Goal: Information Seeking & Learning: Check status

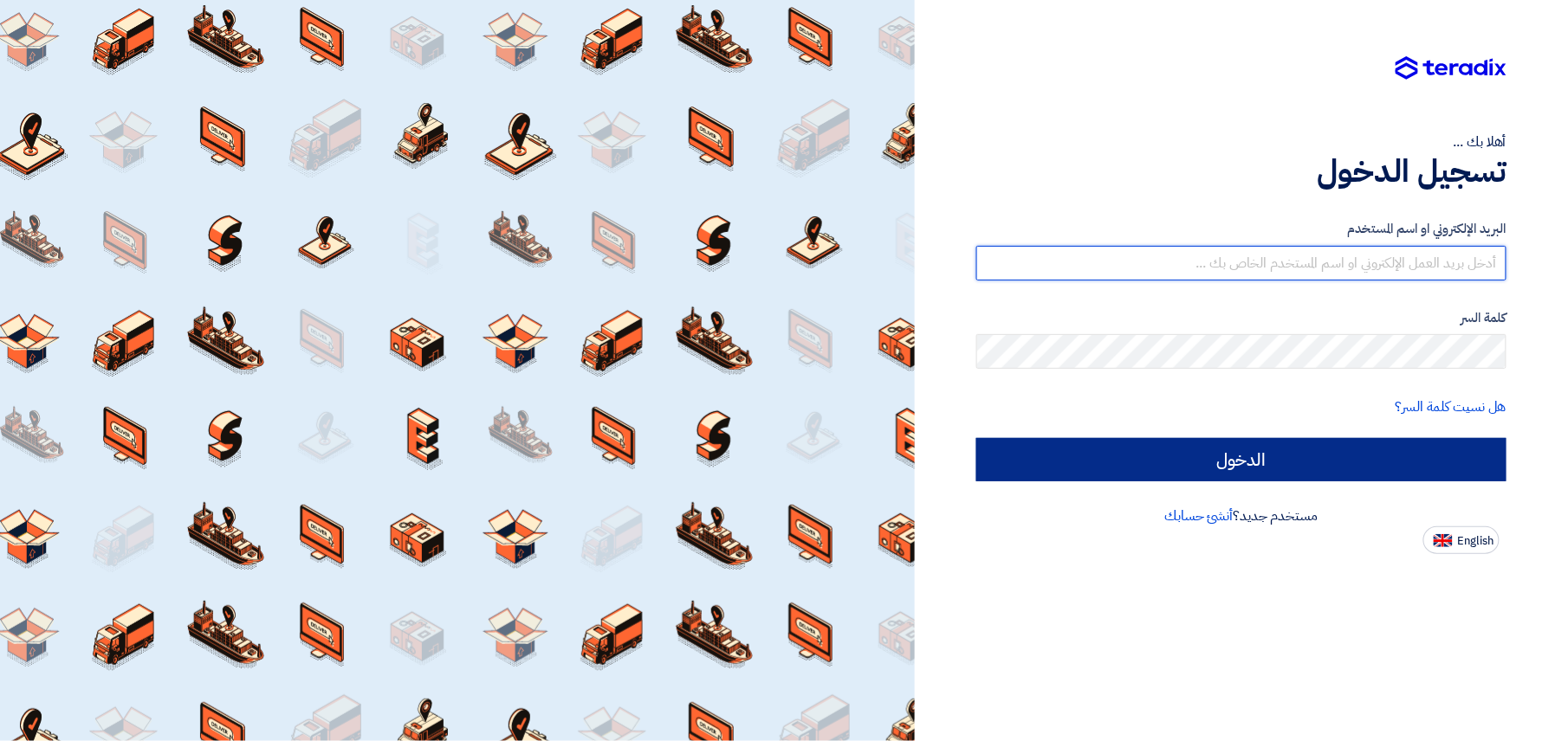
type input "[EMAIL_ADDRESS][DOMAIN_NAME]"
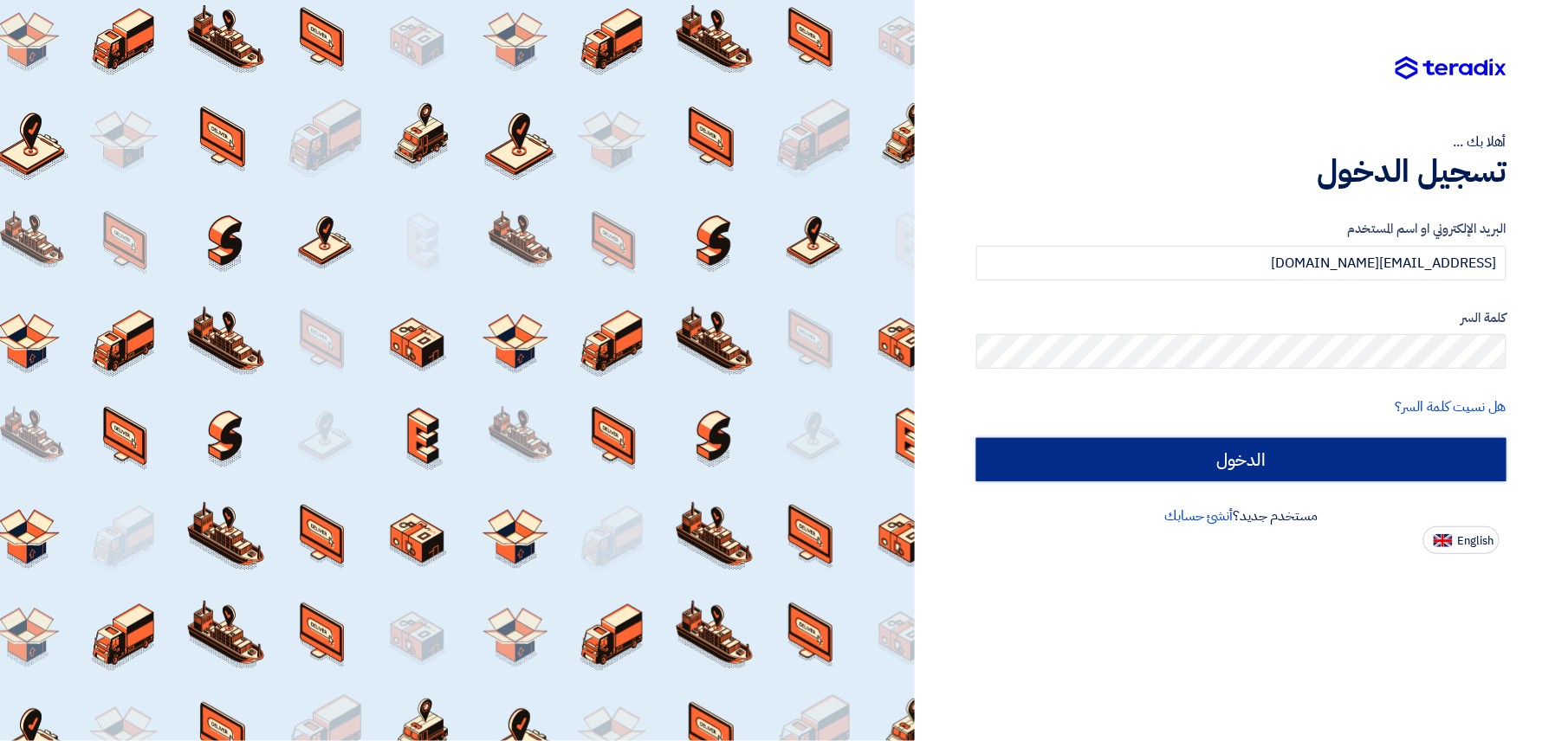
click at [1283, 448] on input "الدخول" at bounding box center [1241, 460] width 530 height 43
type input "Sign in"
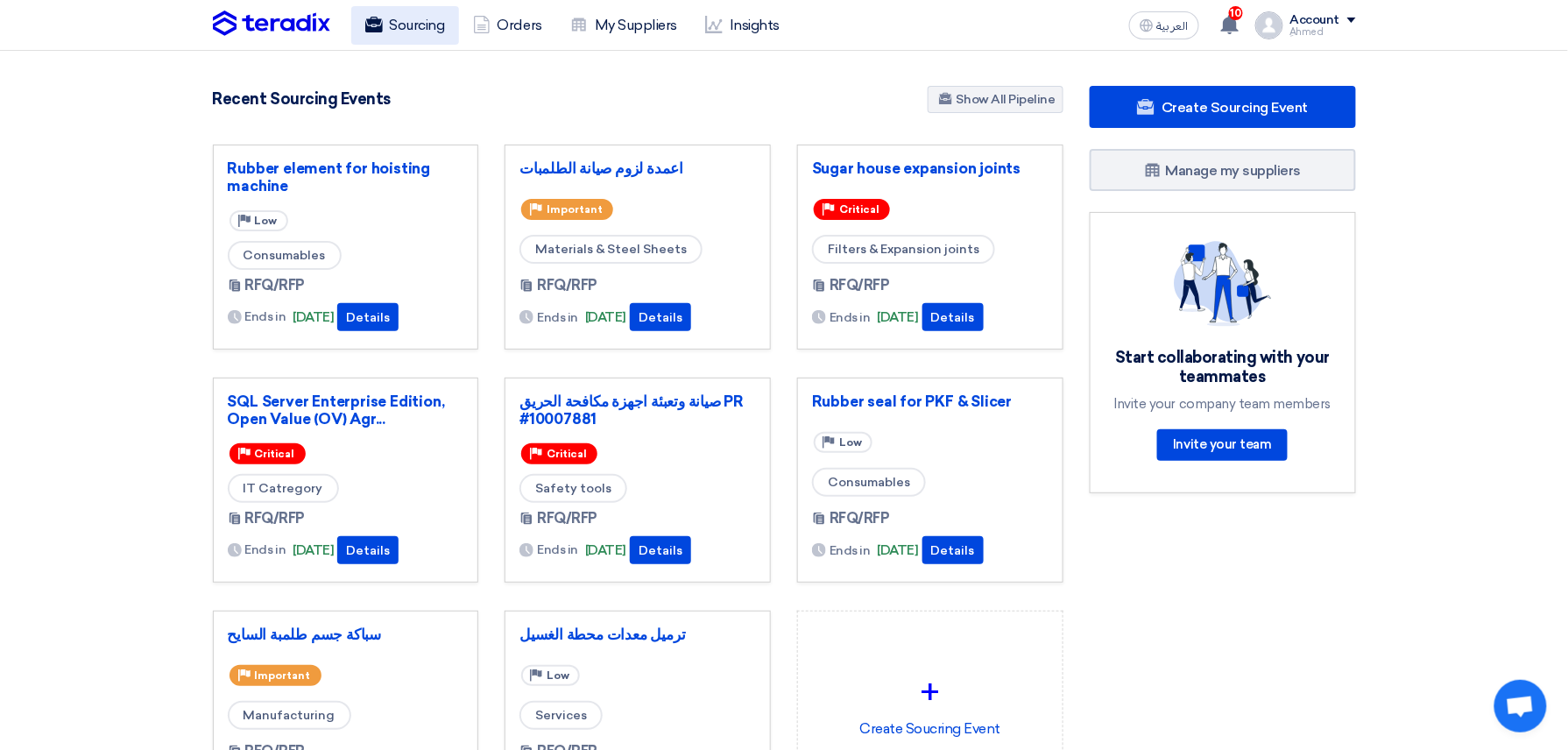
click at [413, 27] on link "Sourcing" at bounding box center [405, 25] width 108 height 38
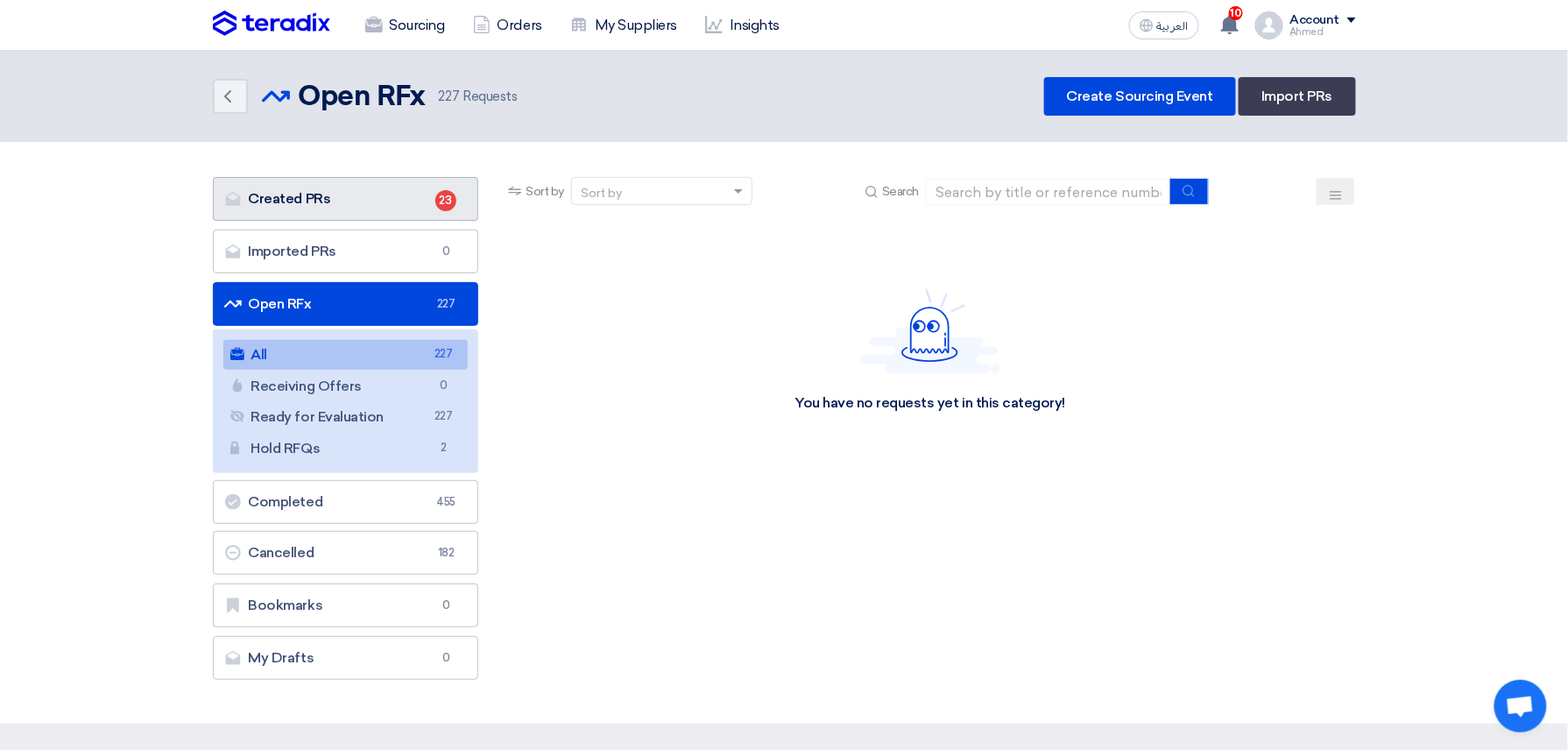
click at [369, 206] on link "Created PRs Created PRs 23" at bounding box center [346, 199] width 266 height 44
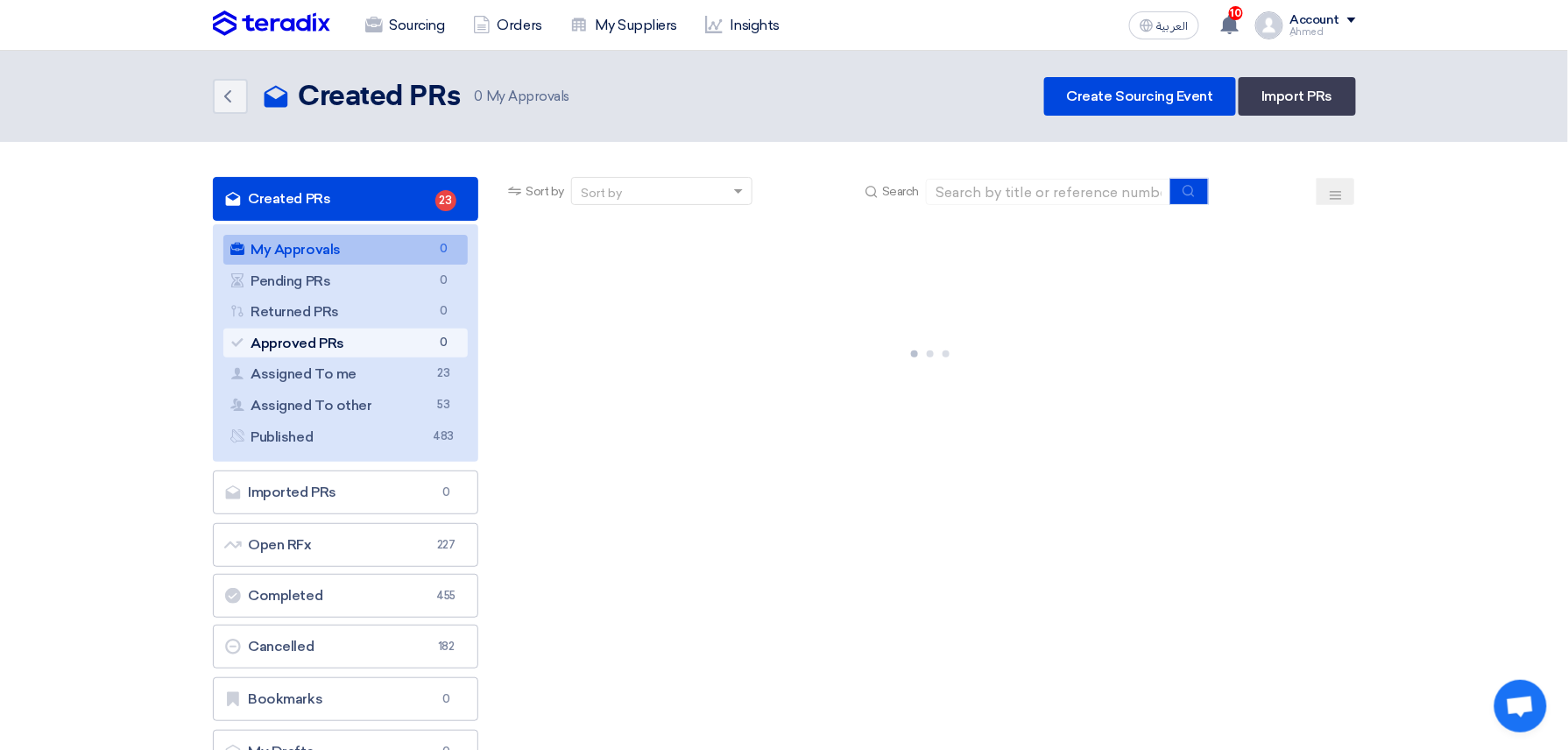
click at [411, 342] on link "Approved PRs Approved PRs 0" at bounding box center [346, 343] width 245 height 30
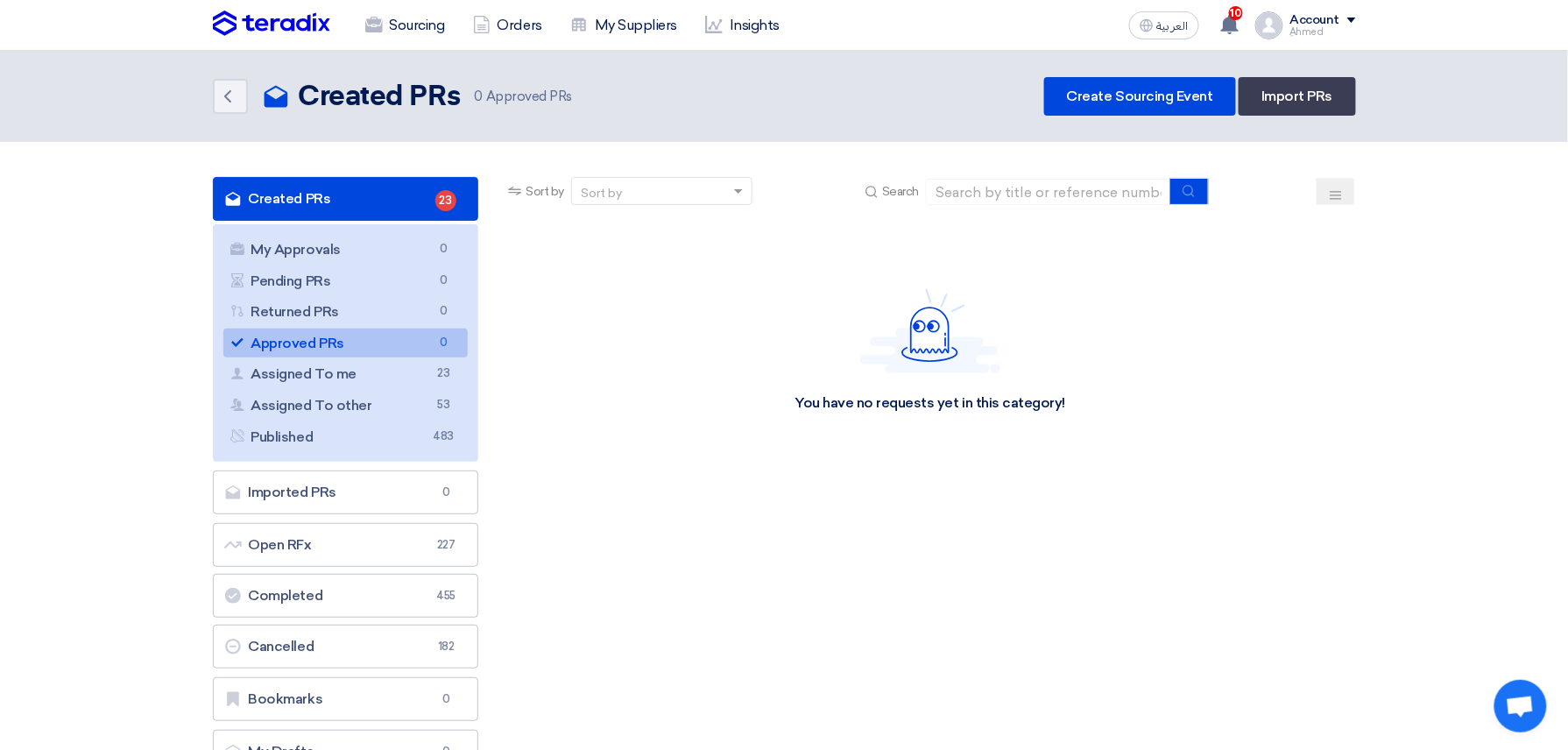
click at [362, 332] on link "Approved PRs Approved PRs 0" at bounding box center [346, 343] width 245 height 30
click at [349, 373] on link "Assigned To me Assigned To me 23" at bounding box center [346, 374] width 245 height 30
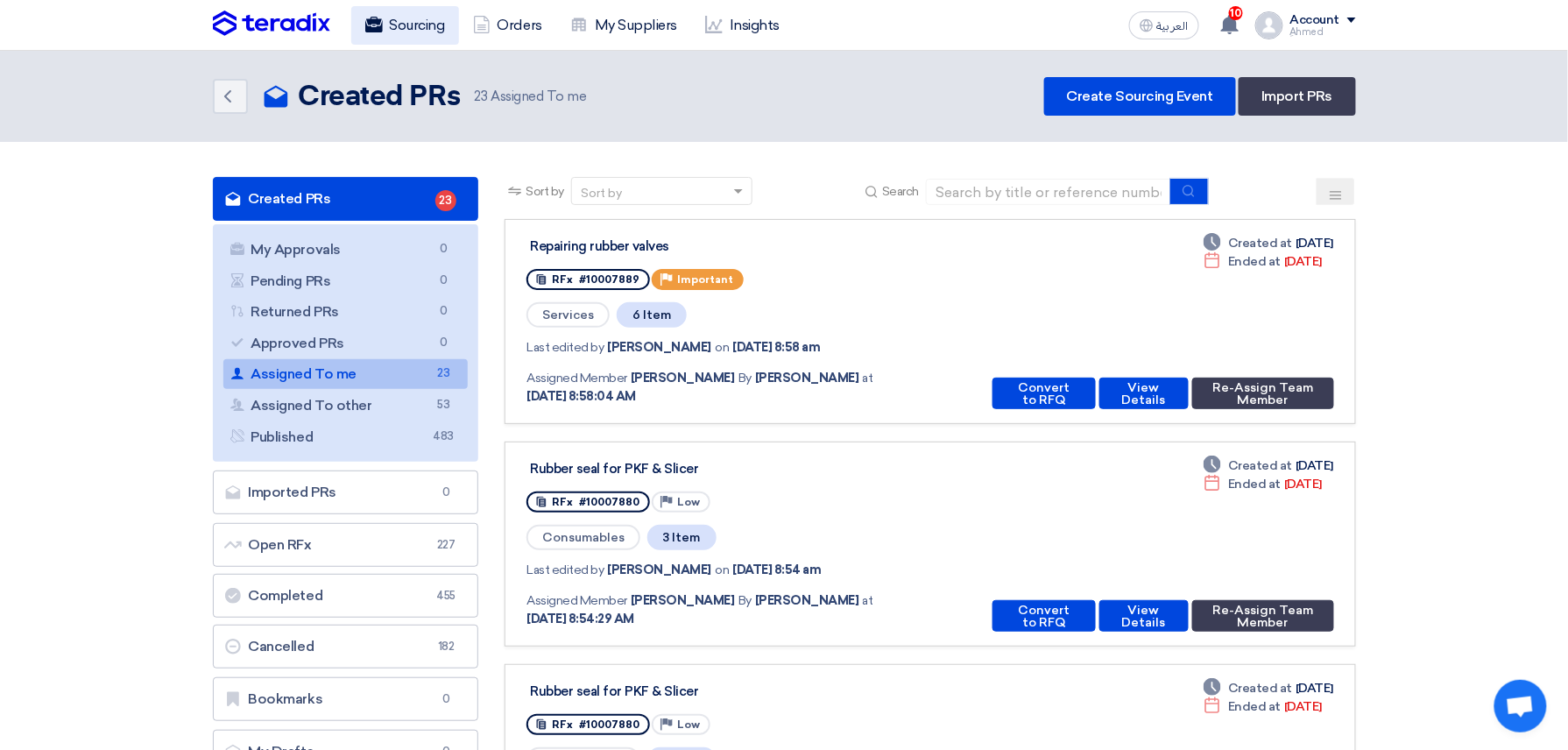
click at [426, 14] on link "Sourcing" at bounding box center [405, 25] width 108 height 38
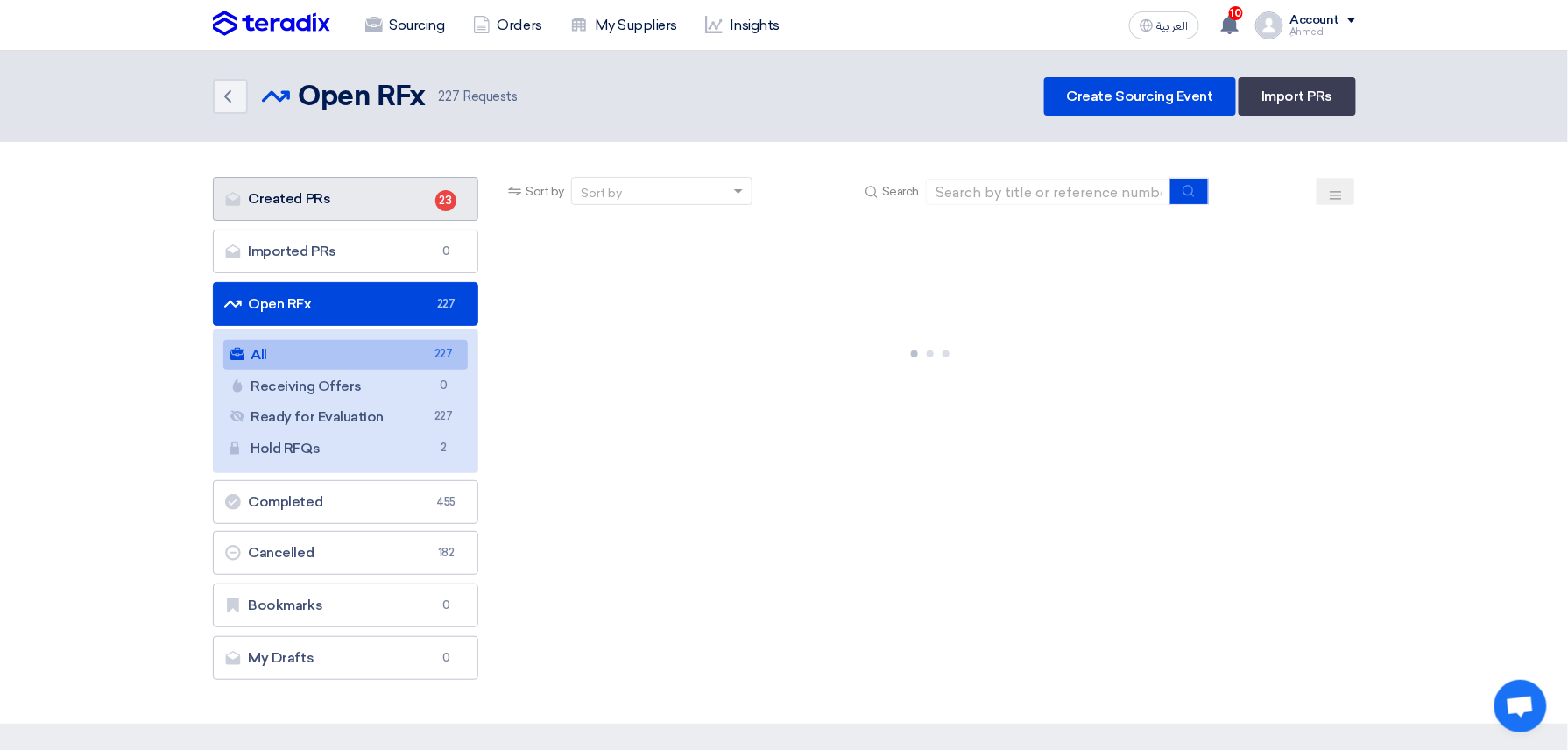
click at [354, 179] on link "Created PRs Created PRs 23" at bounding box center [346, 199] width 266 height 44
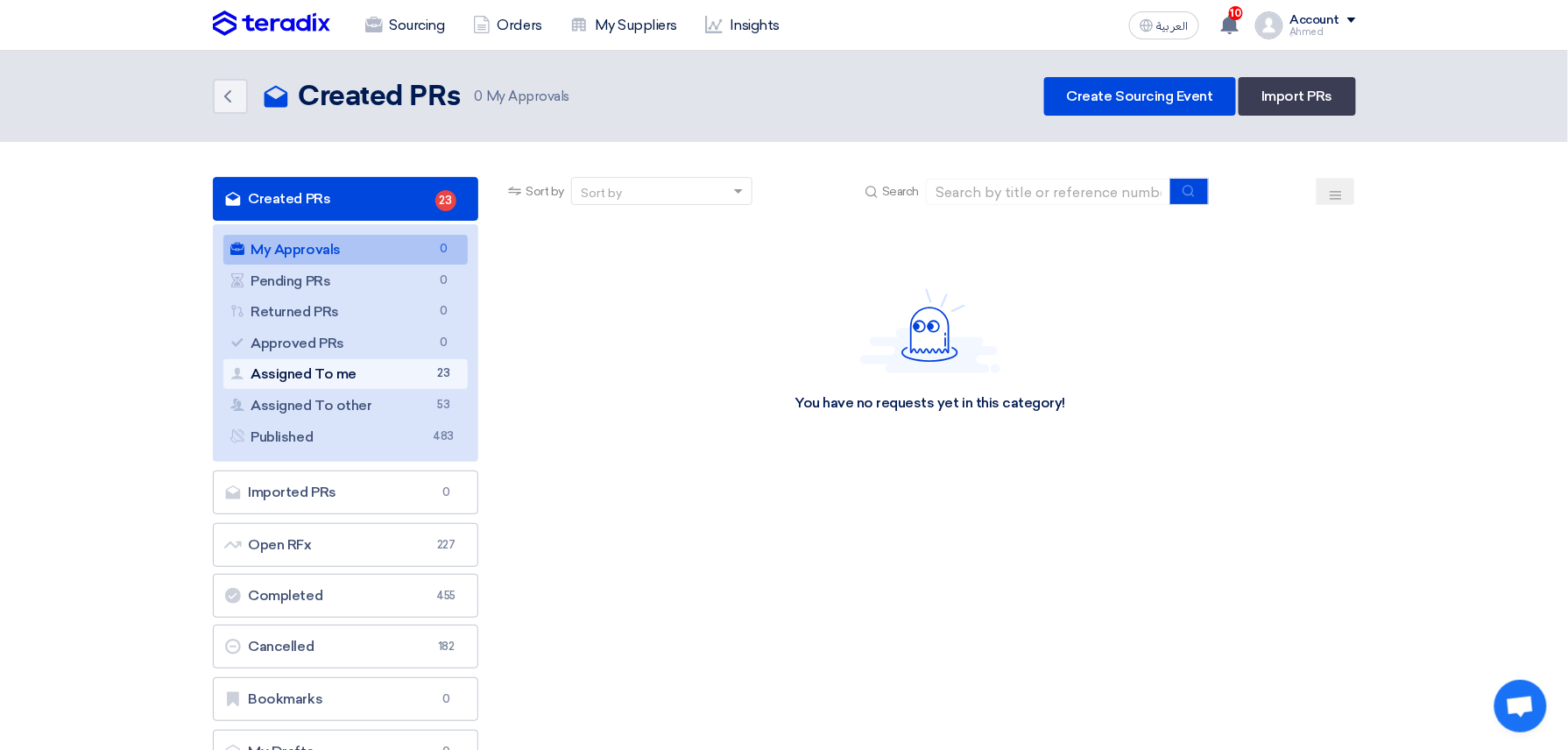
click at [417, 375] on link "Assigned To me Assigned To me 23" at bounding box center [346, 374] width 245 height 30
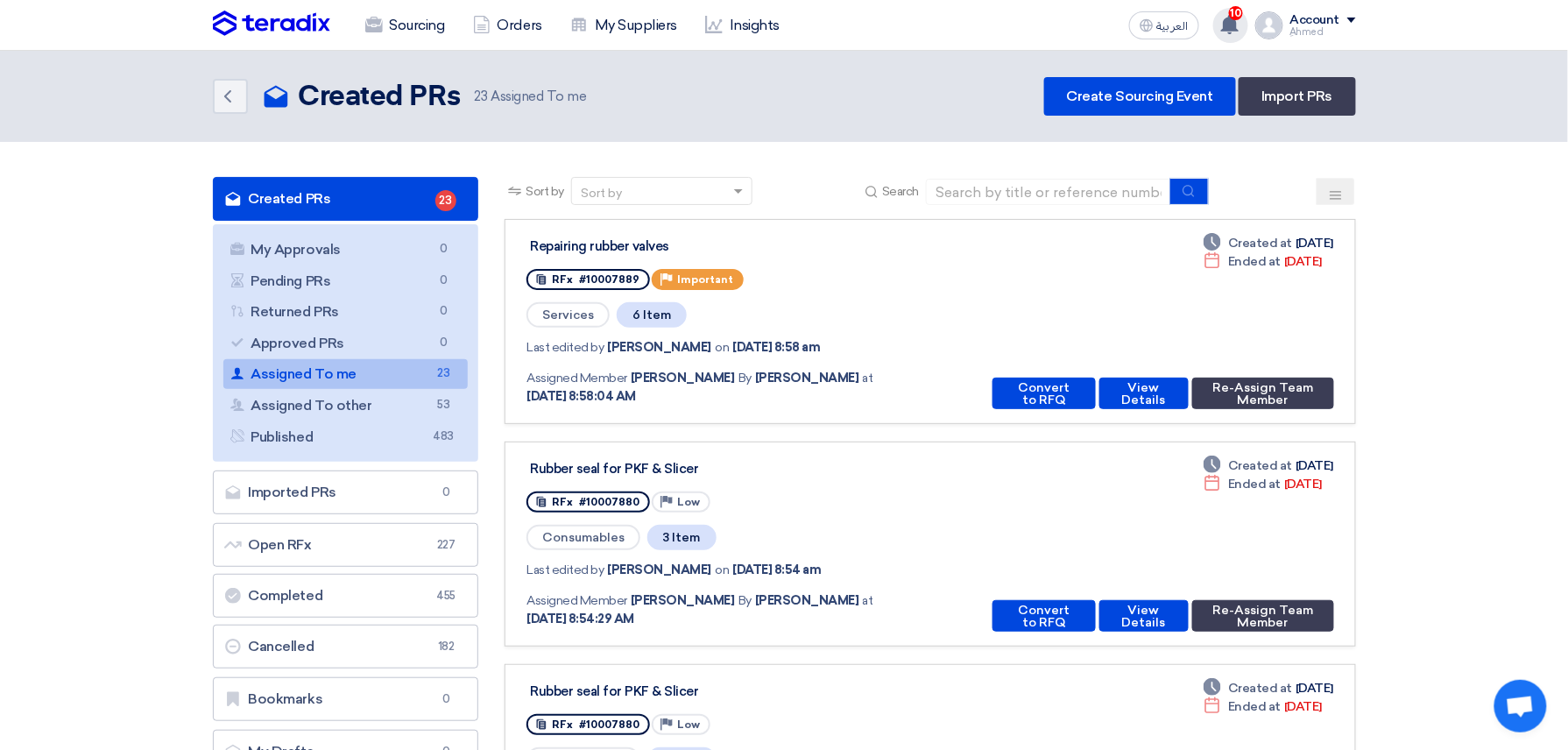
click at [1237, 32] on icon at bounding box center [1229, 25] width 19 height 19
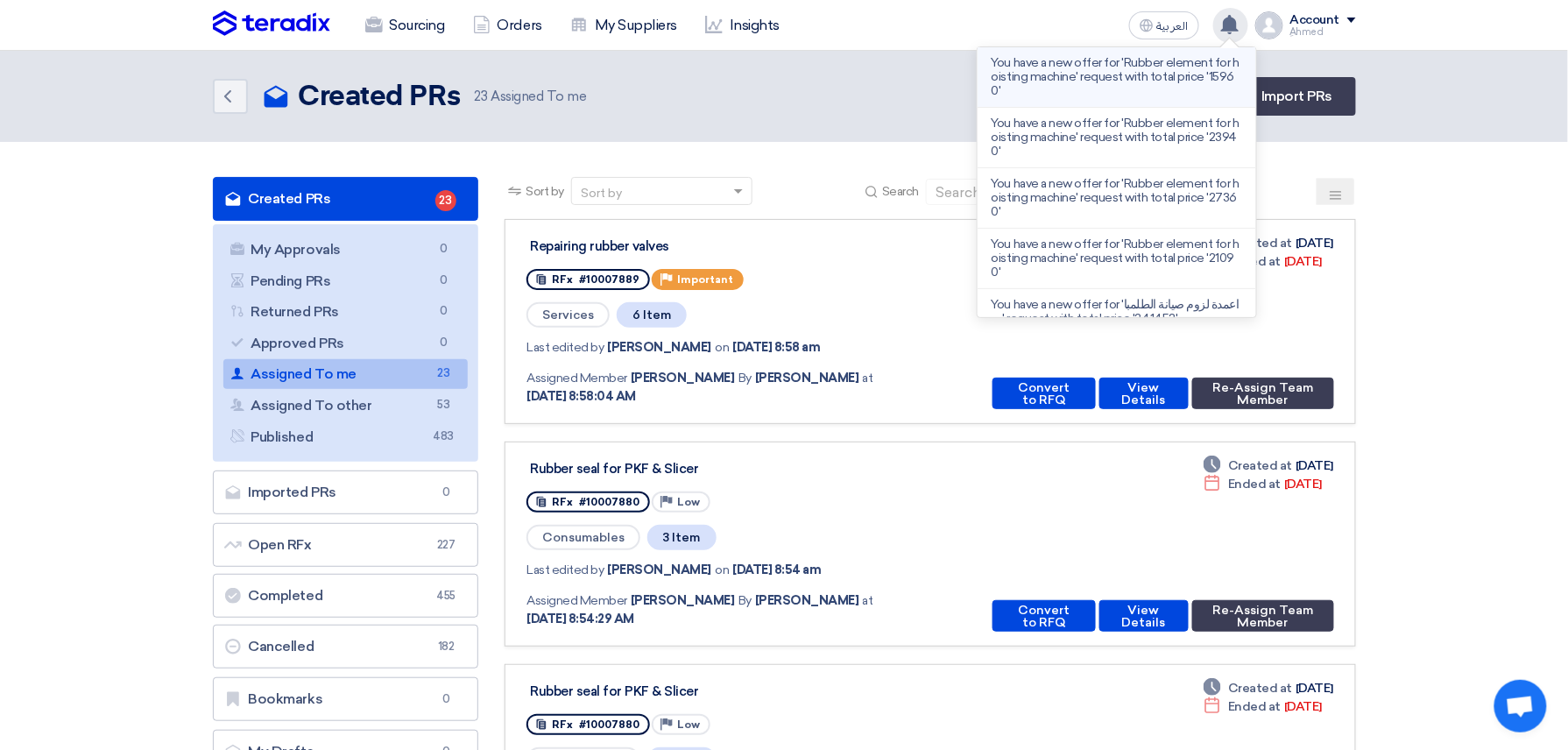
click at [1170, 69] on p "You have a new offer for 'Rubber element for hoisting machine' request with tot…" at bounding box center [1116, 77] width 250 height 42
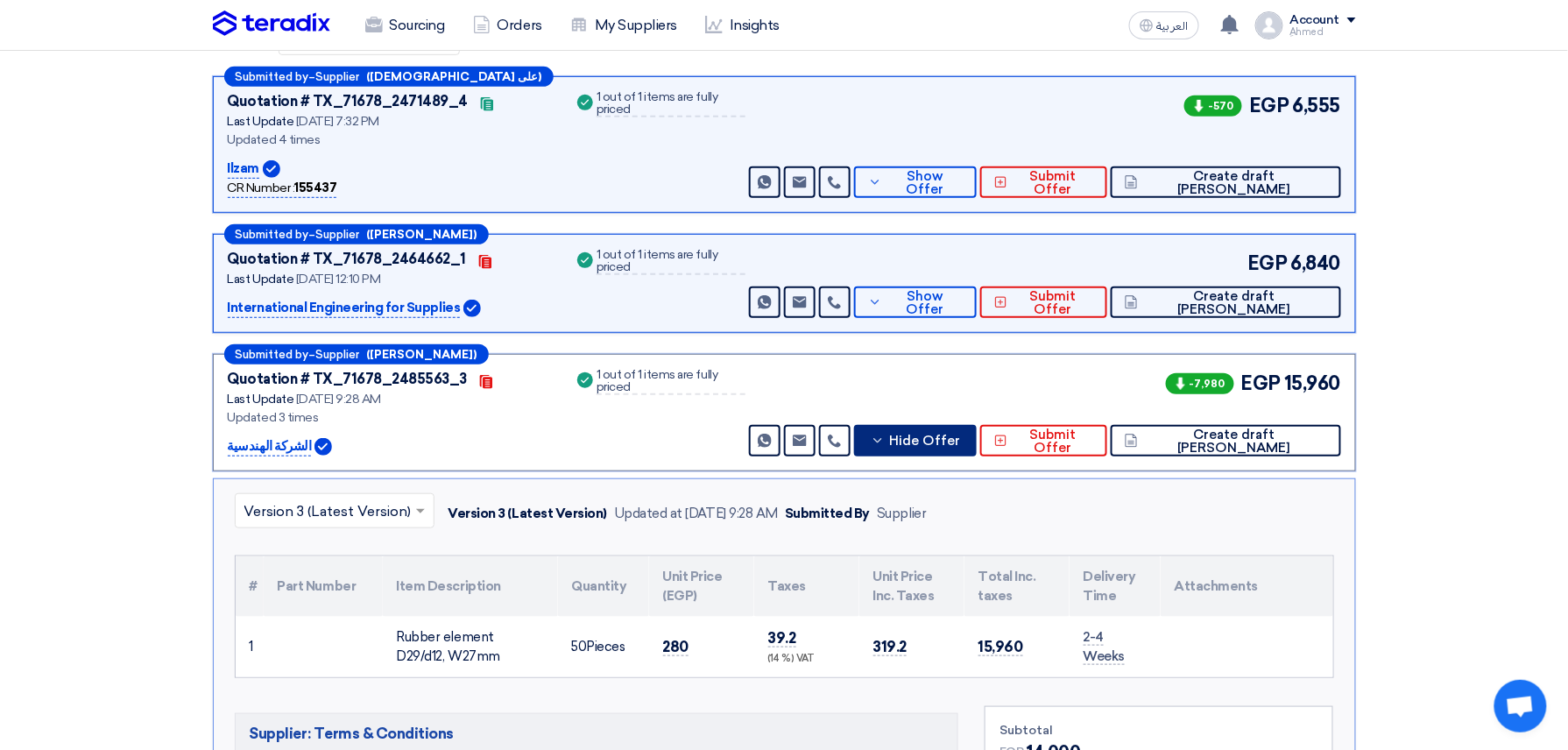
scroll to position [274, 0]
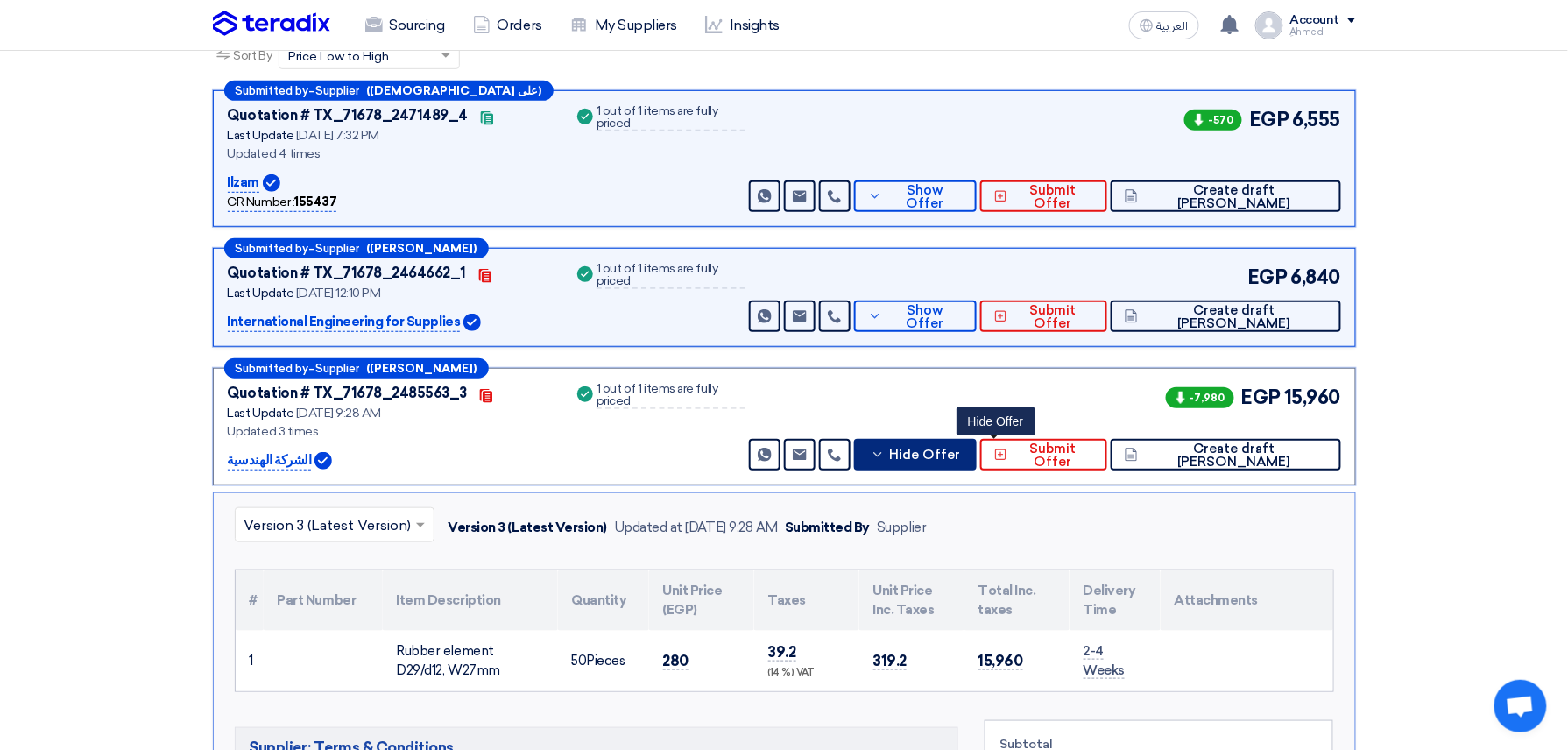
click at [977, 462] on button "Hide Offer" at bounding box center [915, 454] width 122 height 32
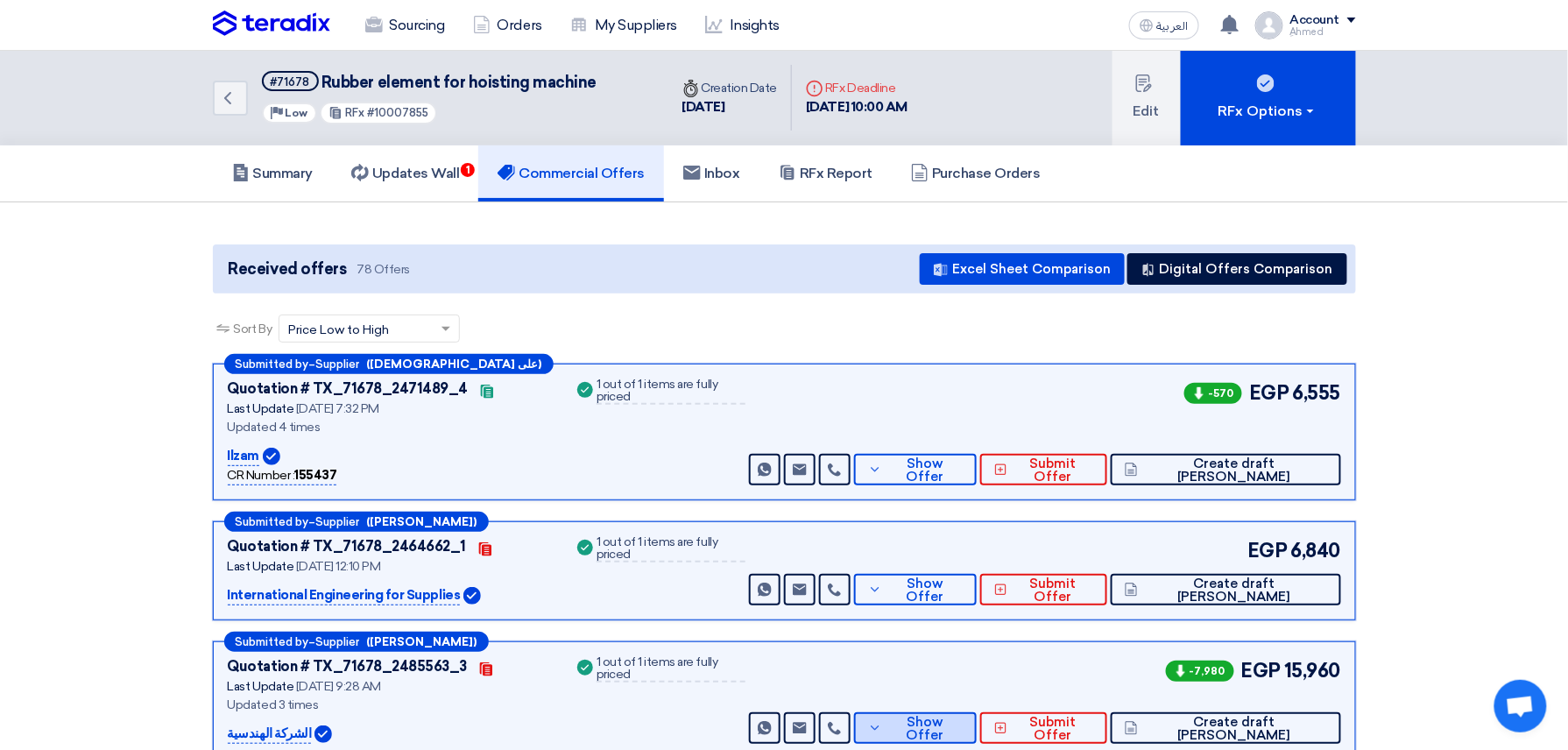
scroll to position [0, 0]
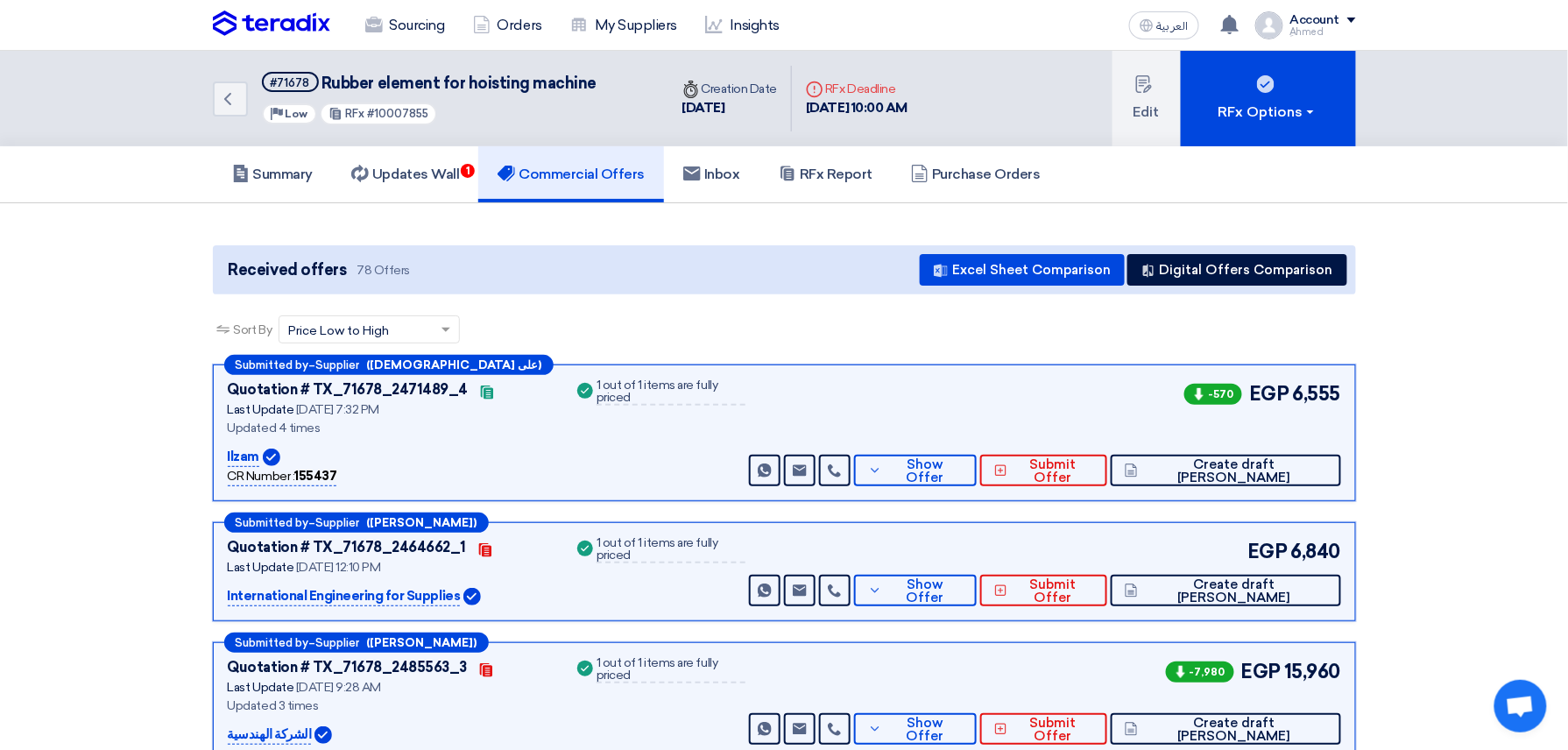
drag, startPoint x: 375, startPoint y: 114, endPoint x: 441, endPoint y: 111, distance: 66.1
click at [438, 114] on div "#71678 Rubber element for hoisting machine Priority Low RFx #10007855" at bounding box center [429, 98] width 335 height 54
copy span "10007855"
click at [963, 467] on span "Show Offer" at bounding box center [924, 472] width 76 height 27
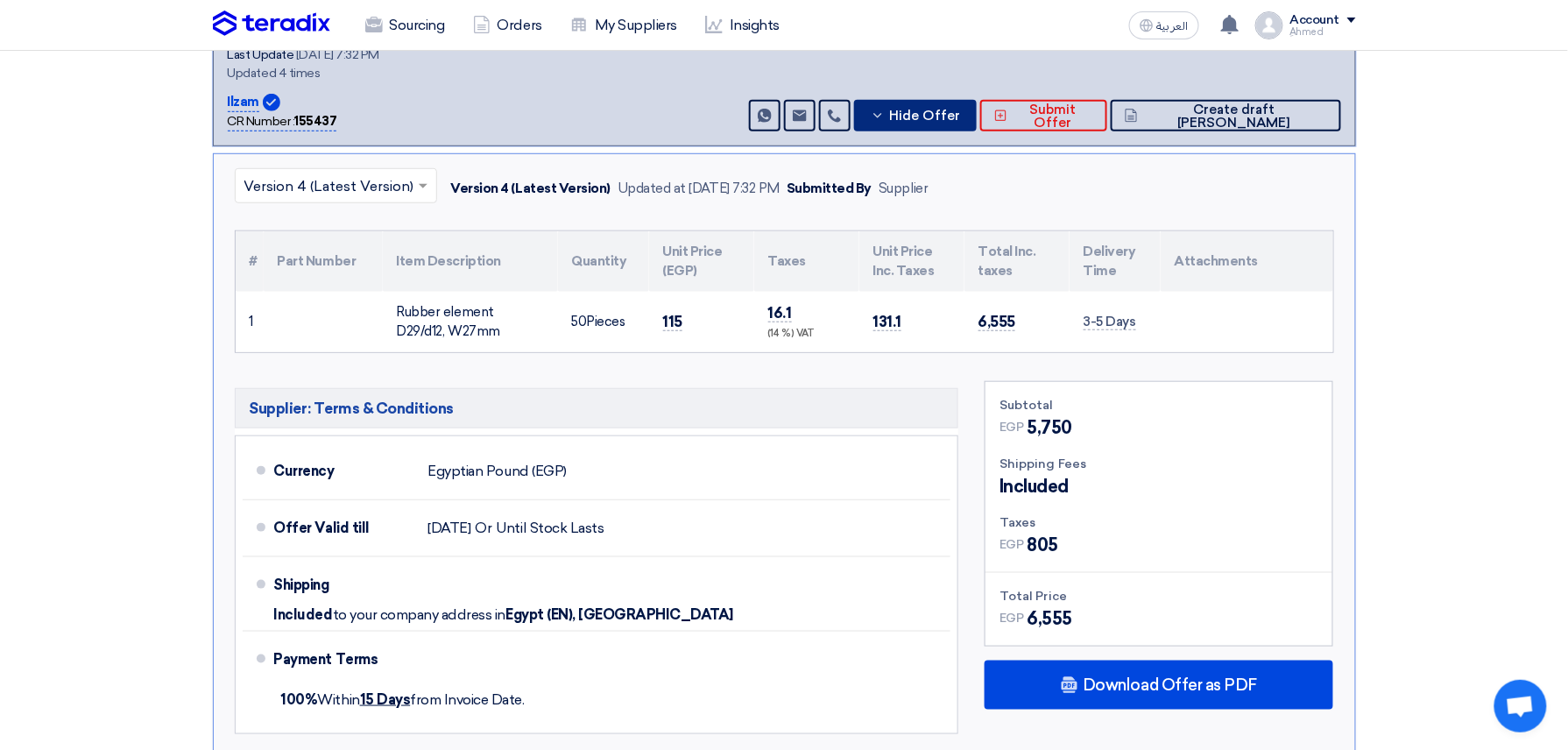
scroll to position [584, 0]
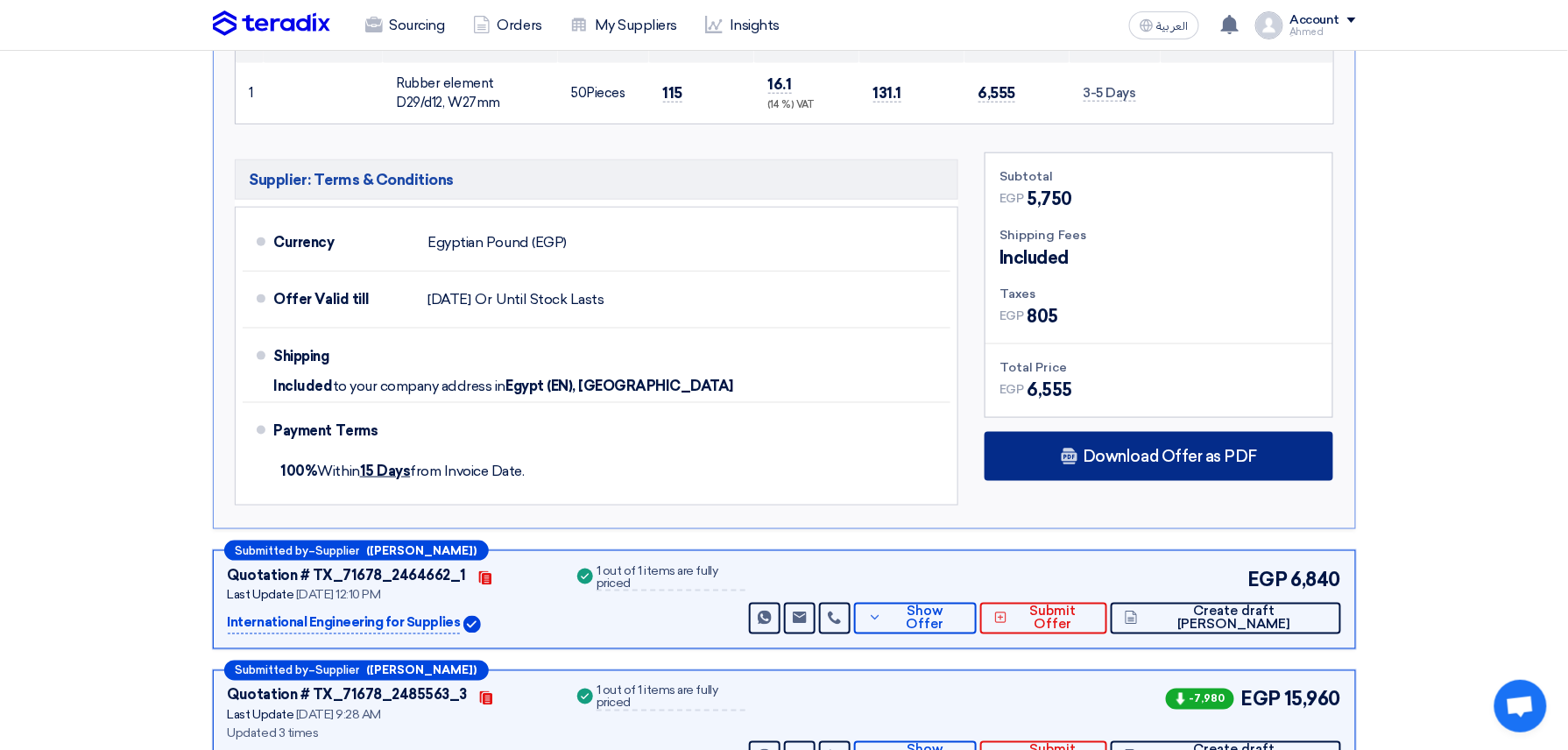
click at [1177, 458] on span "Download Offer as PDF" at bounding box center [1169, 457] width 174 height 16
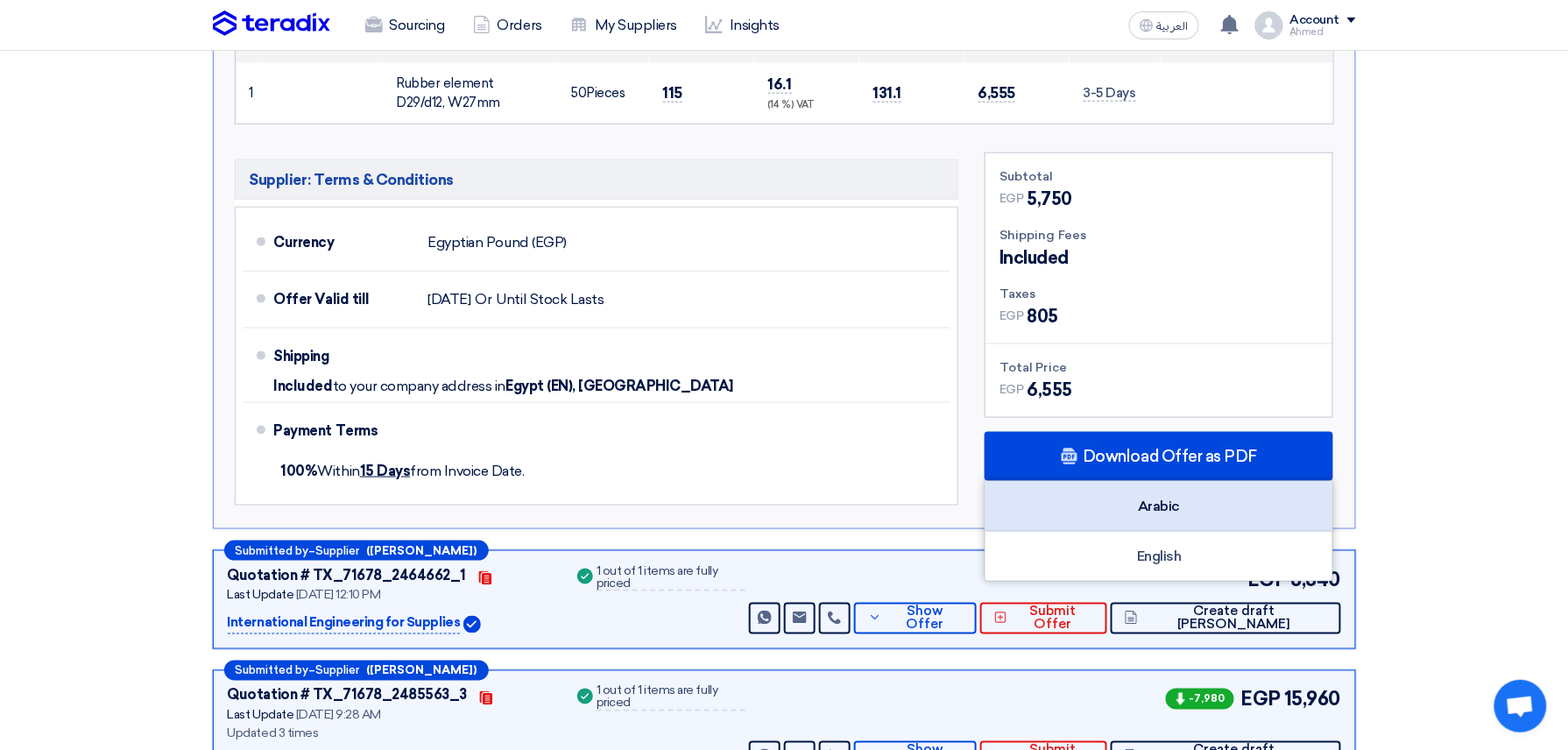
click at [1135, 492] on div "Arabic" at bounding box center [1158, 506] width 347 height 50
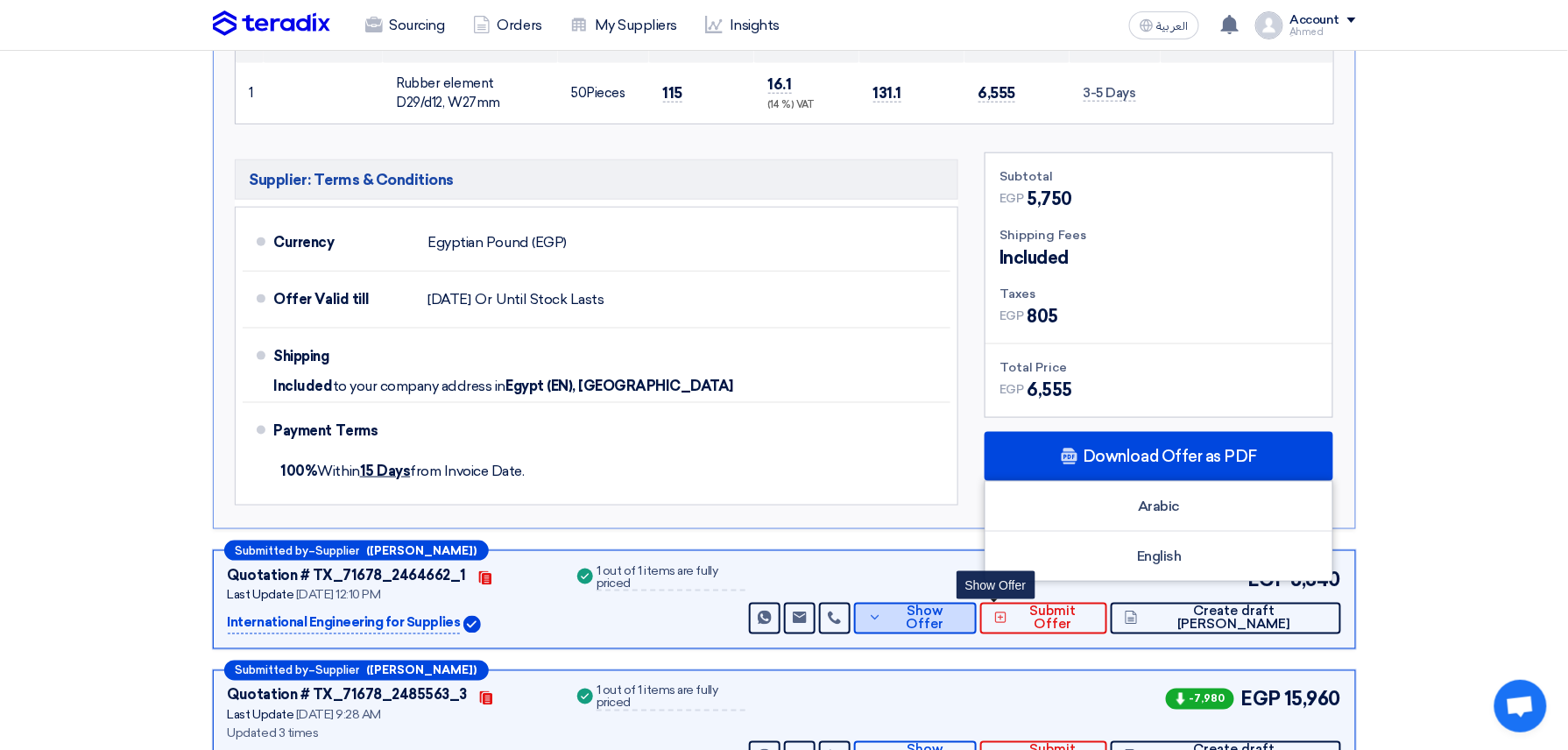
click at [963, 625] on span "Show Offer" at bounding box center [924, 619] width 76 height 27
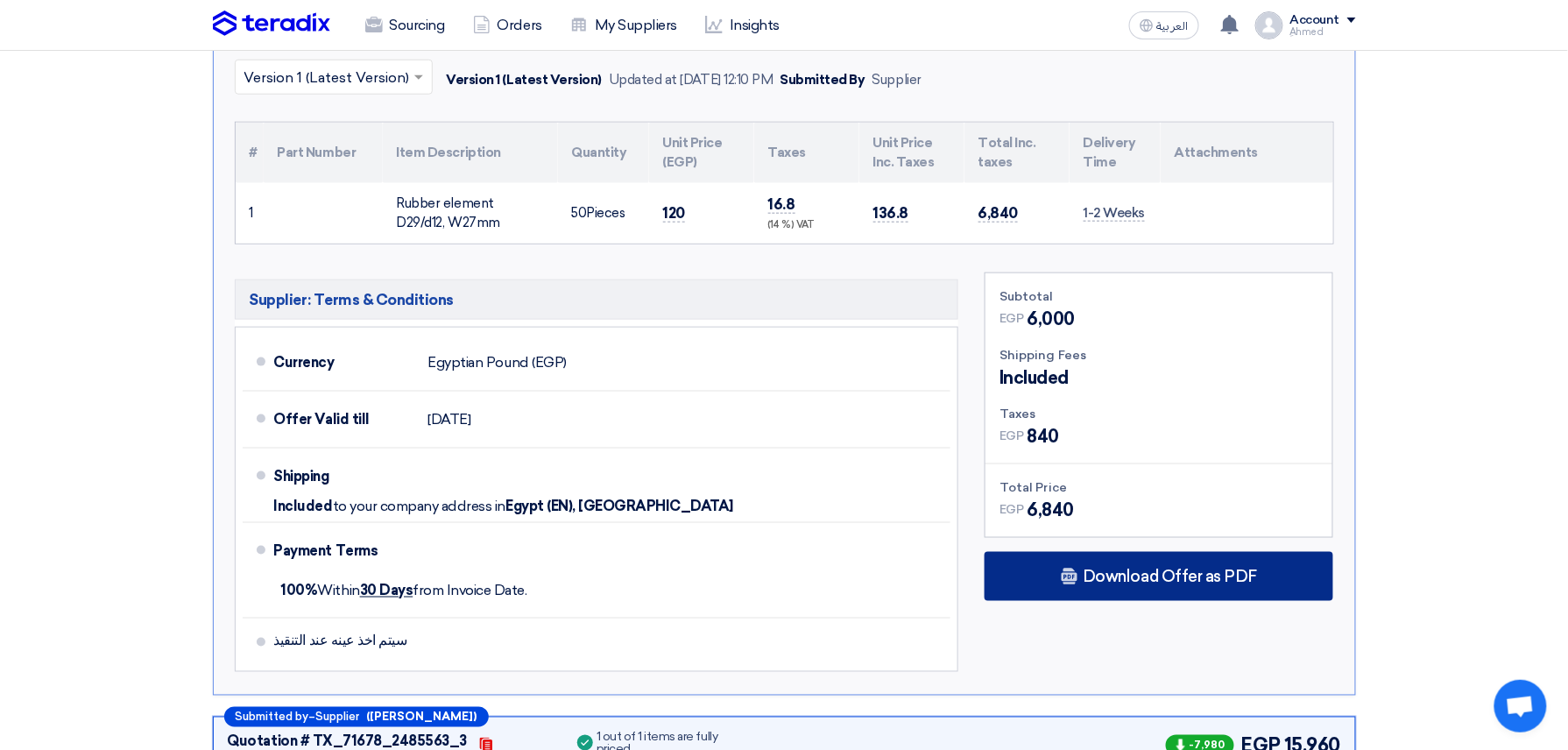
click at [1081, 571] on div "Download Offer as PDF" at bounding box center [1158, 576] width 349 height 49
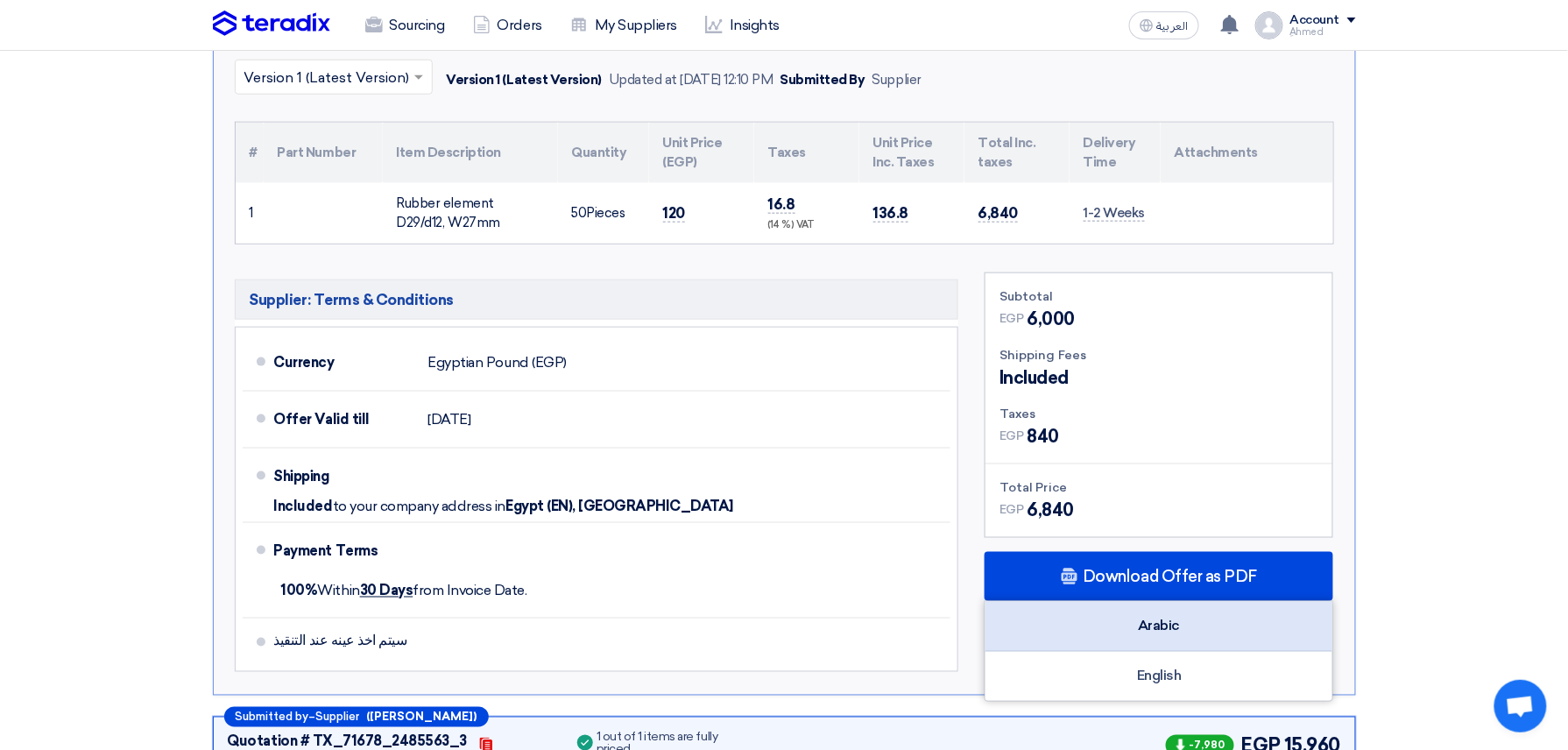
click at [1102, 615] on div "Arabic" at bounding box center [1158, 627] width 347 height 50
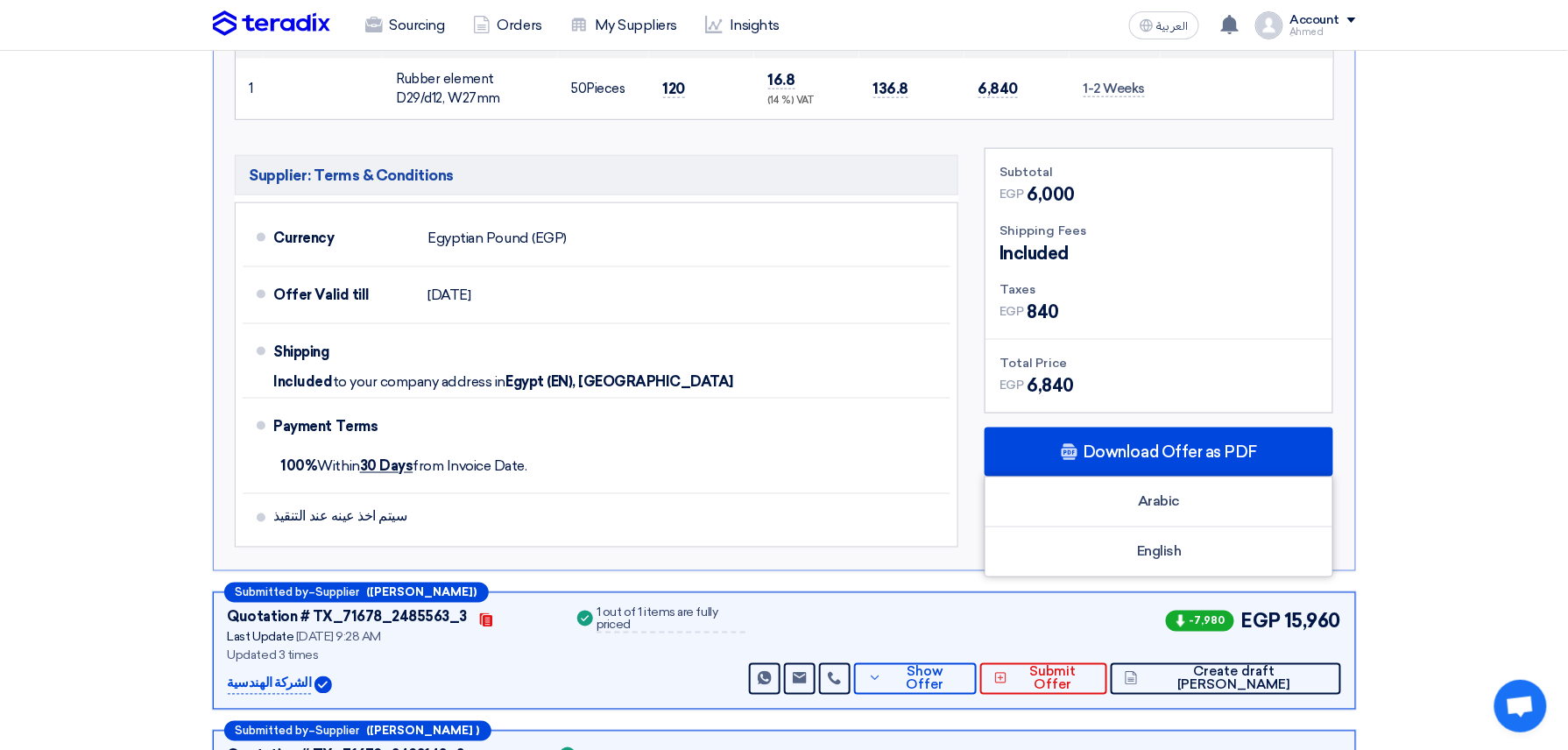
scroll to position [934, 0]
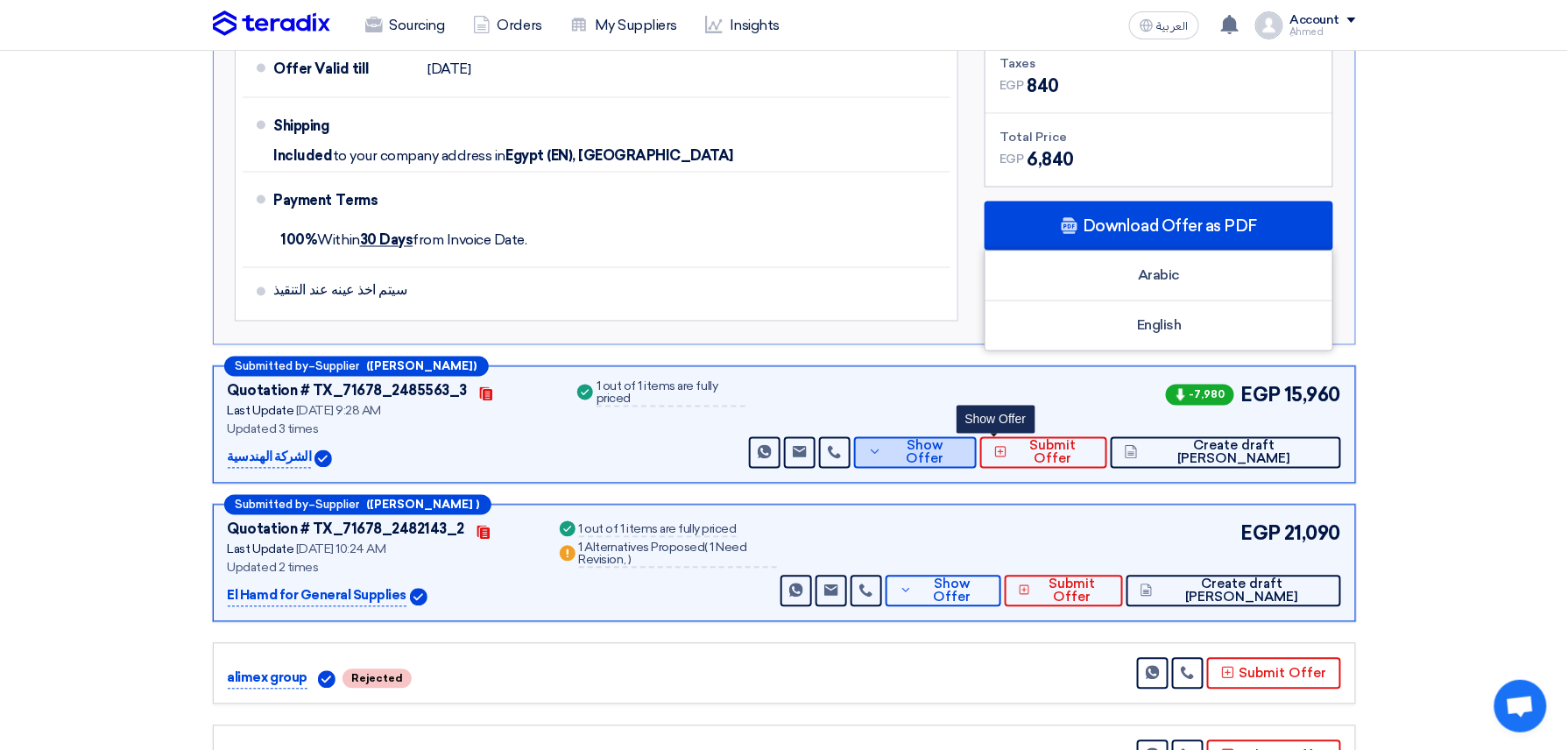
click at [960, 464] on button "Show Offer" at bounding box center [915, 453] width 122 height 32
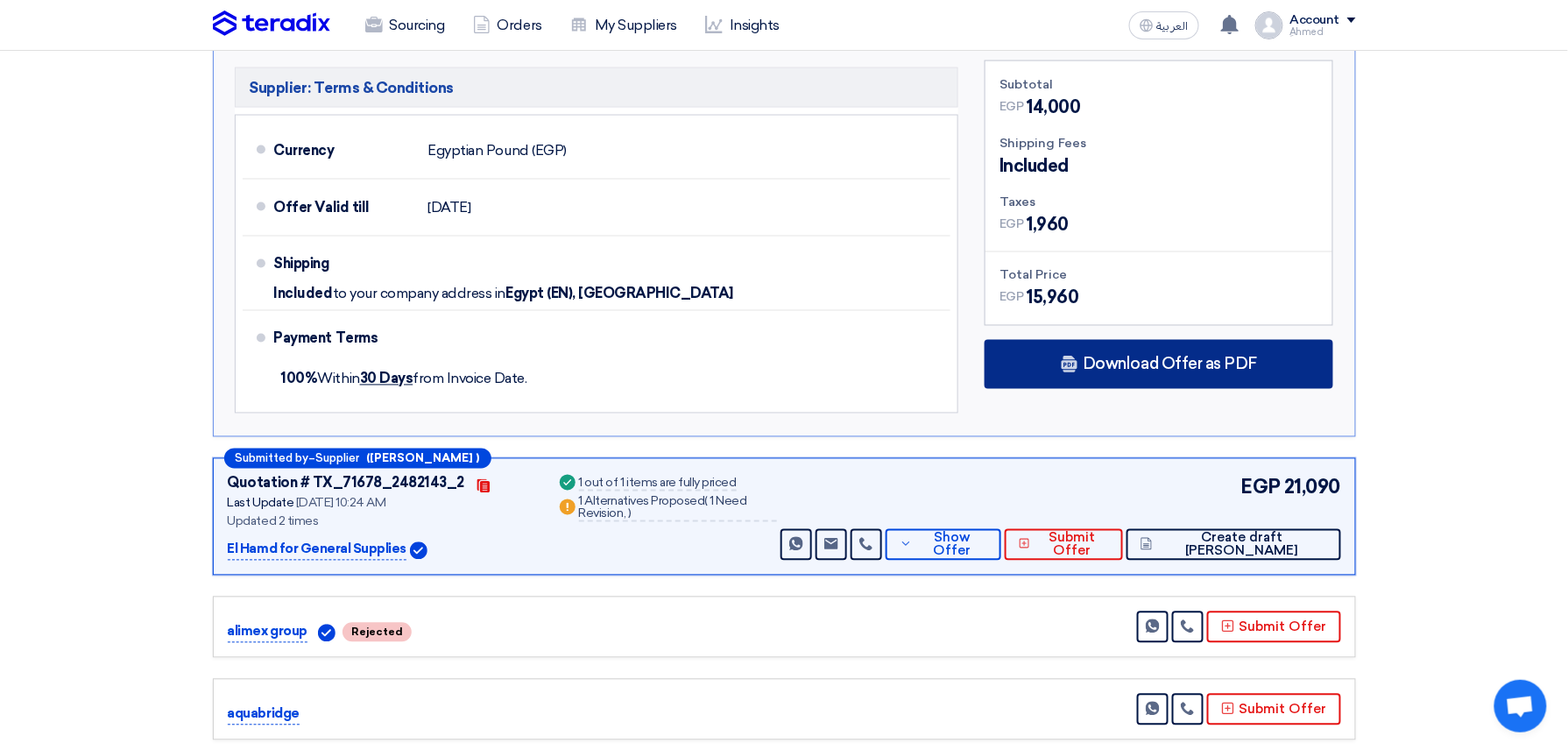
click at [1119, 363] on span "Download Offer as PDF" at bounding box center [1169, 364] width 174 height 16
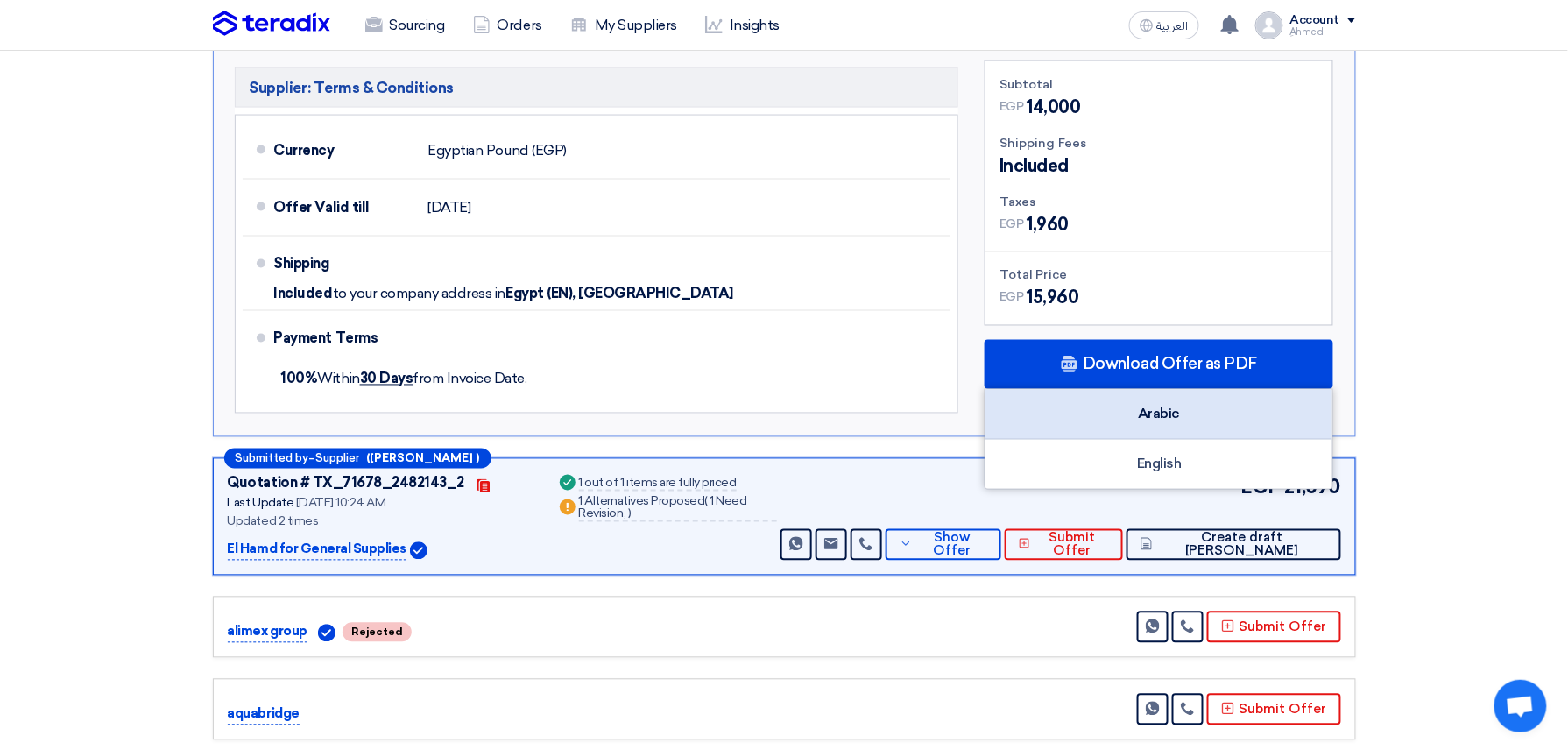
click at [1209, 418] on div "Arabic" at bounding box center [1158, 415] width 347 height 50
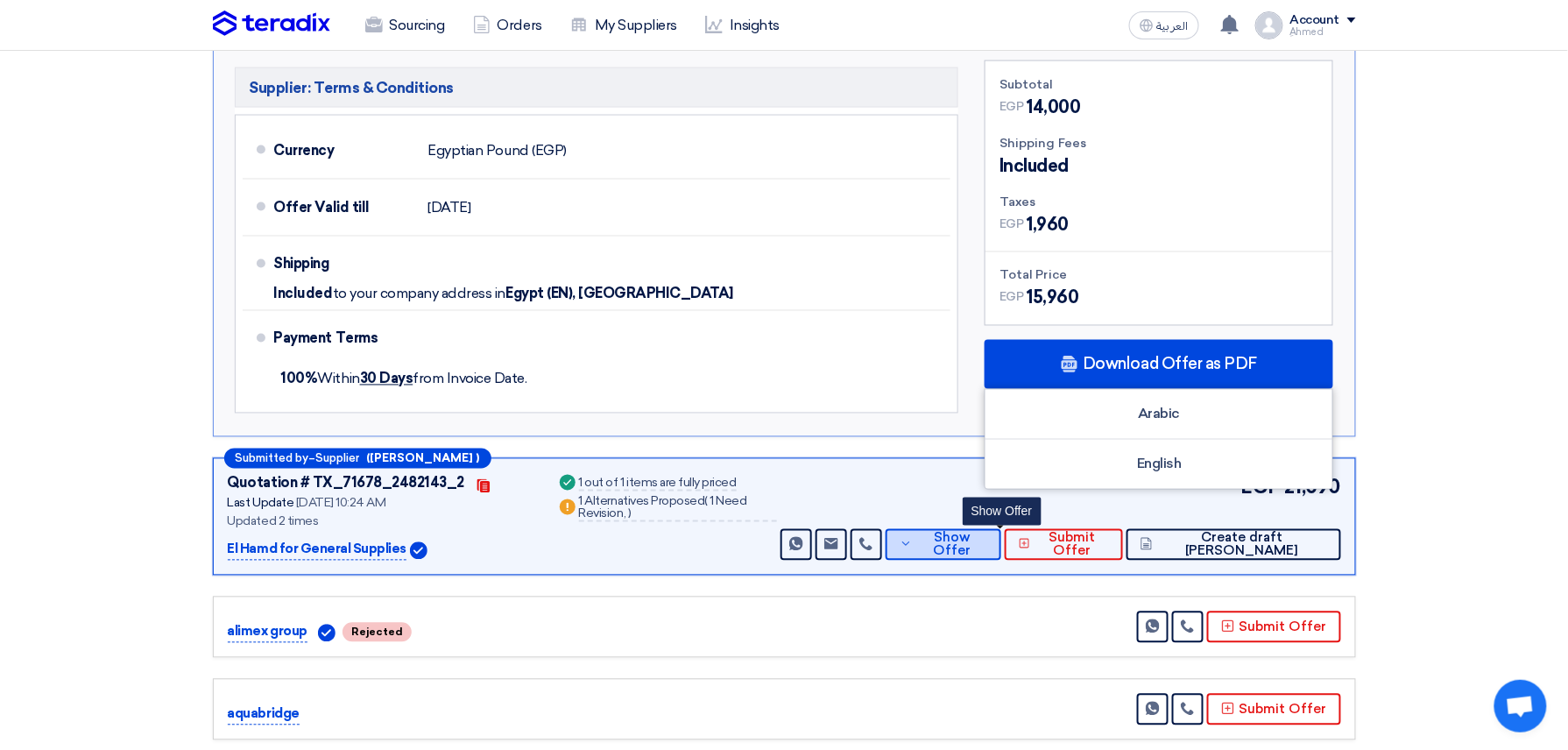
click at [987, 548] on span "Show Offer" at bounding box center [951, 546] width 70 height 27
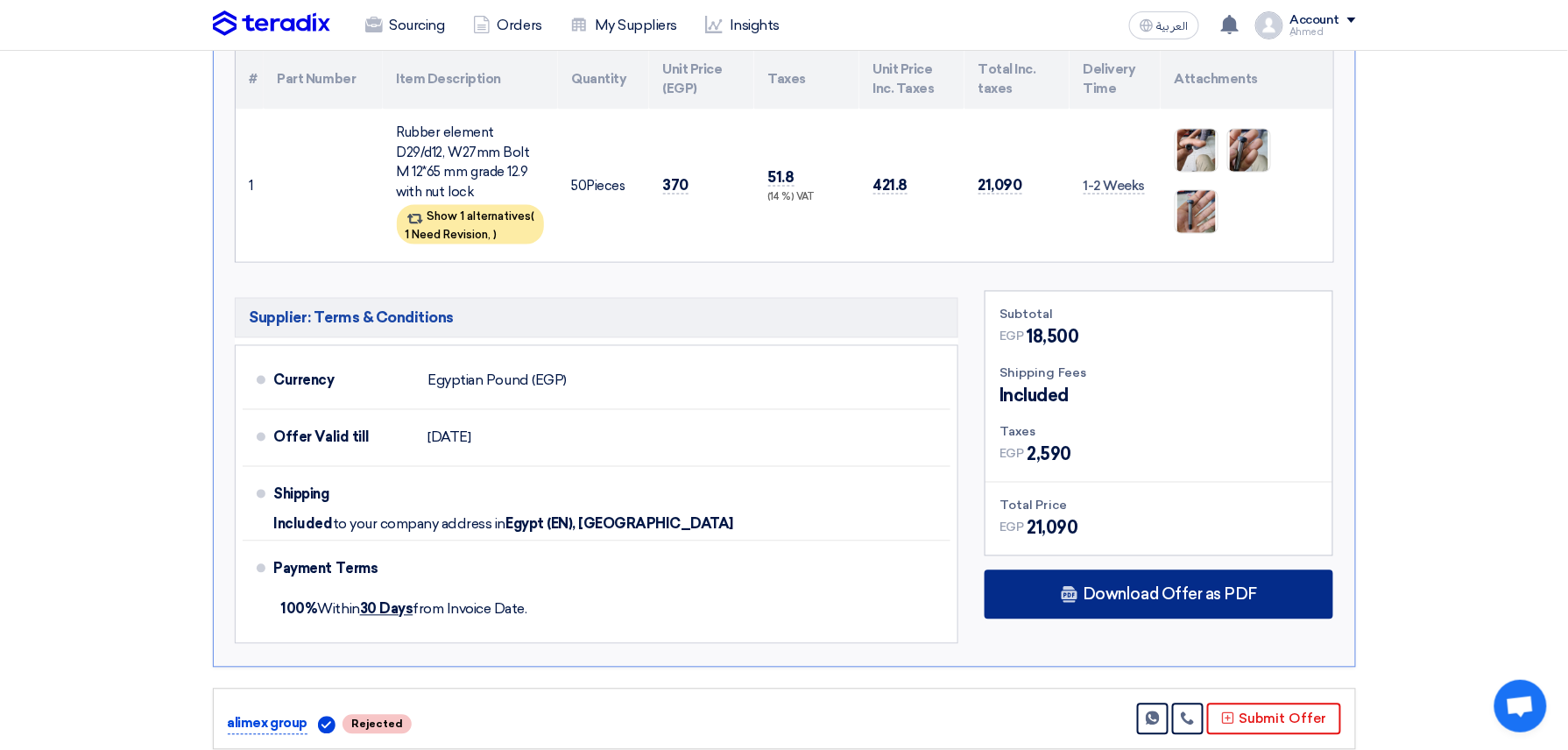
click at [1061, 576] on div "Download Offer as PDF" at bounding box center [1158, 594] width 349 height 49
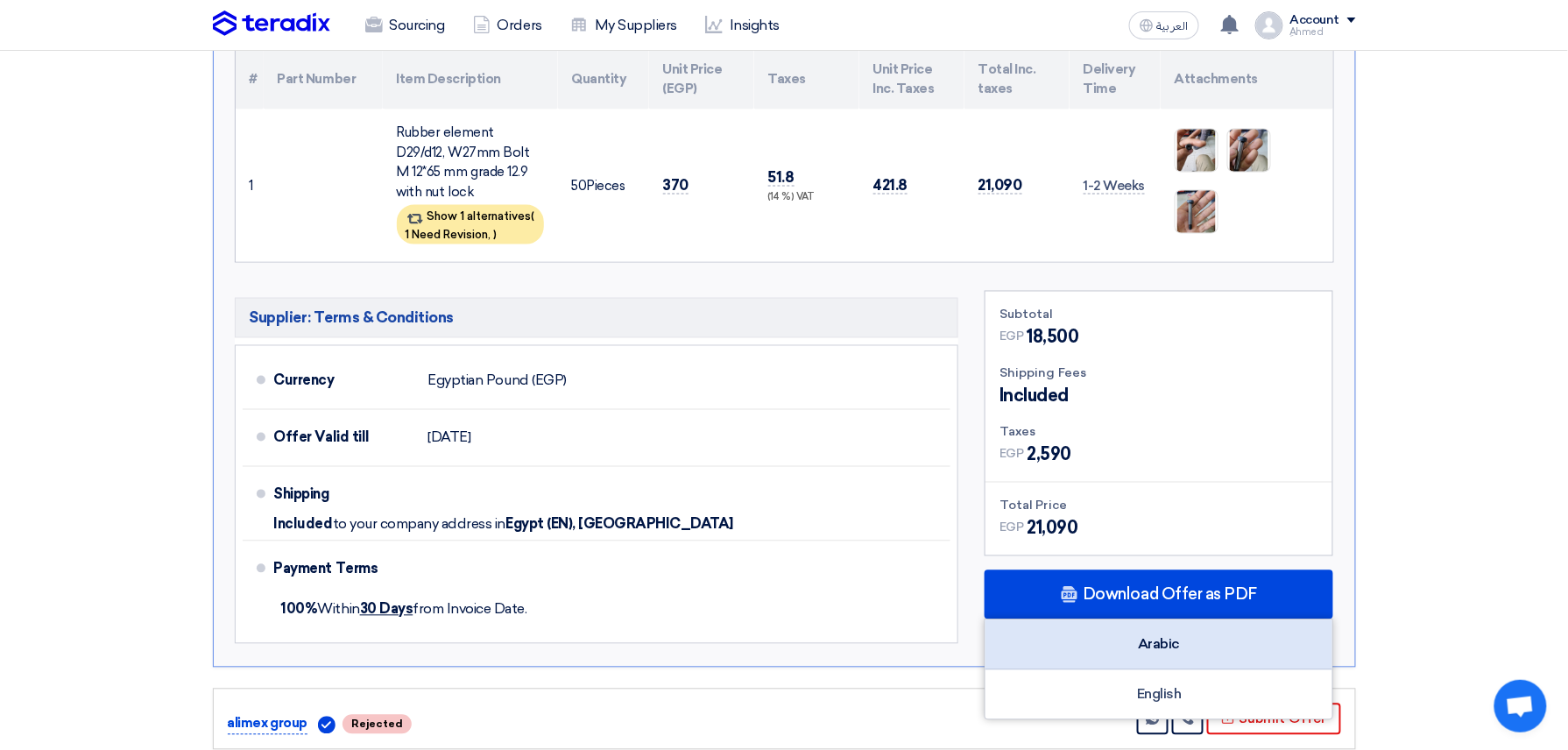
click at [1196, 647] on div "Arabic" at bounding box center [1158, 645] width 347 height 50
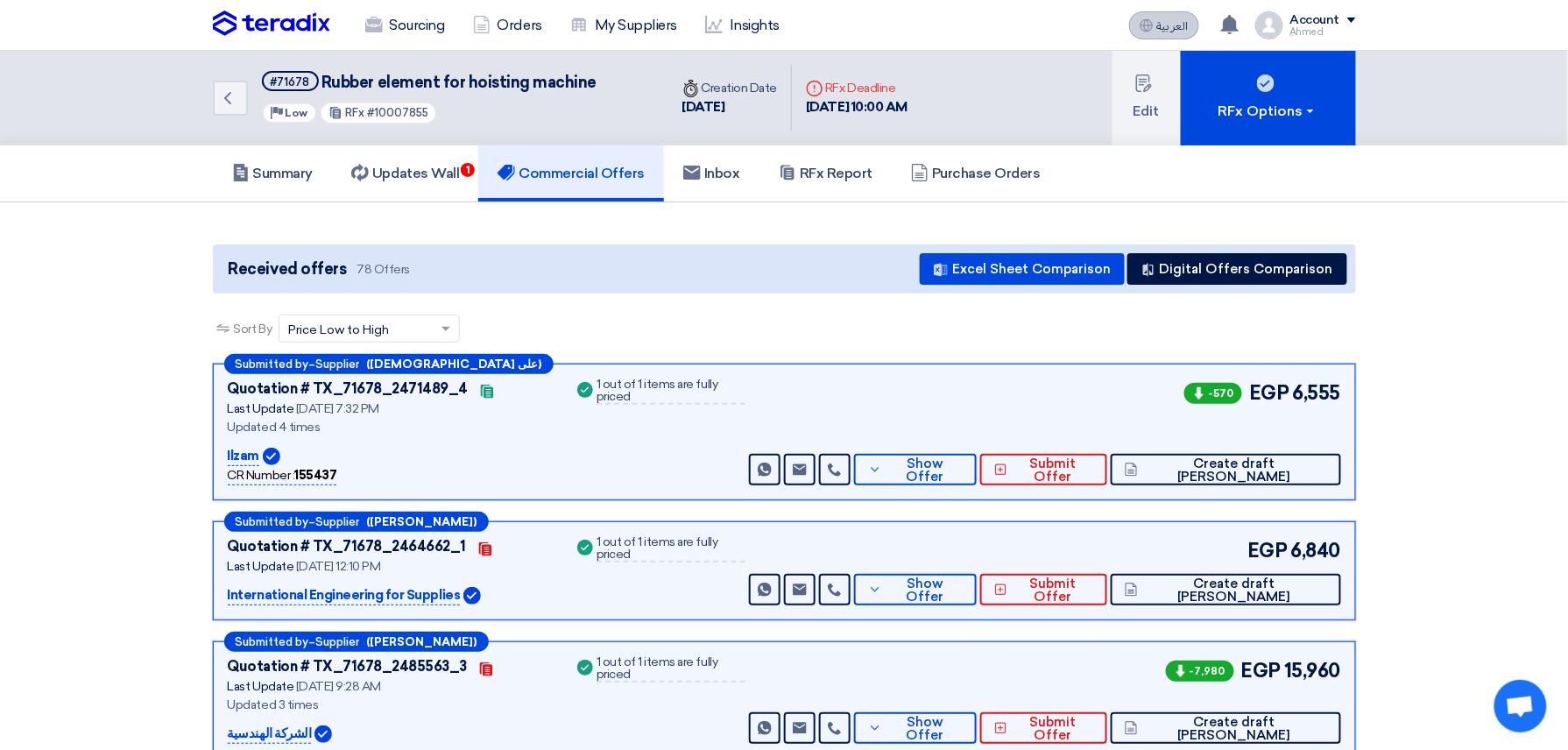
scroll to position [0, 0]
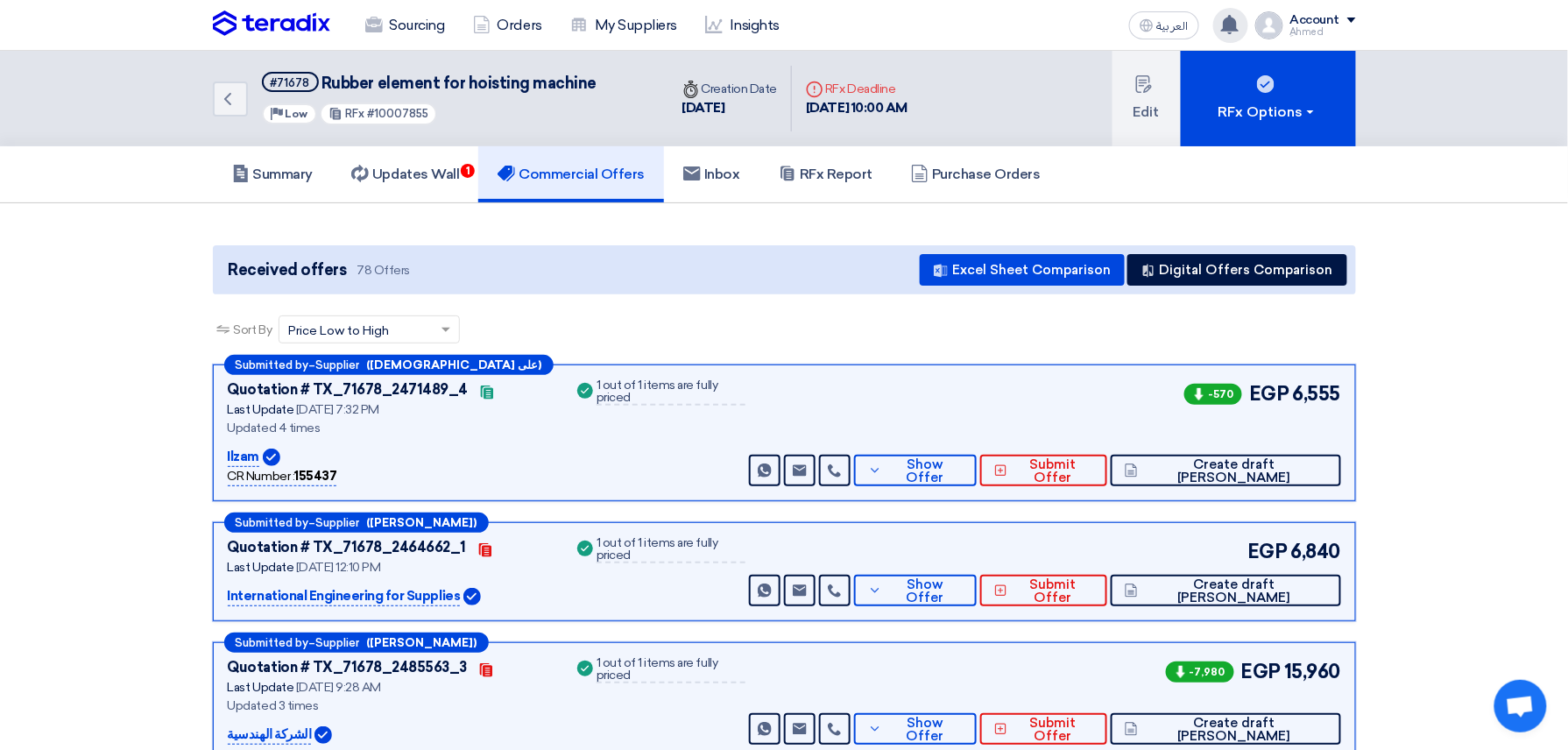
click at [1234, 17] on use at bounding box center [1229, 25] width 17 height 19
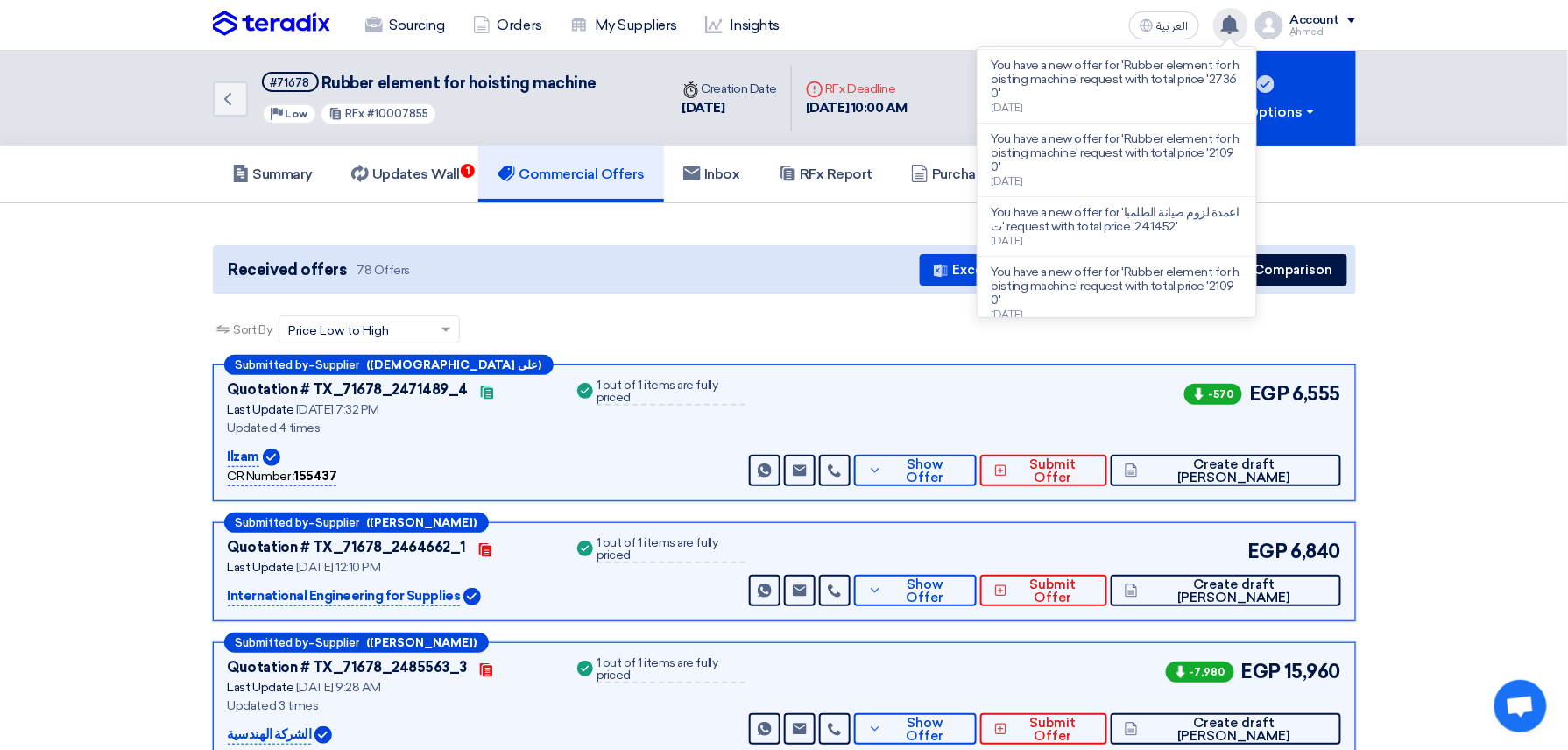
scroll to position [160, 0]
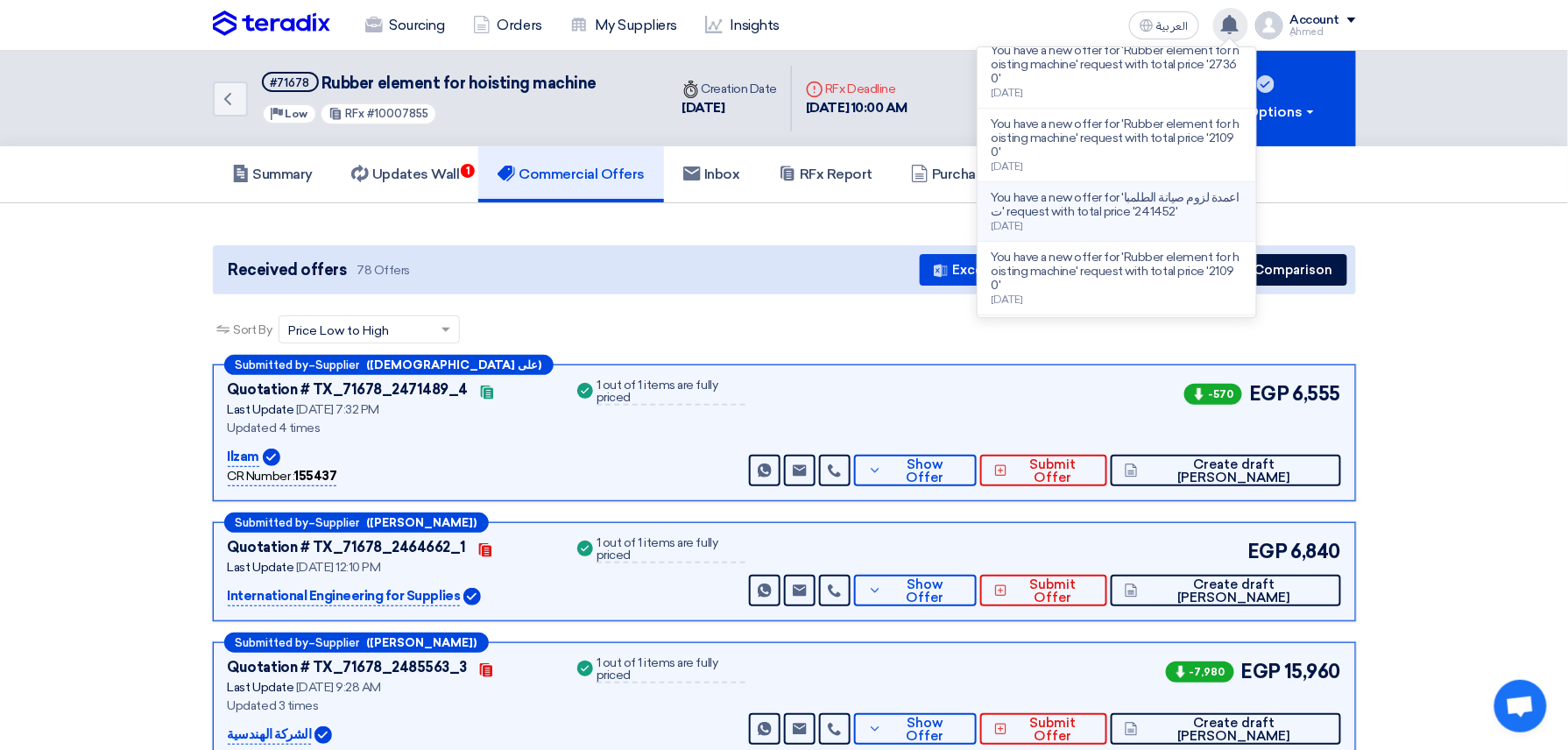
click at [1184, 212] on p "You have a new offer for 'اعمدة لزوم صيانة الطلمبات' request with total price '…" at bounding box center [1116, 204] width 250 height 28
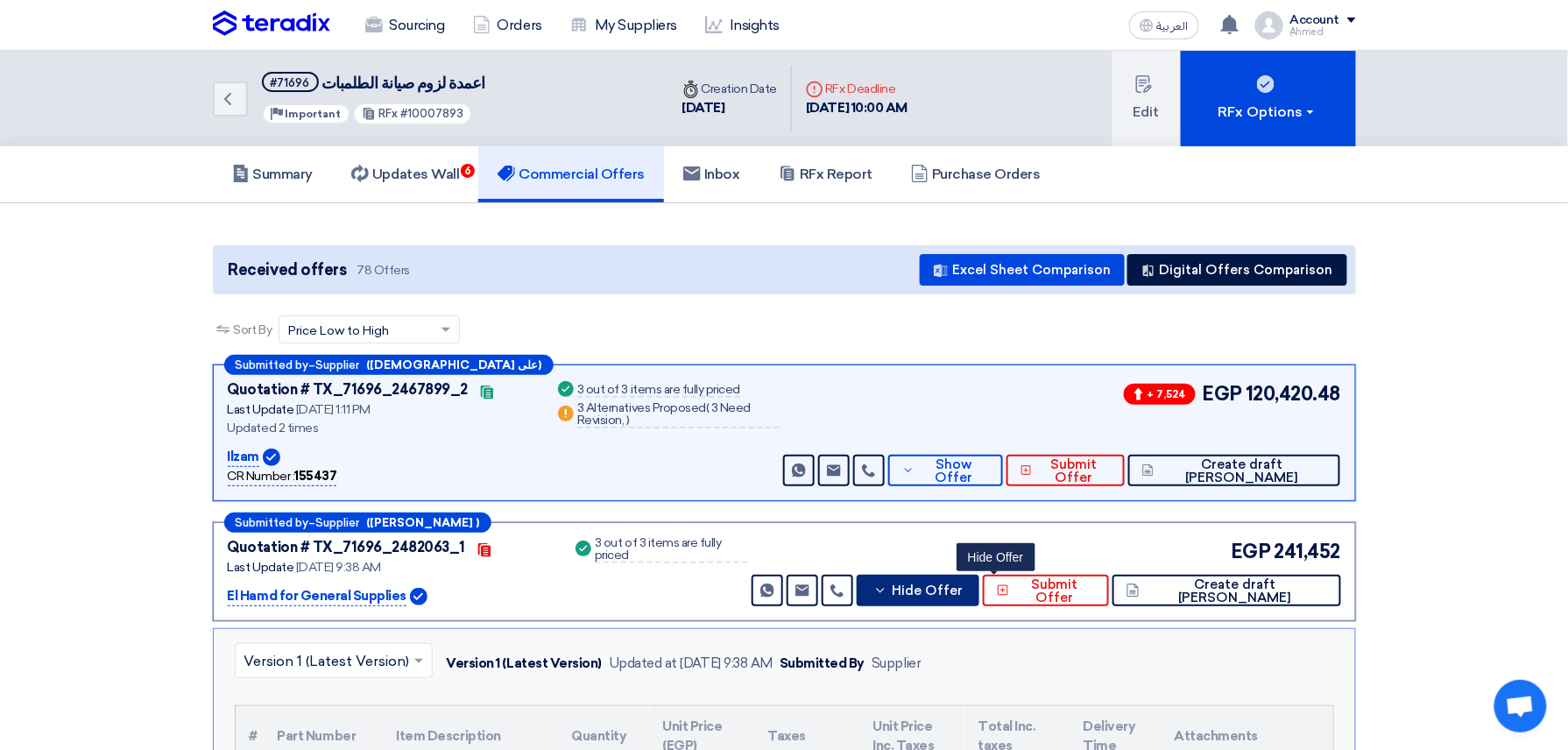
click at [963, 587] on span "Hide Offer" at bounding box center [927, 591] width 71 height 13
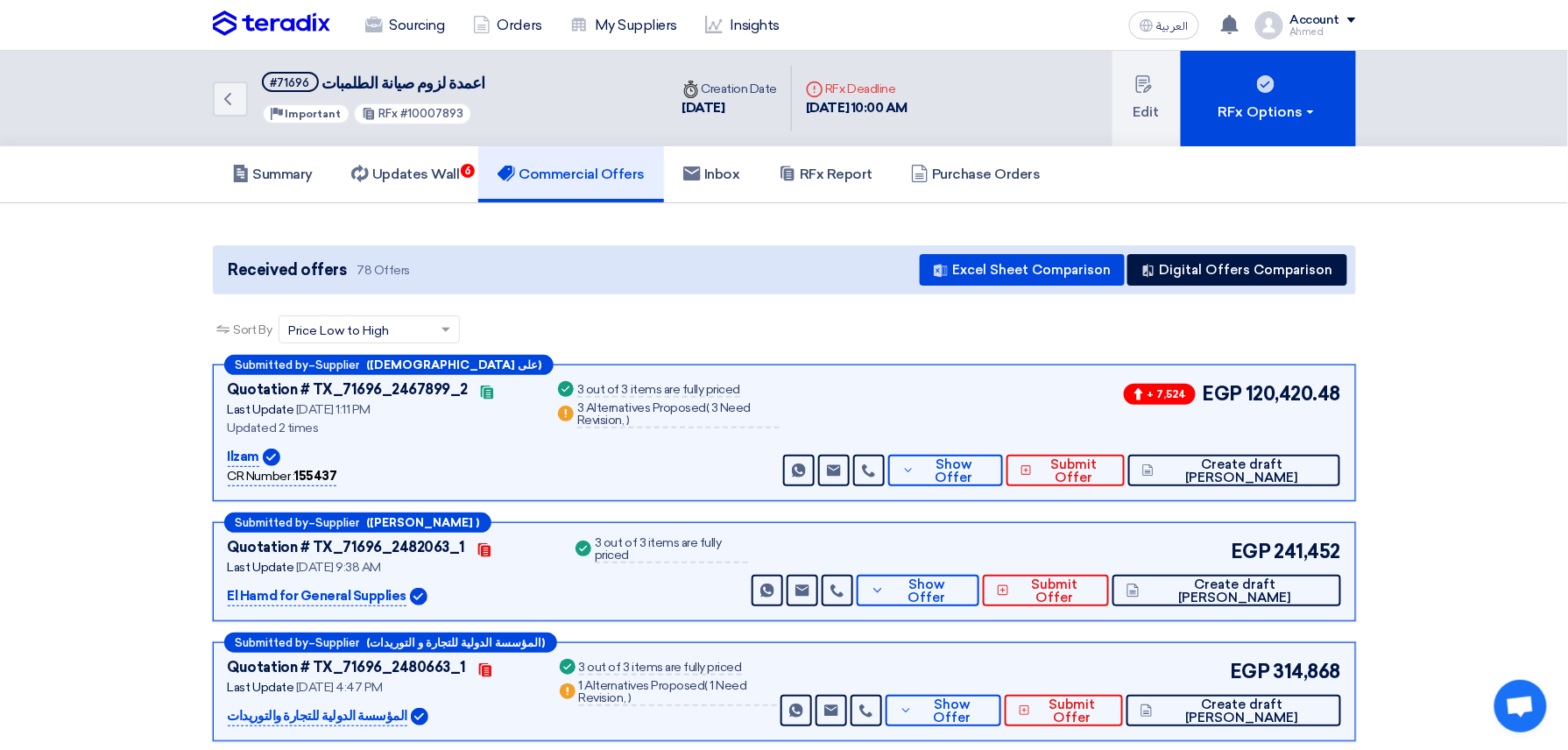
drag, startPoint x: 405, startPoint y: 112, endPoint x: 450, endPoint y: 121, distance: 45.9
click at [450, 121] on div "RFx #10007893" at bounding box center [413, 114] width 119 height 23
drag, startPoint x: 450, startPoint y: 121, endPoint x: 405, endPoint y: 113, distance: 45.7
click at [405, 113] on span "#10007893" at bounding box center [432, 114] width 63 height 13
drag, startPoint x: 403, startPoint y: 111, endPoint x: 544, endPoint y: 112, distance: 141.0
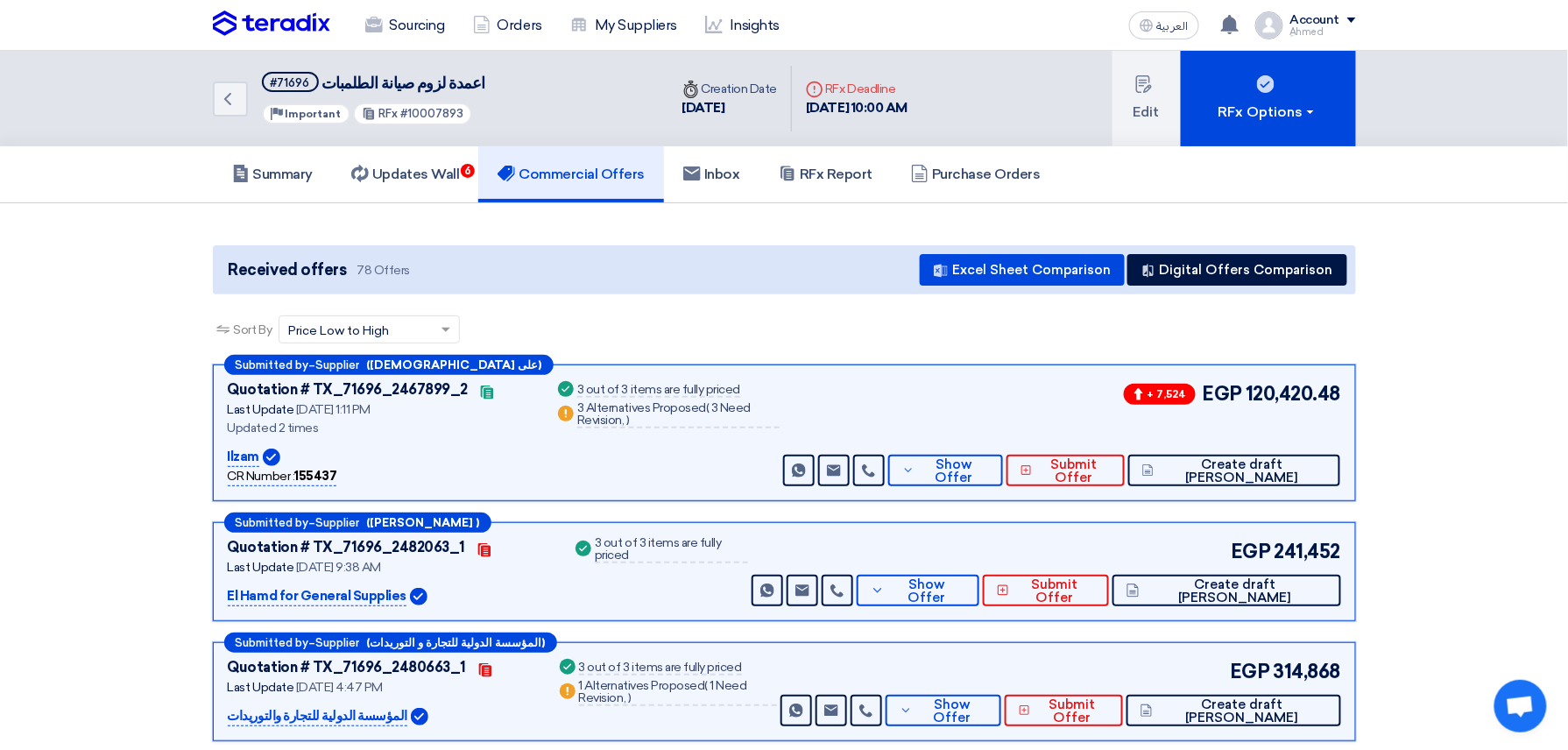
click at [543, 112] on div "Back #71696 اعمدة لزوم صيانة الطلمبات Priority Important RFx #10007893" at bounding box center [440, 98] width 456 height 96
copy span "10007893"
click at [987, 466] on span "Show Offer" at bounding box center [953, 472] width 69 height 27
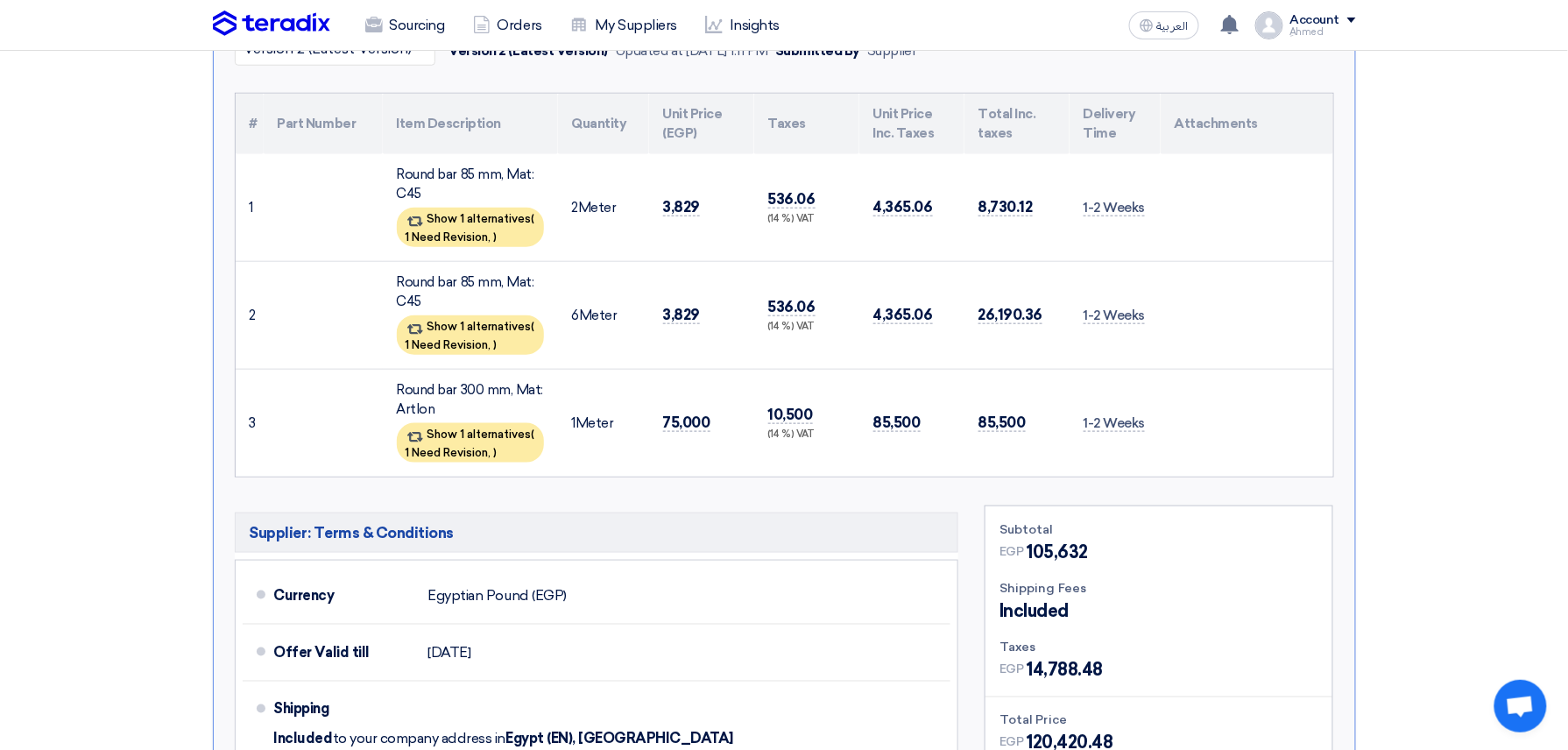
scroll to position [701, 0]
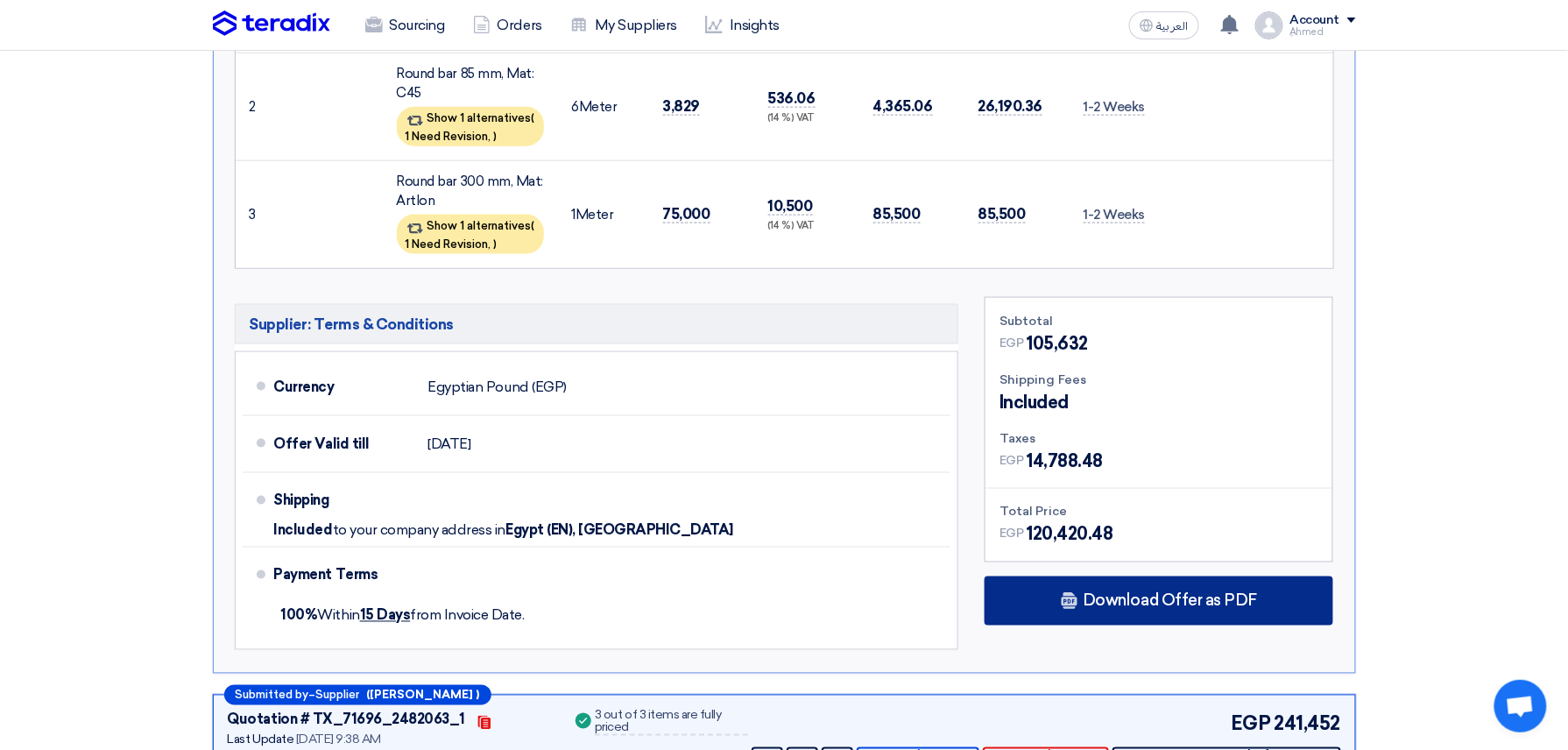
click at [1197, 607] on span "Download Offer as PDF" at bounding box center [1169, 601] width 174 height 16
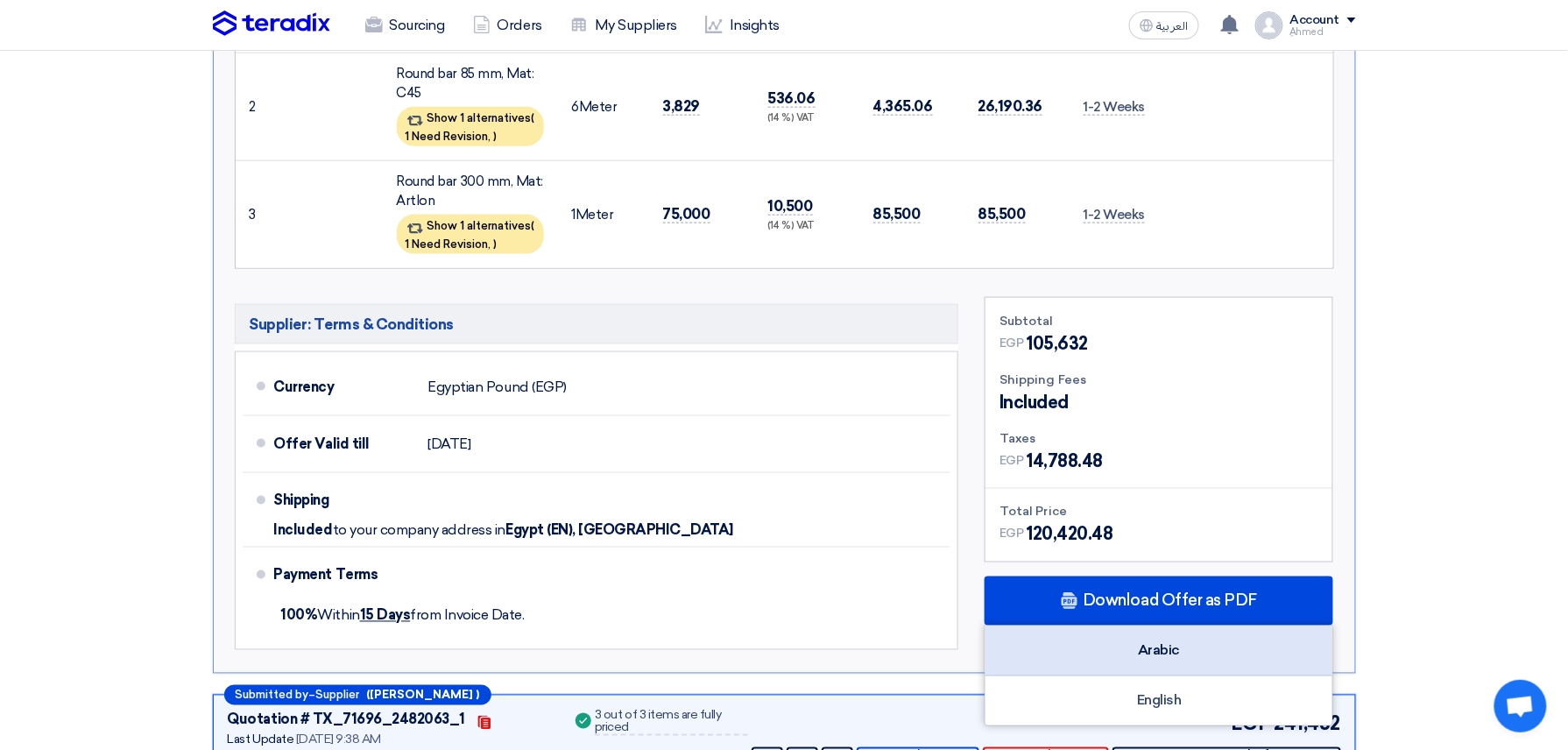
click at [1214, 653] on div "Arabic" at bounding box center [1158, 652] width 347 height 50
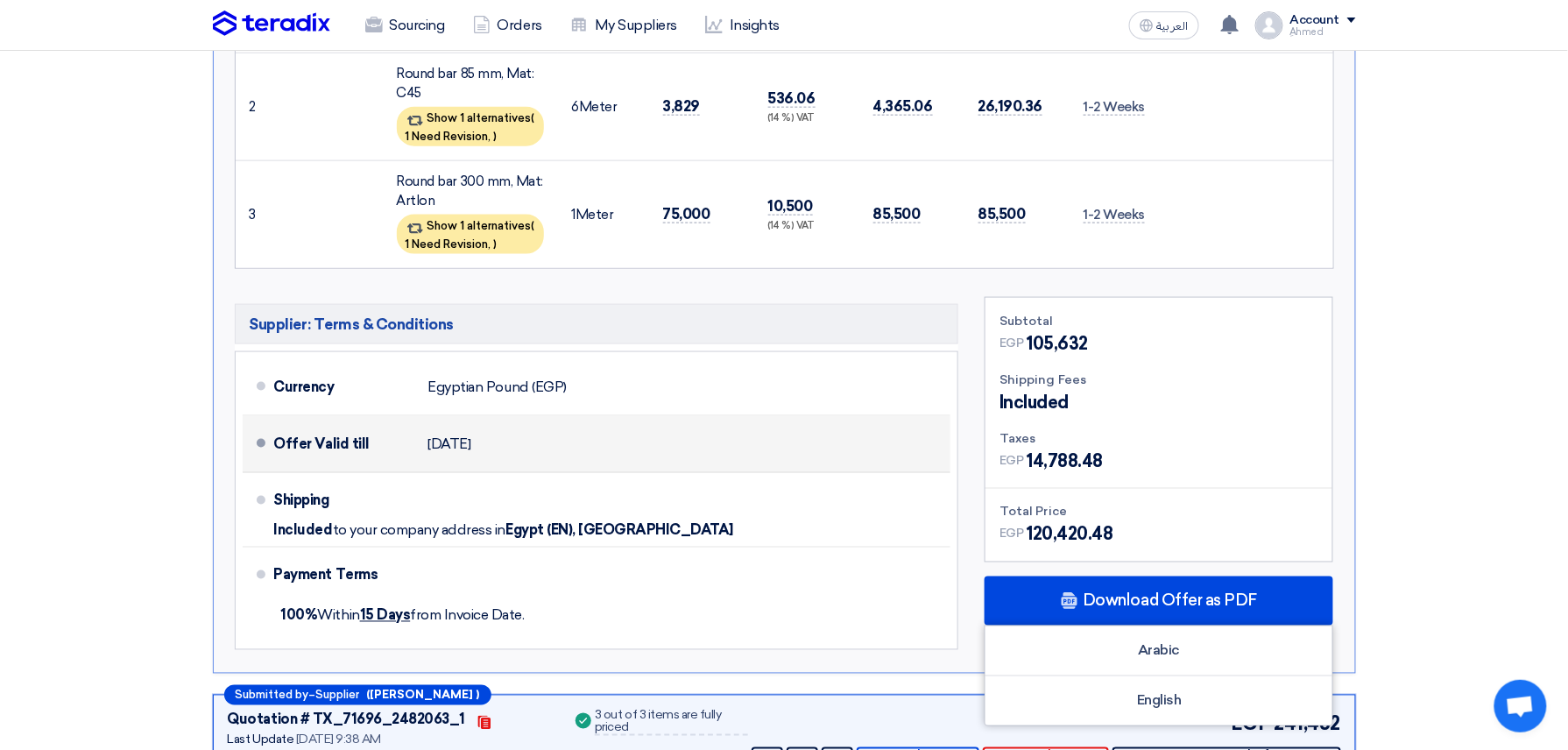
scroll to position [934, 0]
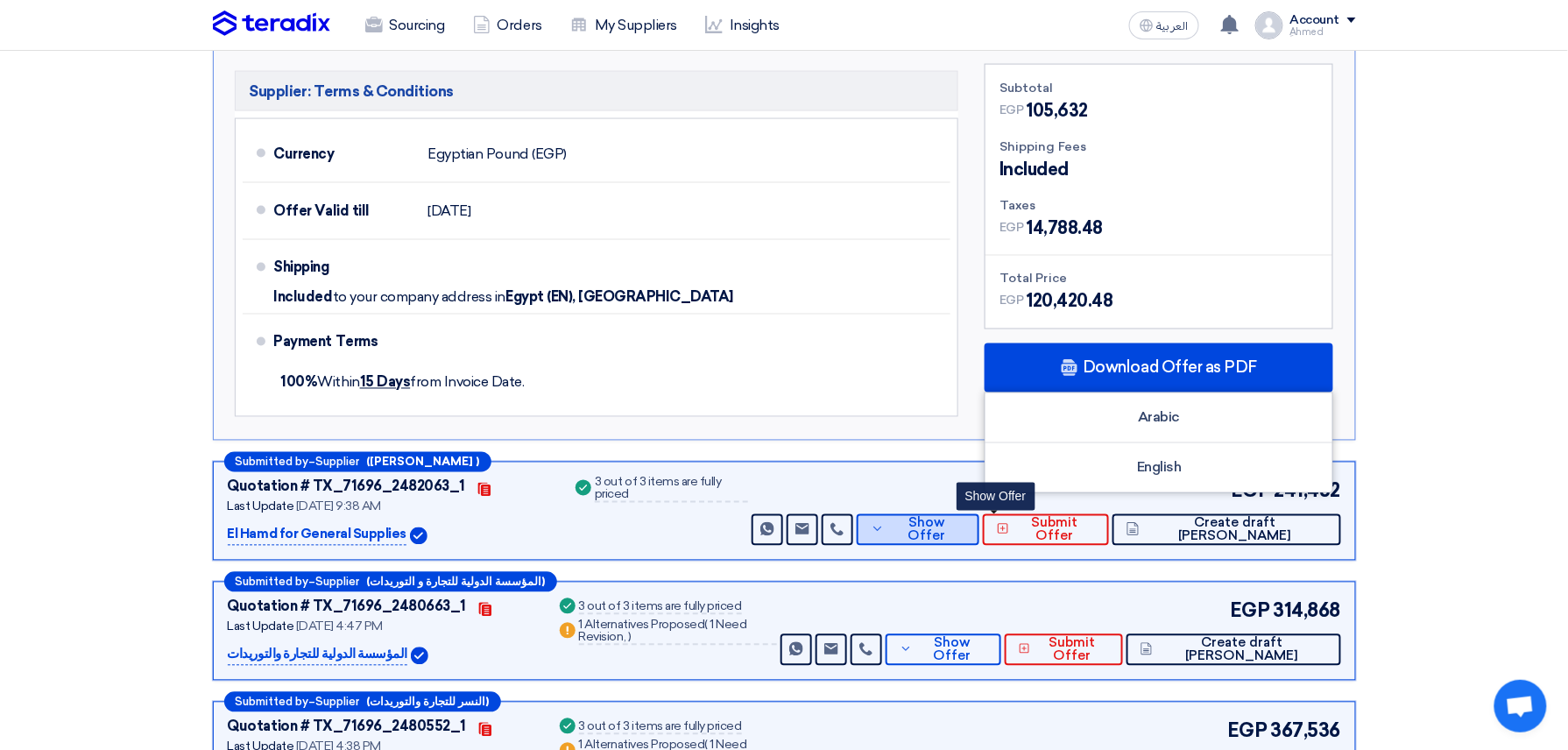
click at [965, 534] on span "Show Offer" at bounding box center [927, 530] width 76 height 27
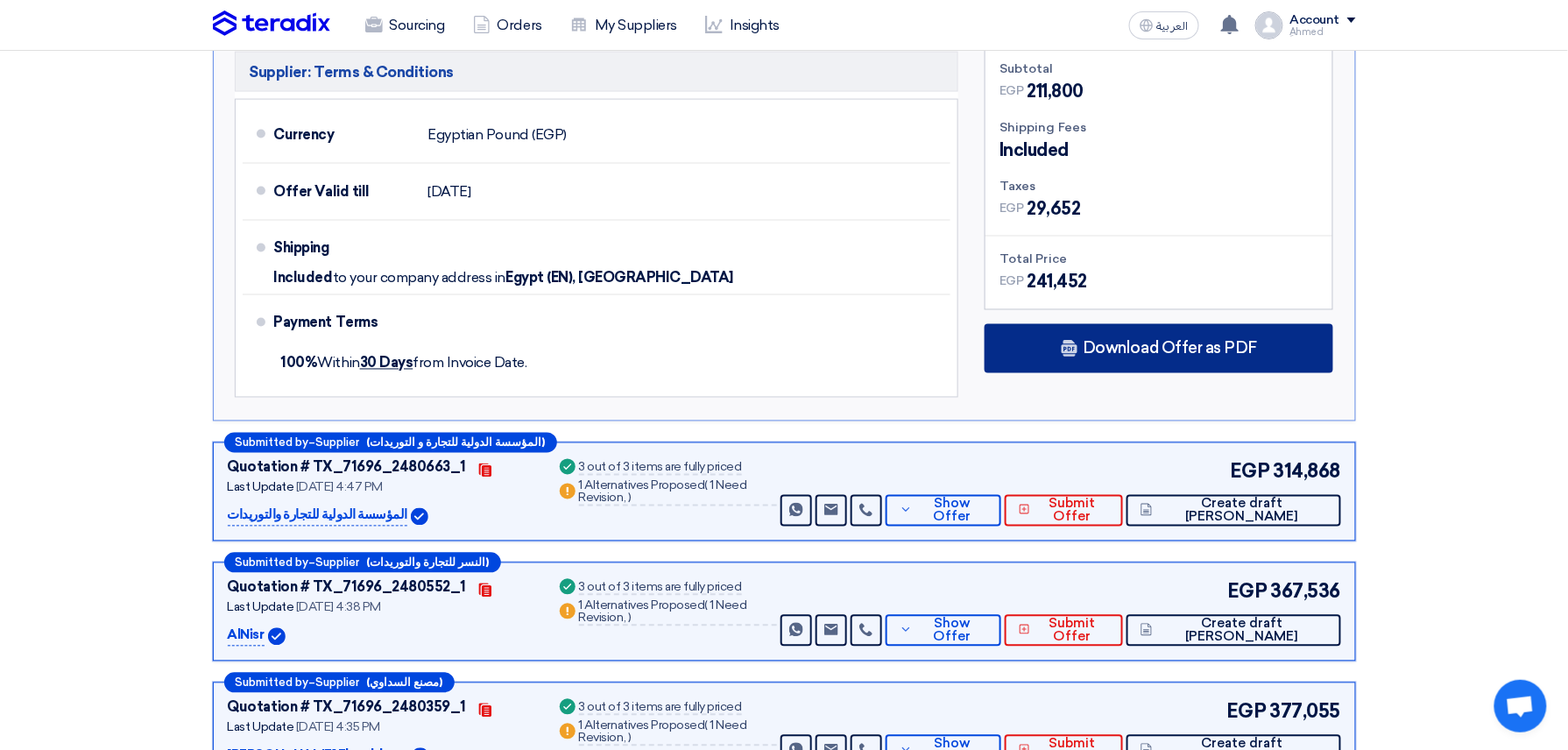
click at [1149, 345] on span "Download Offer as PDF" at bounding box center [1169, 349] width 174 height 16
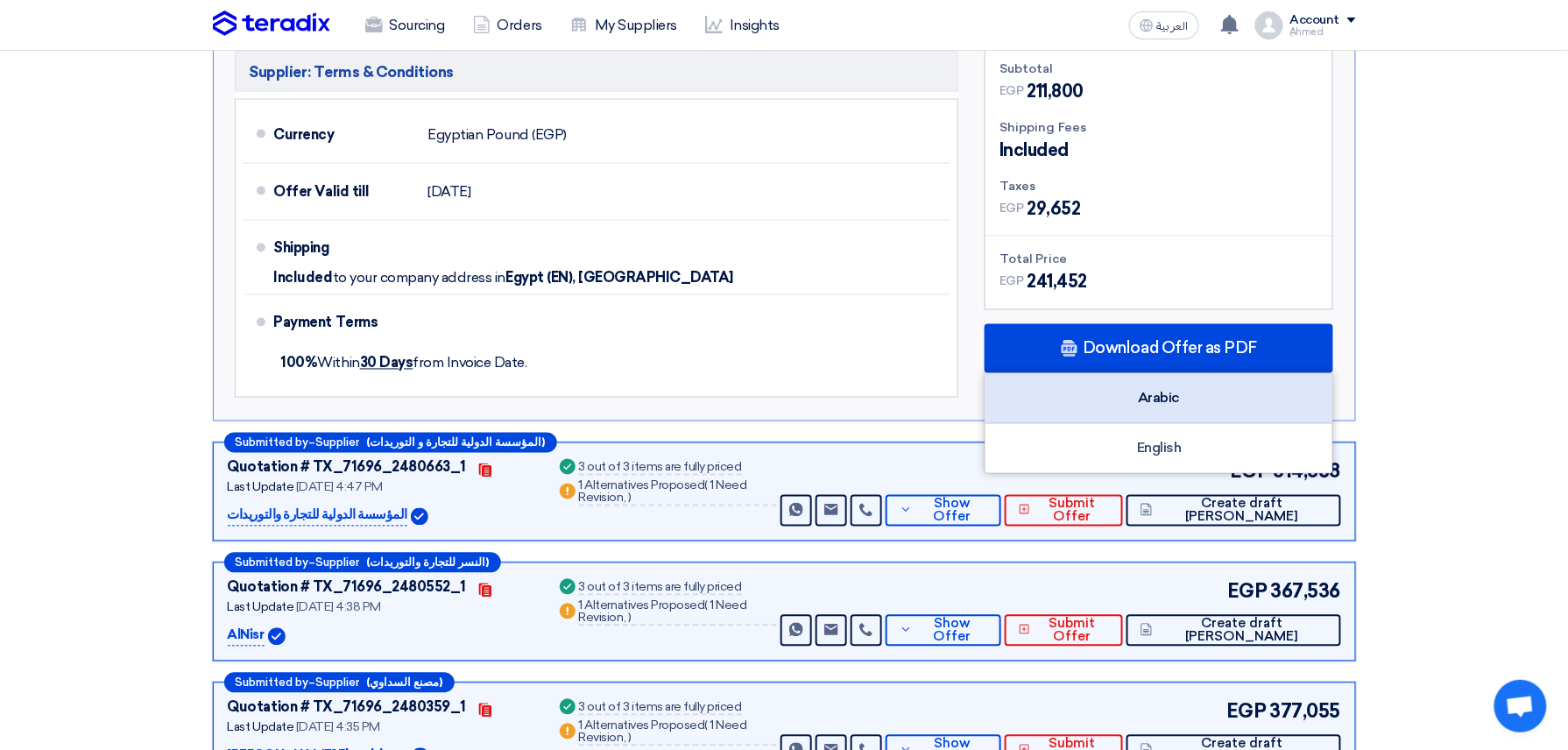
click at [1174, 393] on div "Arabic" at bounding box center [1158, 399] width 347 height 50
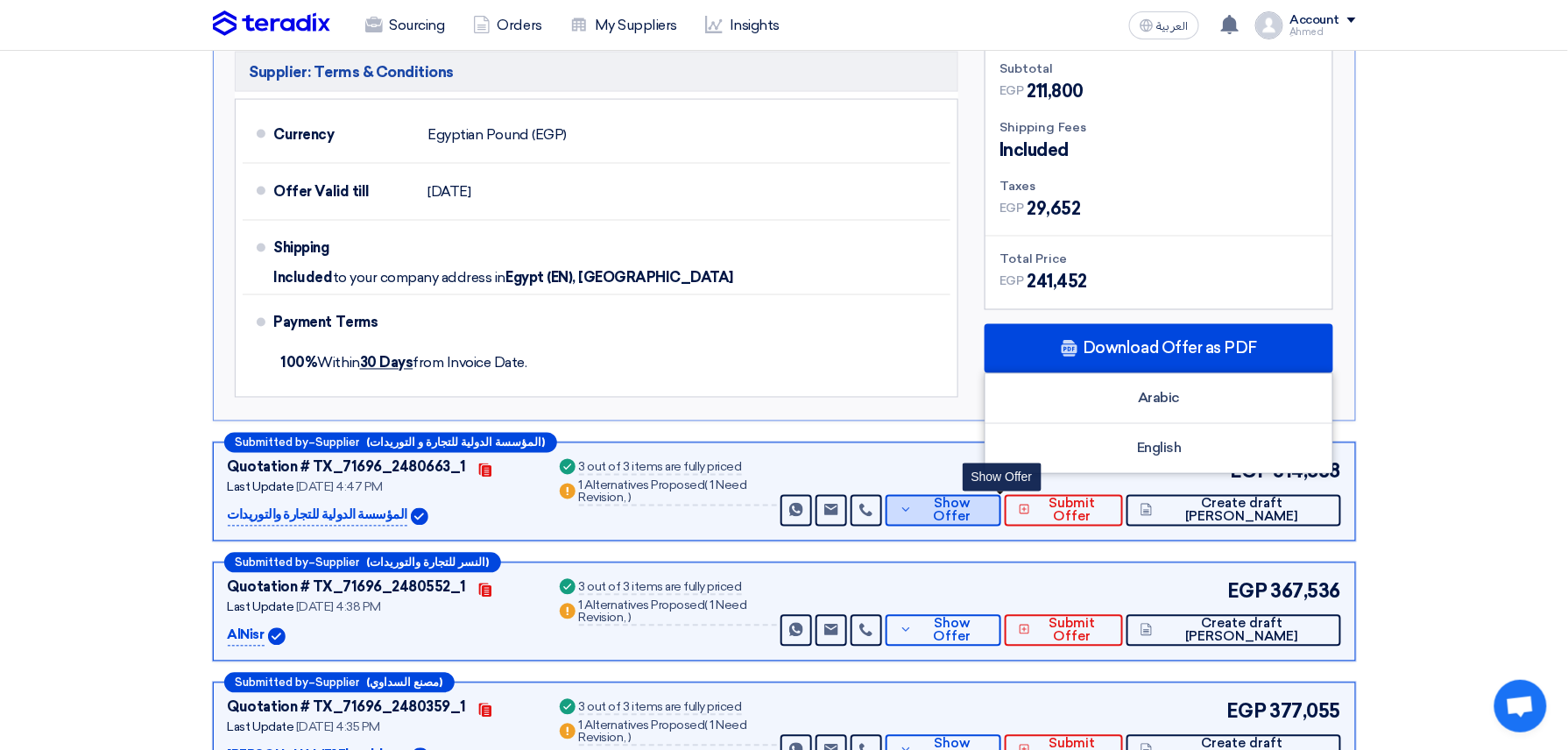
click at [982, 519] on span "Show Offer" at bounding box center [951, 511] width 70 height 27
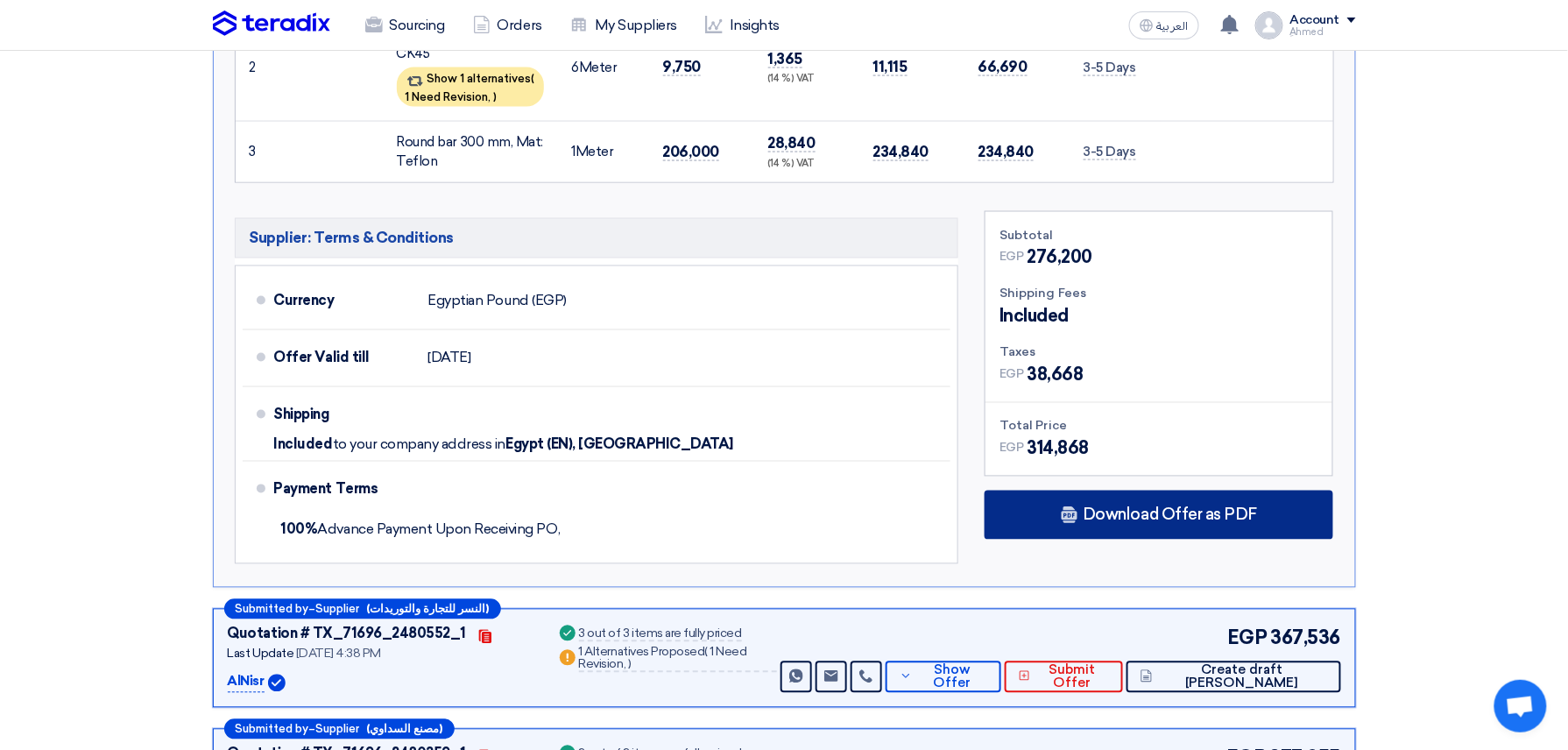
click at [1146, 508] on span "Download Offer as PDF" at bounding box center [1169, 515] width 174 height 16
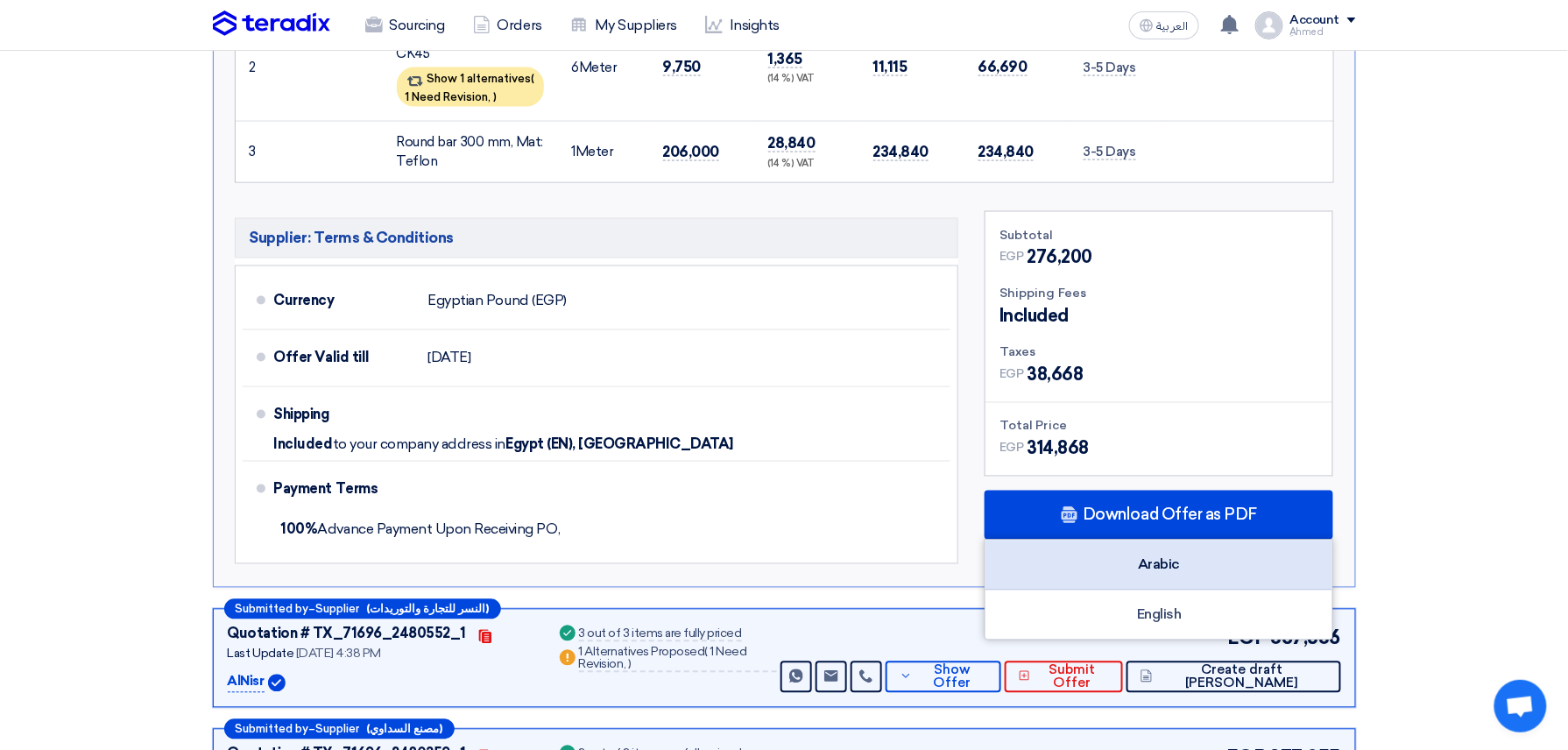
click at [1251, 575] on div "Arabic" at bounding box center [1158, 566] width 347 height 50
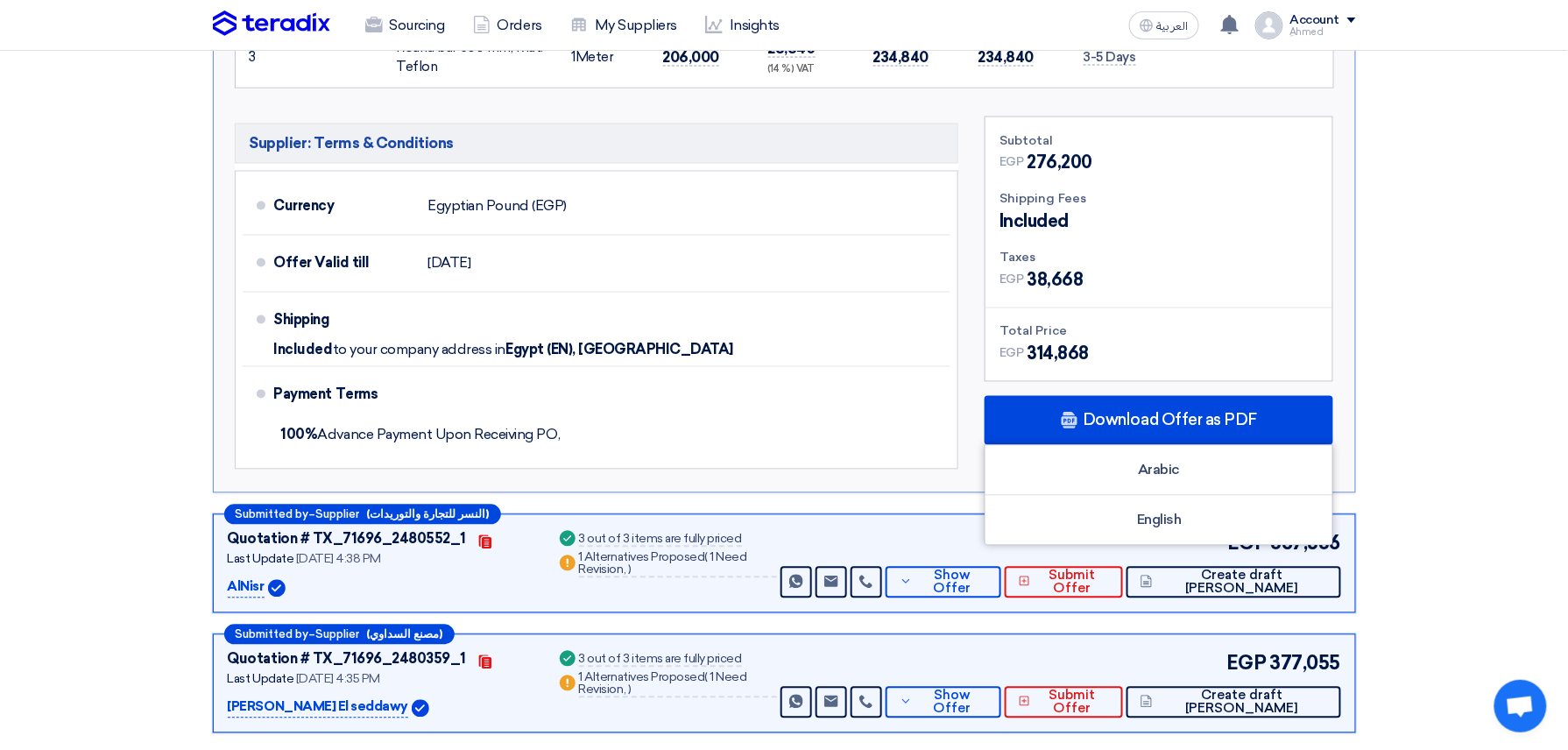
scroll to position [1168, 0]
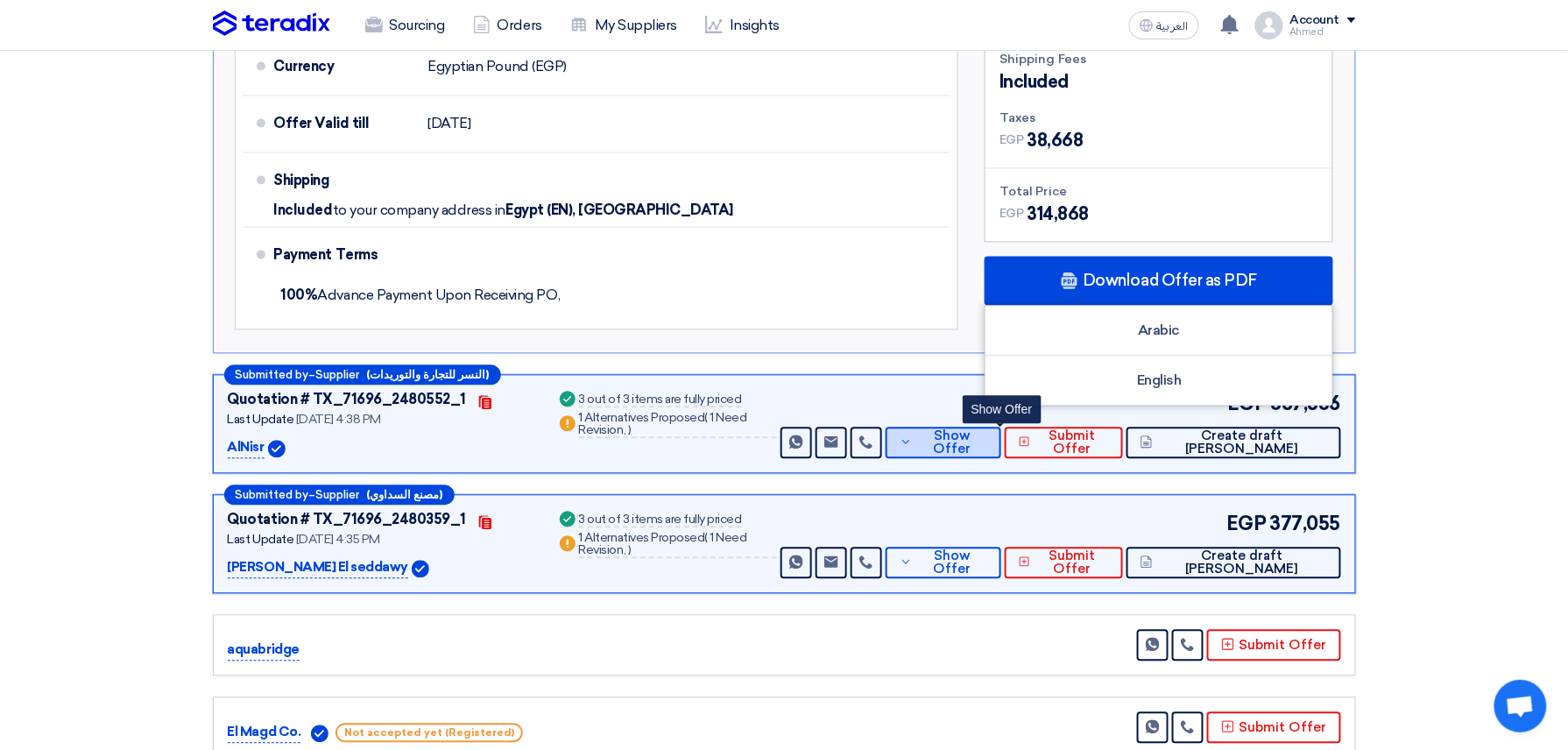
click at [987, 450] on span "Show Offer" at bounding box center [951, 443] width 70 height 27
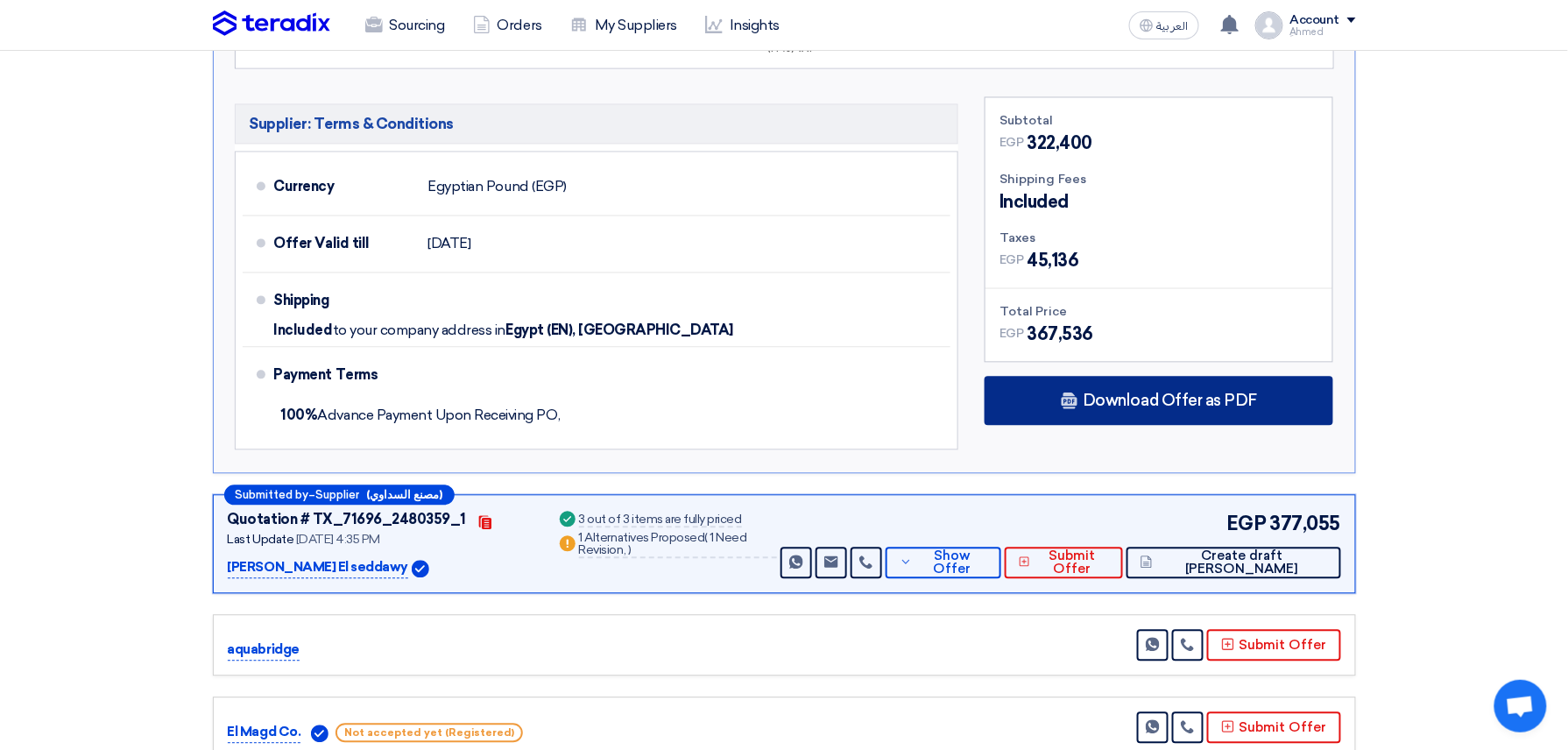
click at [1122, 416] on div "Download Offer as PDF" at bounding box center [1158, 400] width 349 height 49
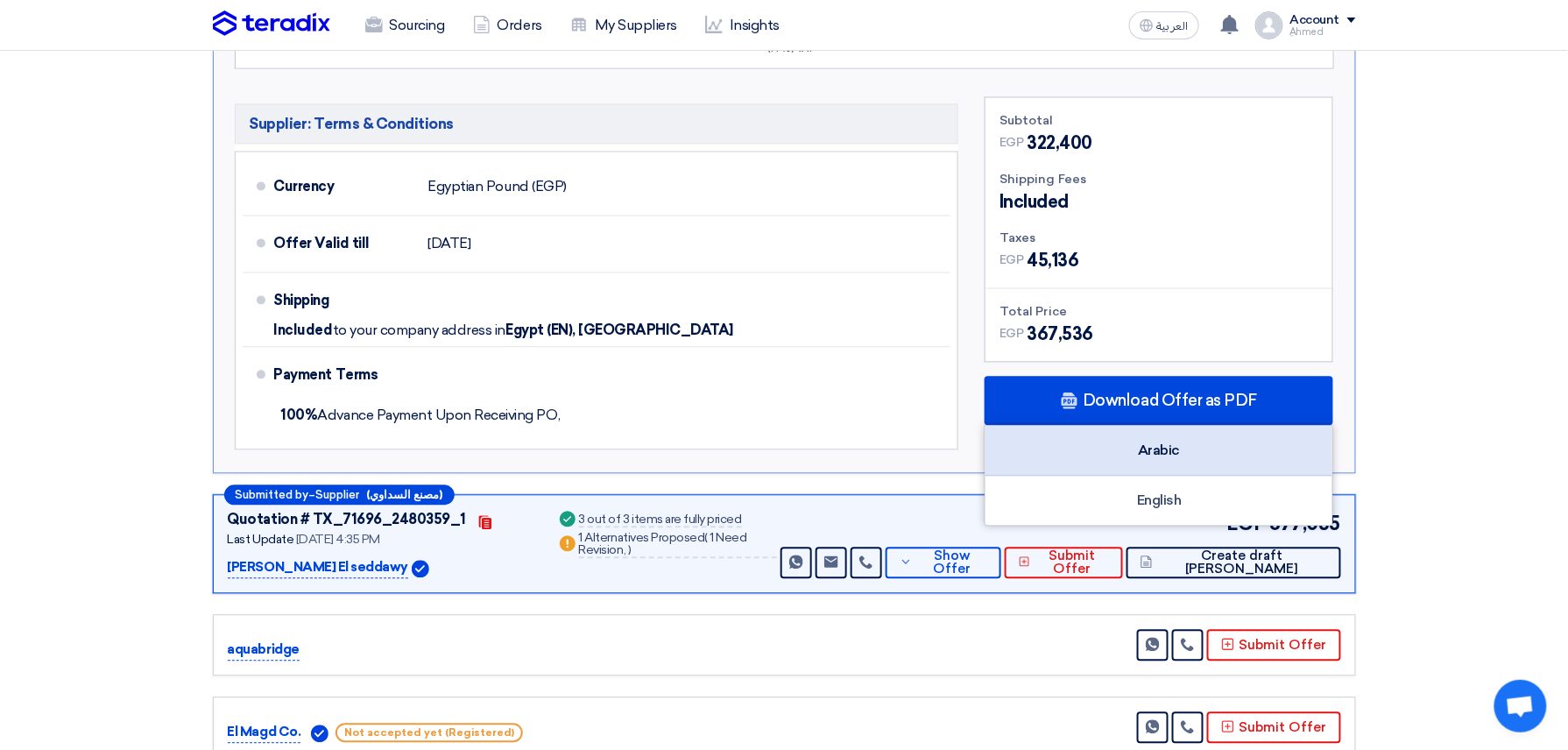
click at [1251, 441] on div "Arabic" at bounding box center [1158, 452] width 347 height 50
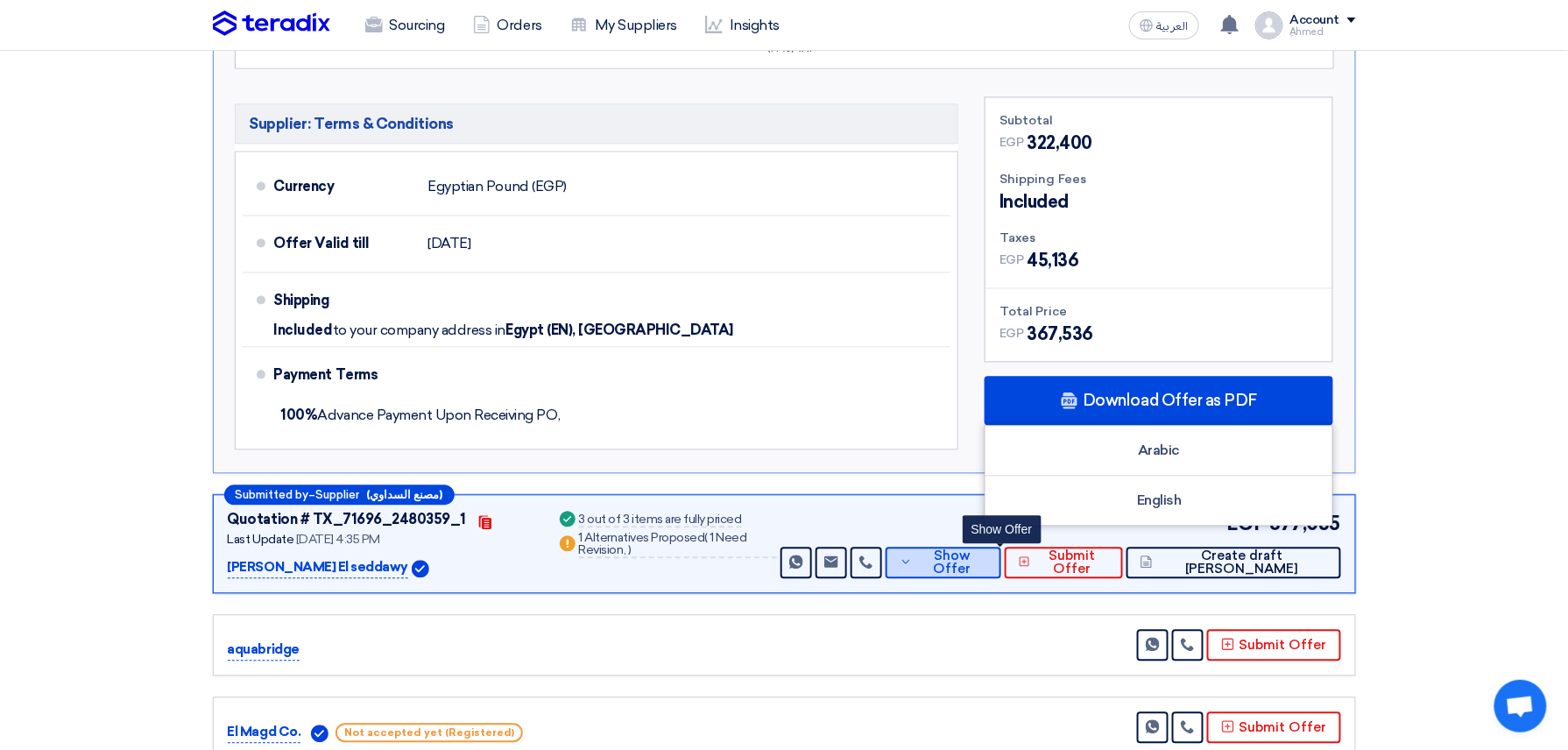
click at [987, 561] on span "Show Offer" at bounding box center [951, 564] width 70 height 27
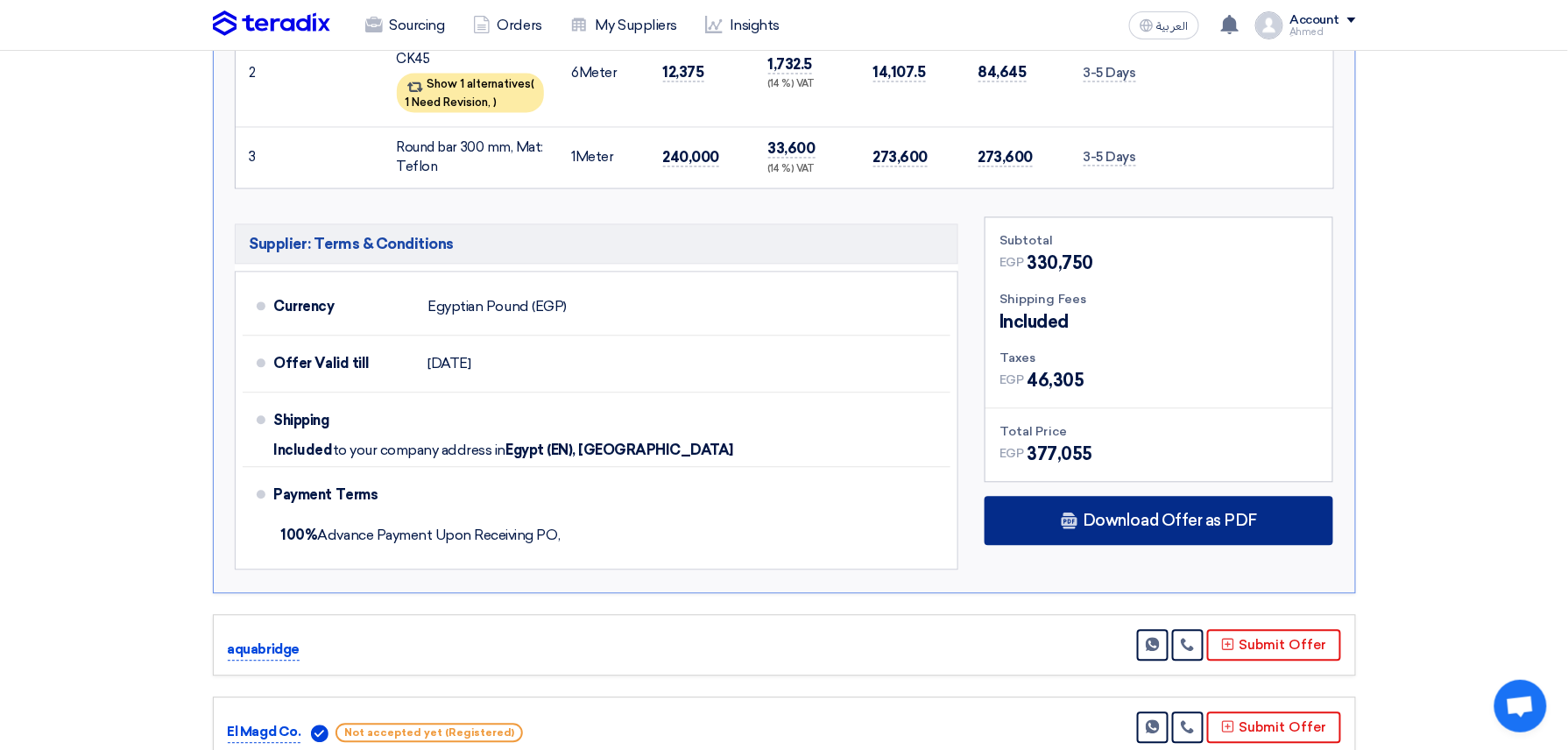
click at [1196, 529] on span "Download Offer as PDF" at bounding box center [1169, 521] width 174 height 16
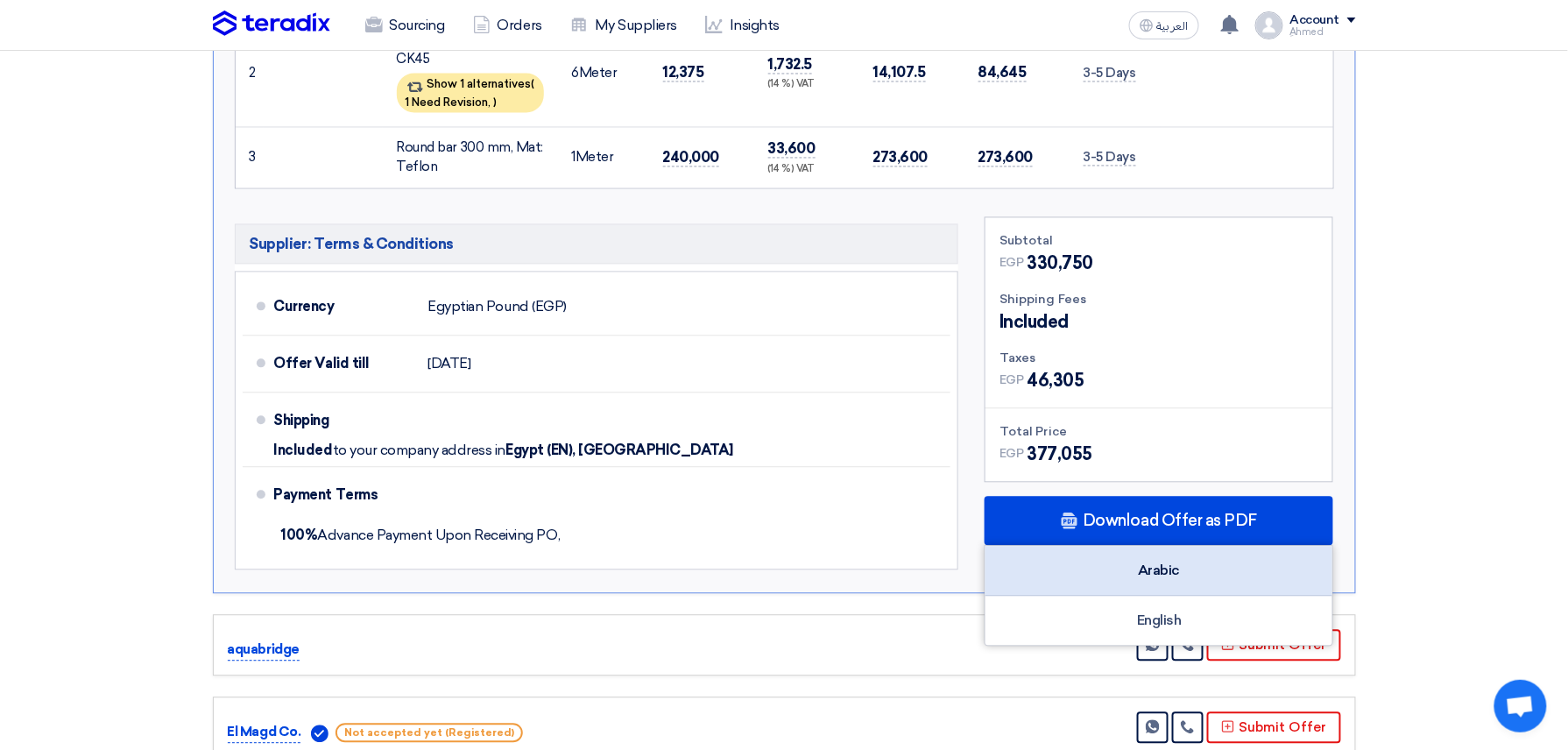
click at [1262, 566] on div "Arabic" at bounding box center [1158, 571] width 347 height 50
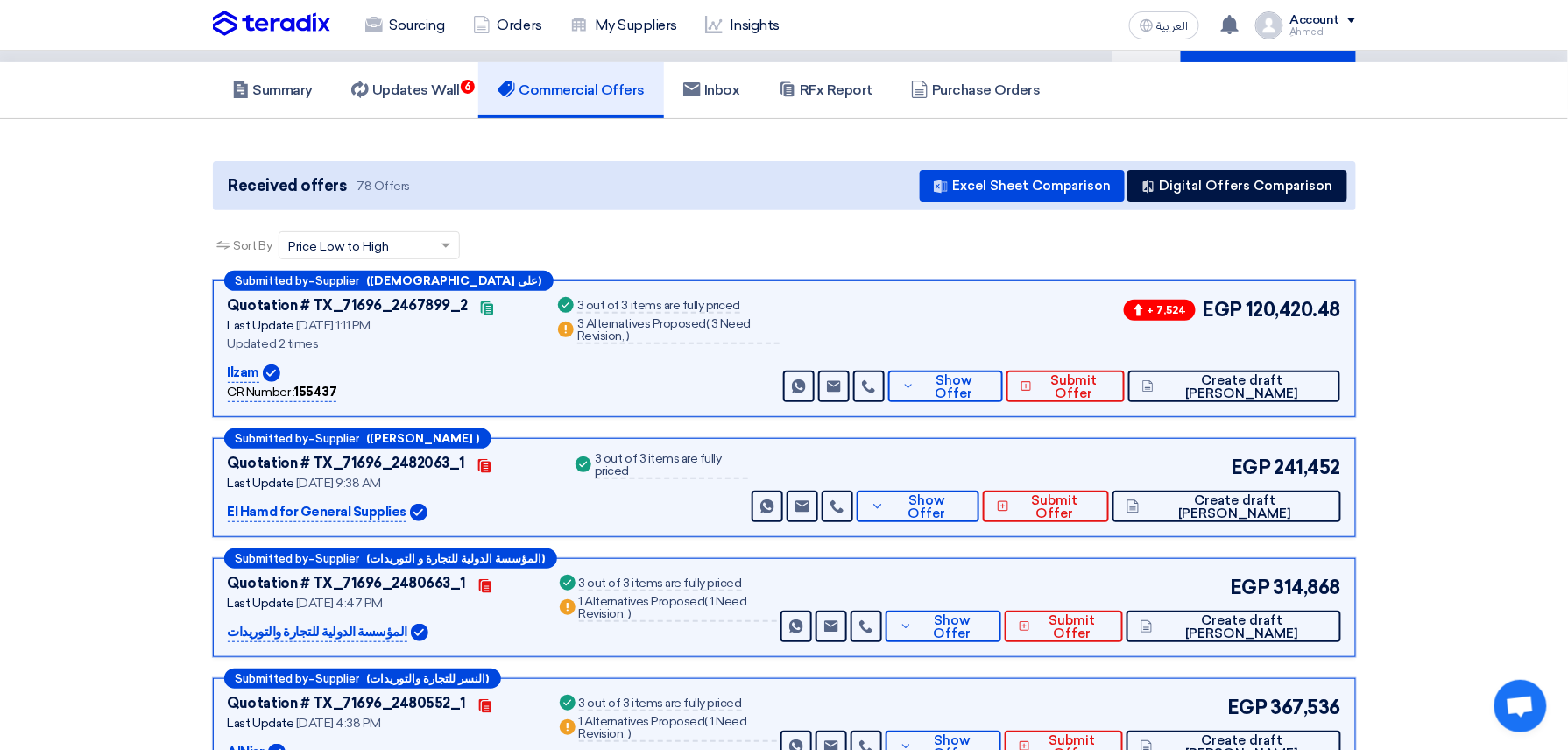
scroll to position [0, 0]
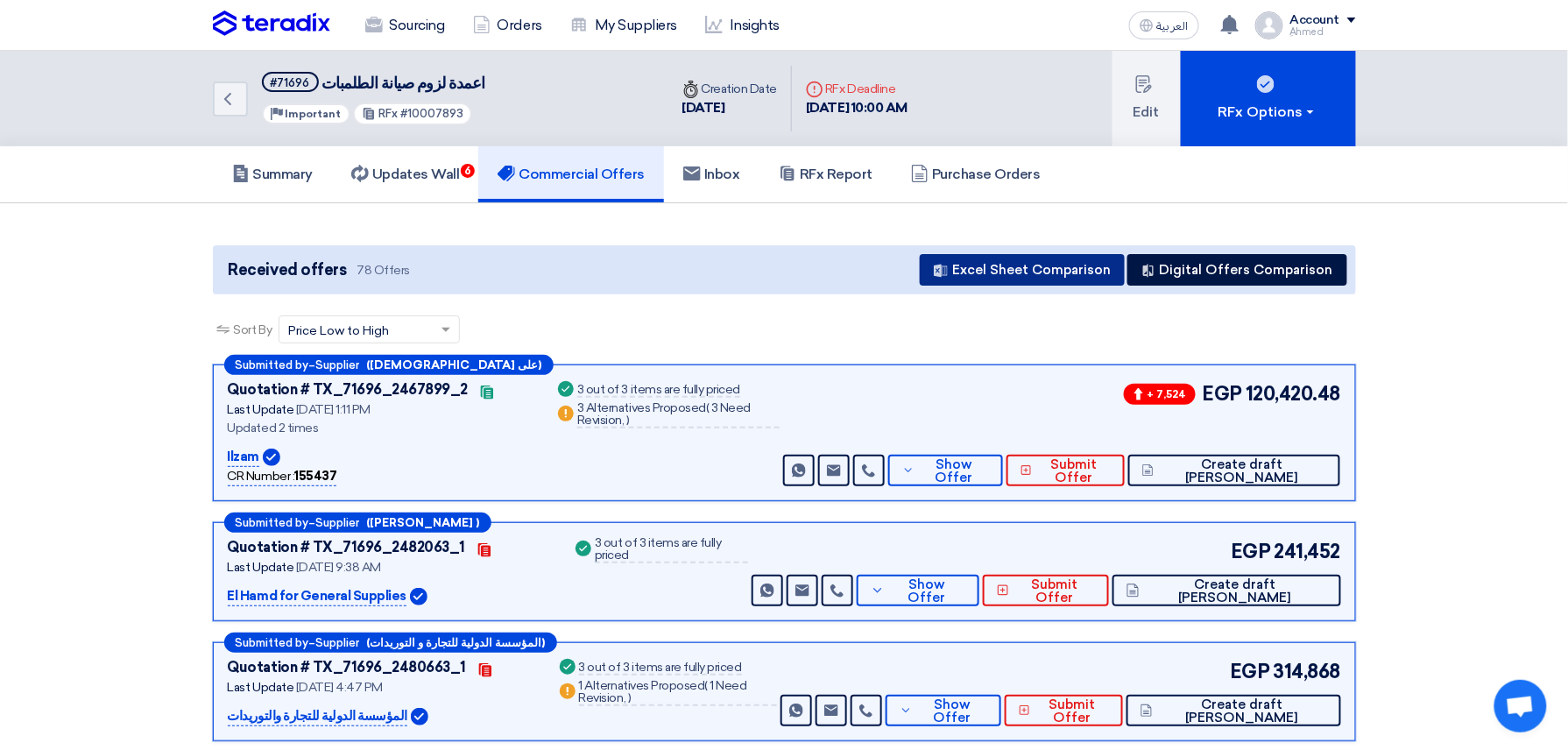
click at [1035, 260] on button "Excel Sheet Comparison" at bounding box center [1022, 269] width 205 height 32
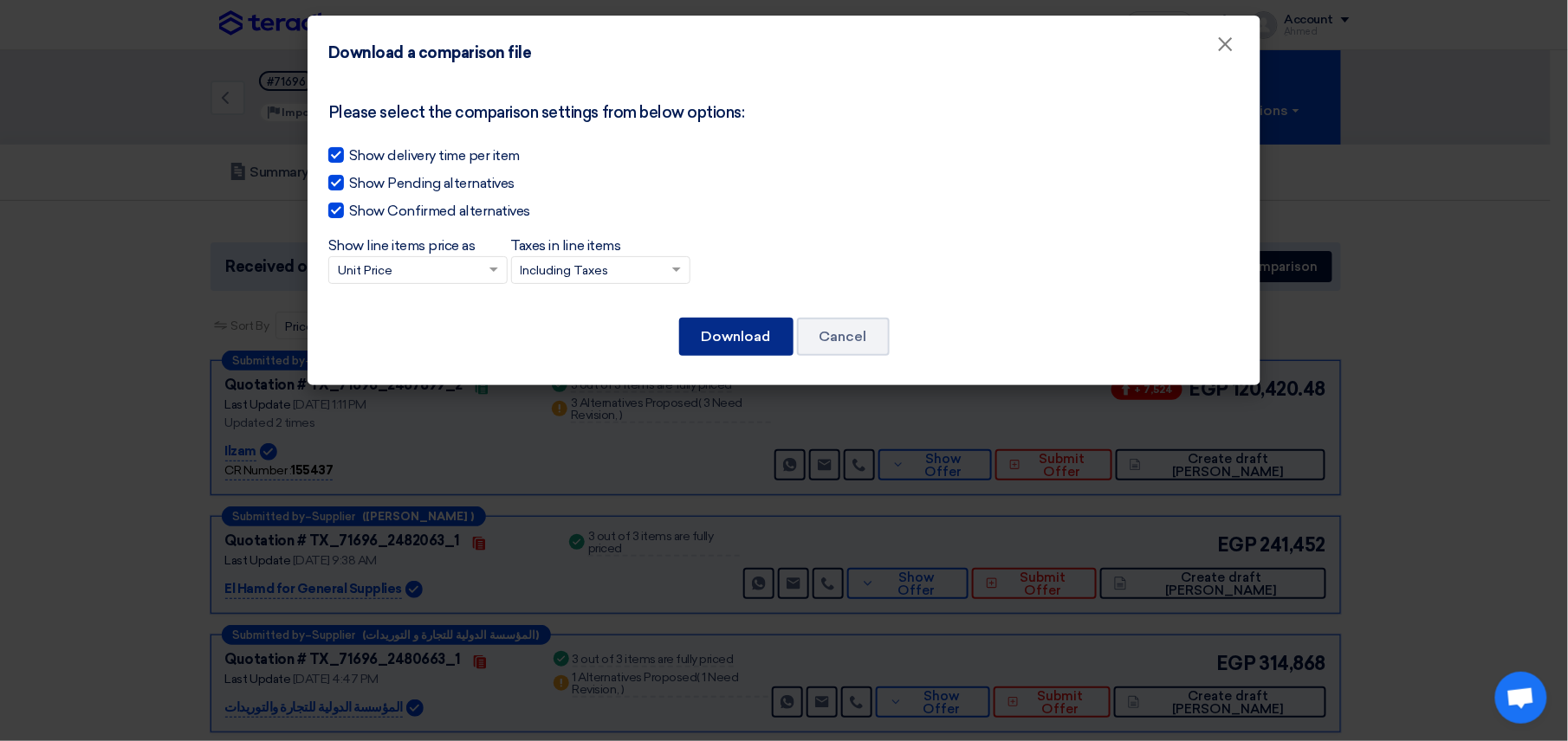
click at [721, 329] on button "Download" at bounding box center [736, 337] width 114 height 38
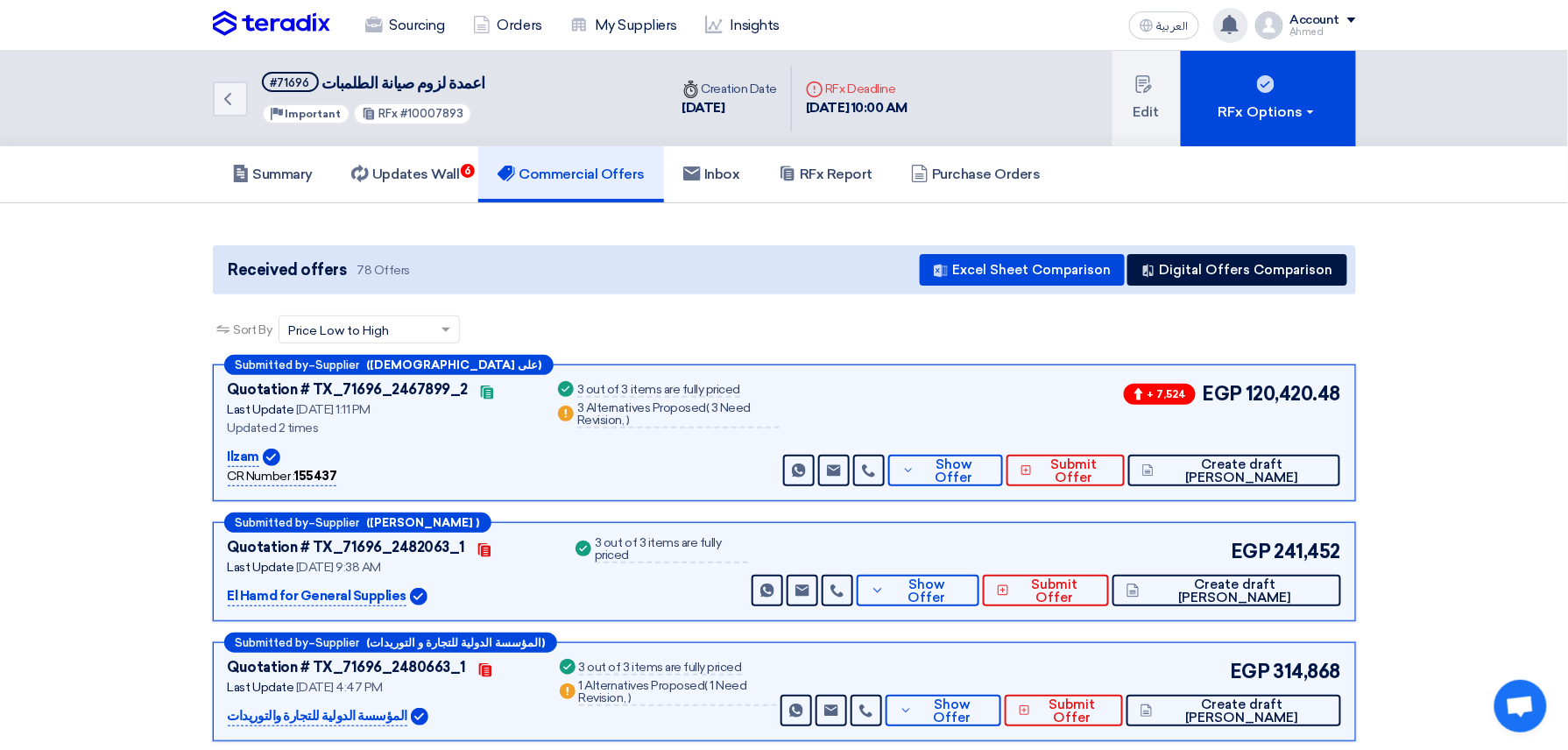
click at [1230, 28] on use at bounding box center [1229, 25] width 17 height 19
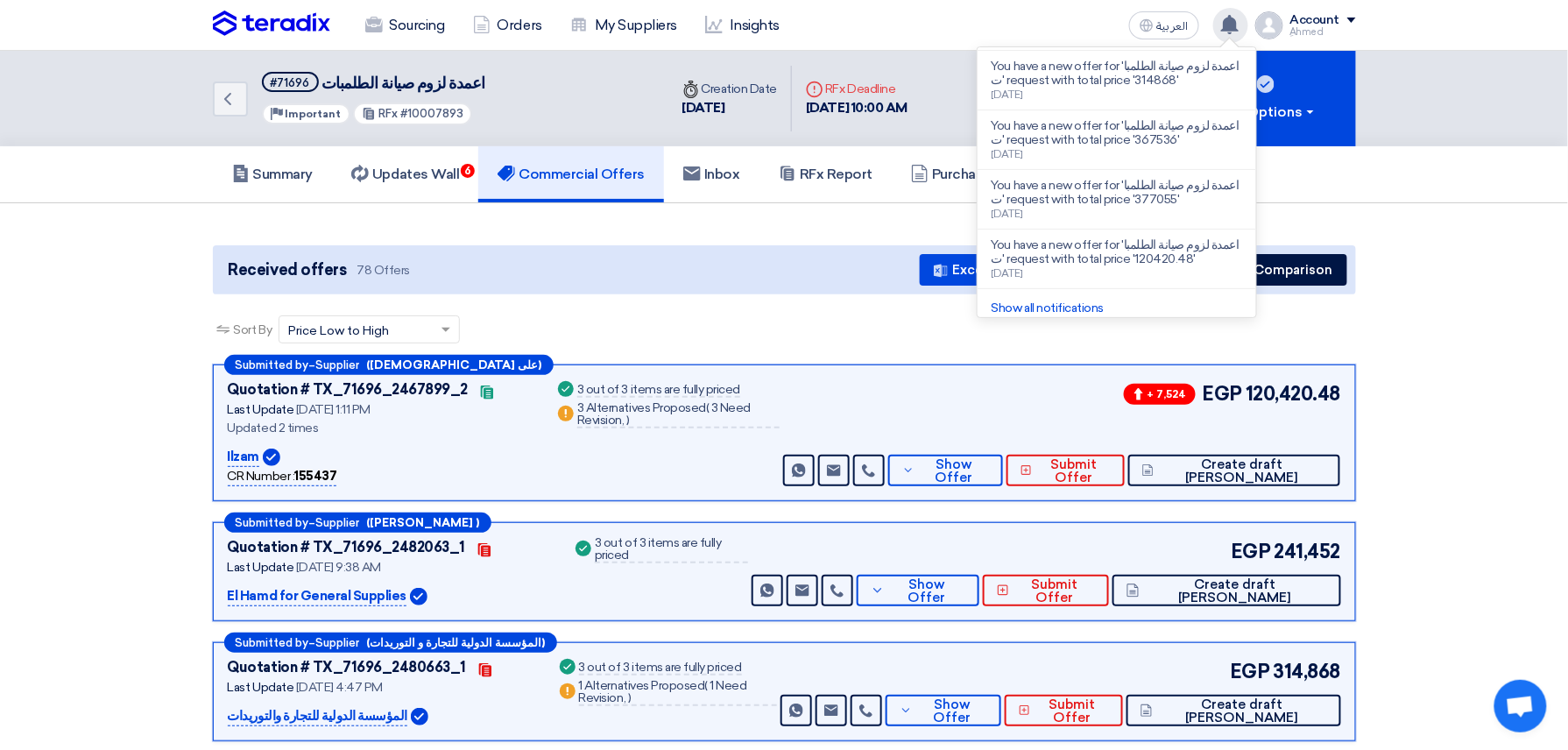
scroll to position [439, 0]
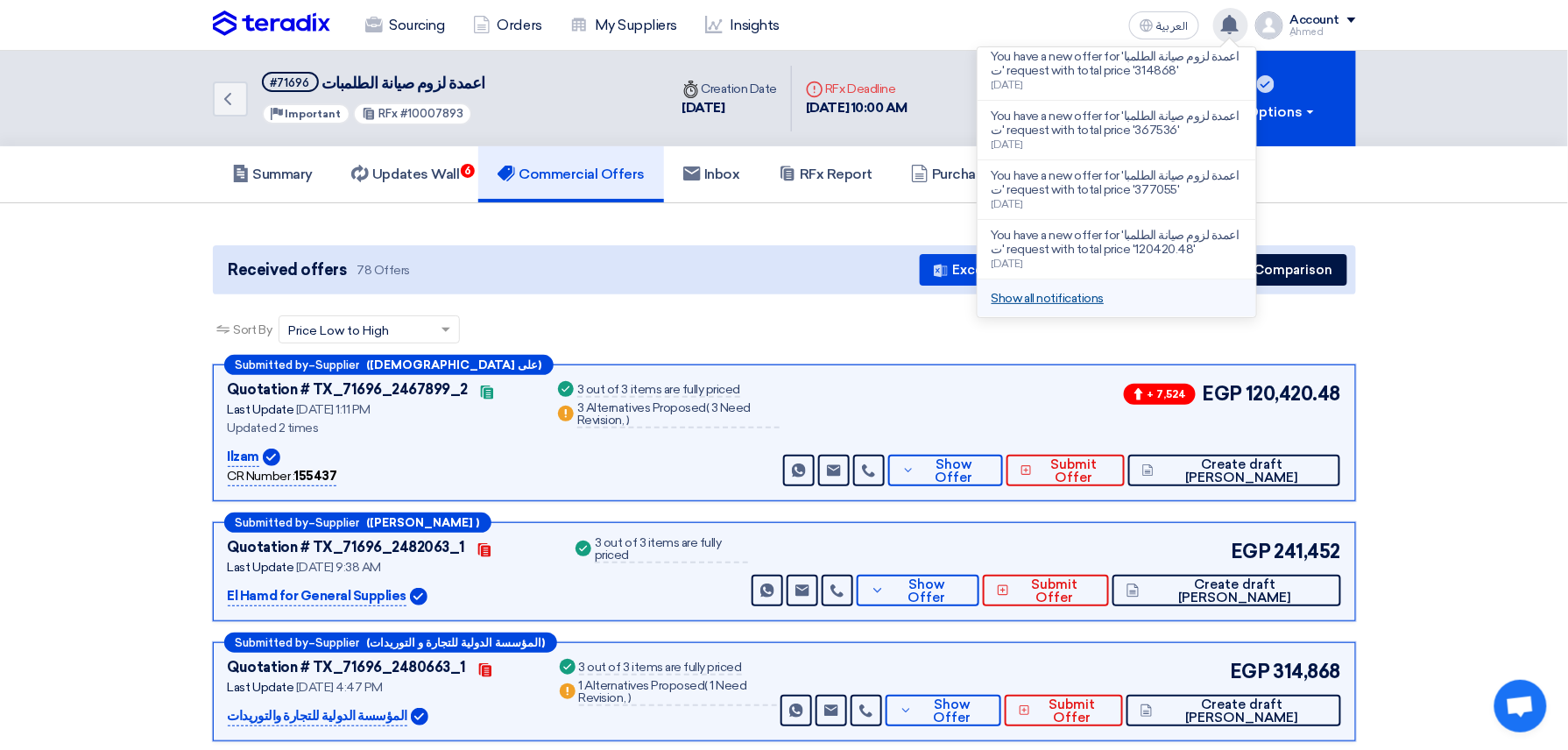
click at [1045, 305] on link "Show all notifications" at bounding box center [1047, 298] width 112 height 15
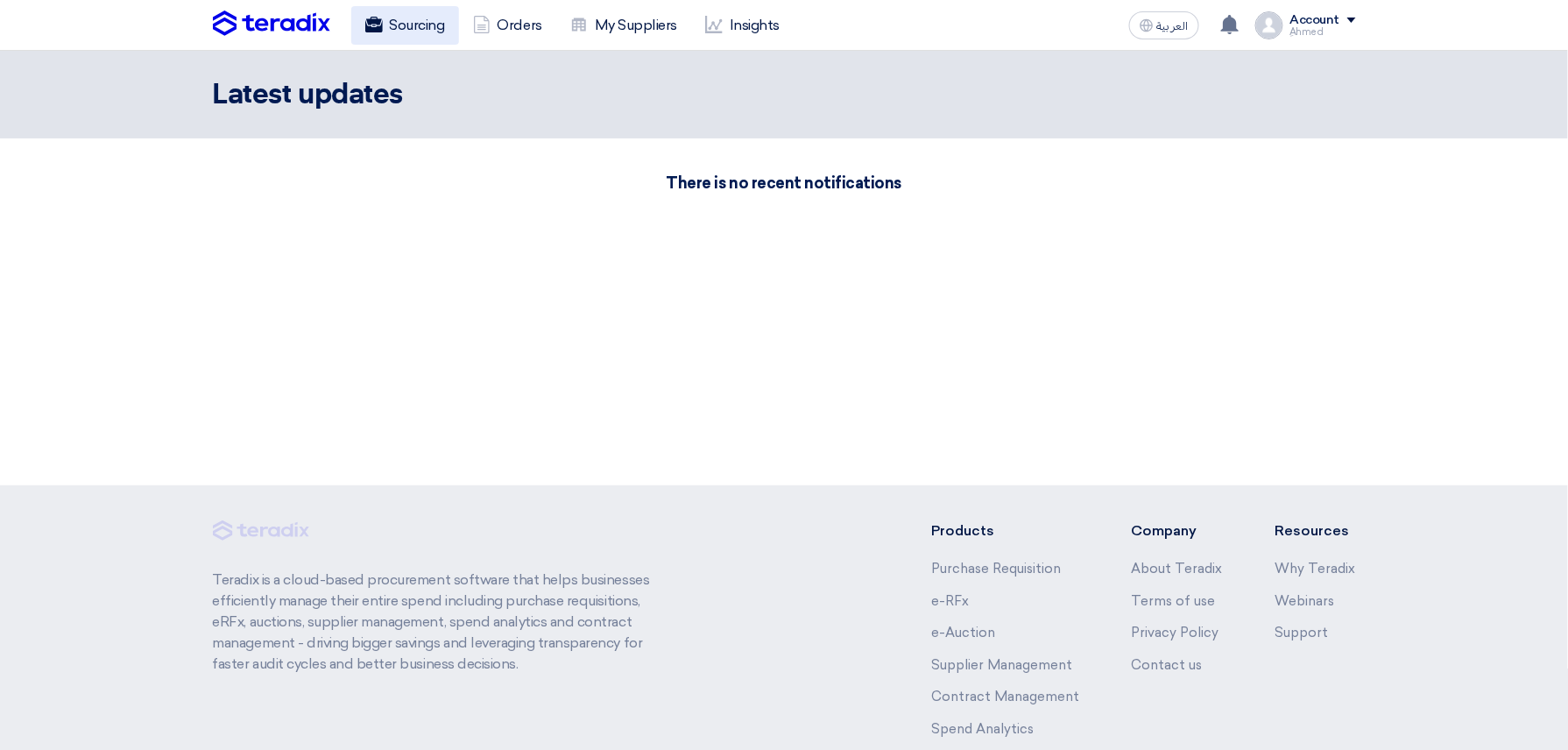
click at [380, 25] on icon at bounding box center [373, 25] width 17 height 17
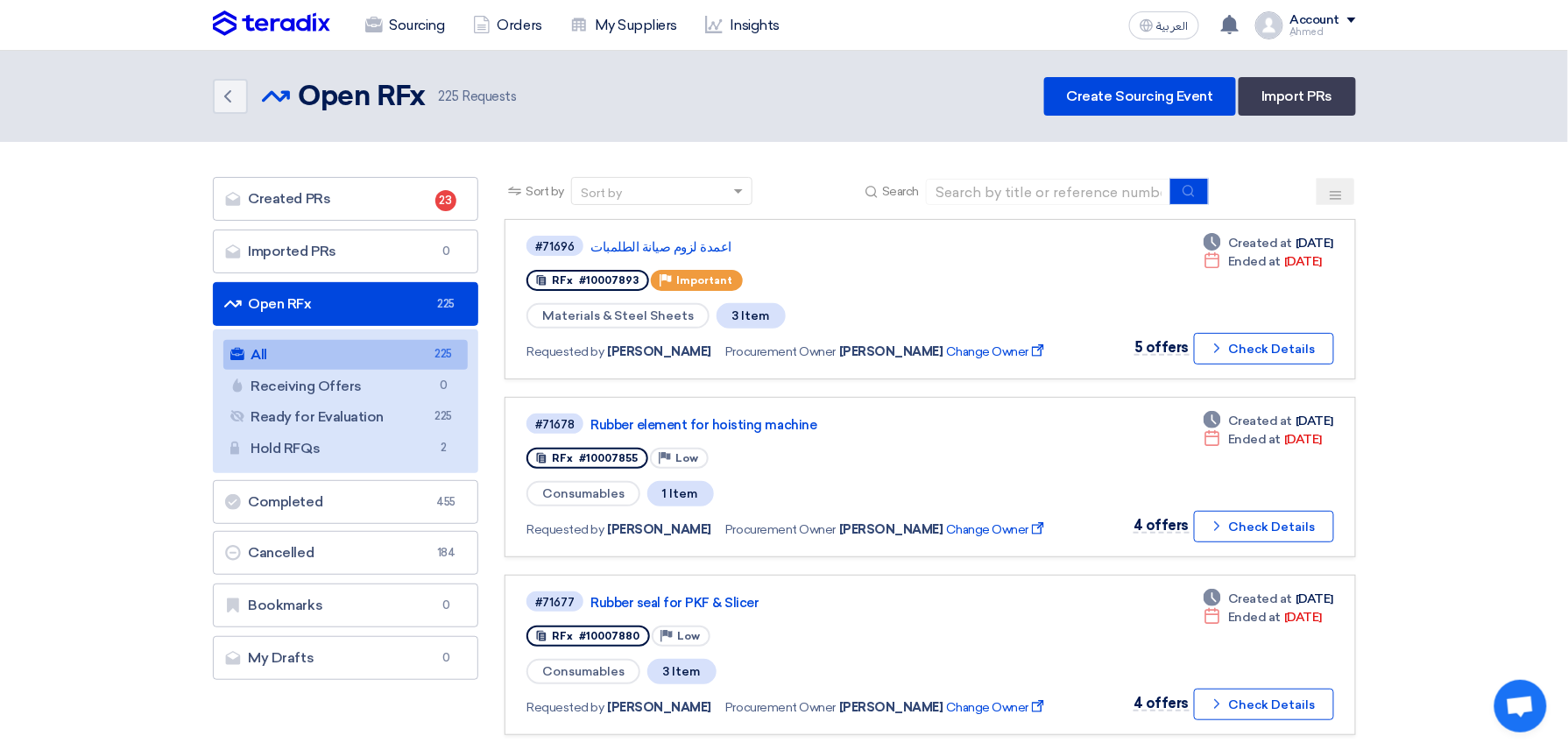
click at [1025, 204] on div "Sort by Sort by Search" at bounding box center [929, 198] width 850 height 42
click at [1029, 195] on input at bounding box center [1048, 192] width 245 height 27
paste input "• 10007940"
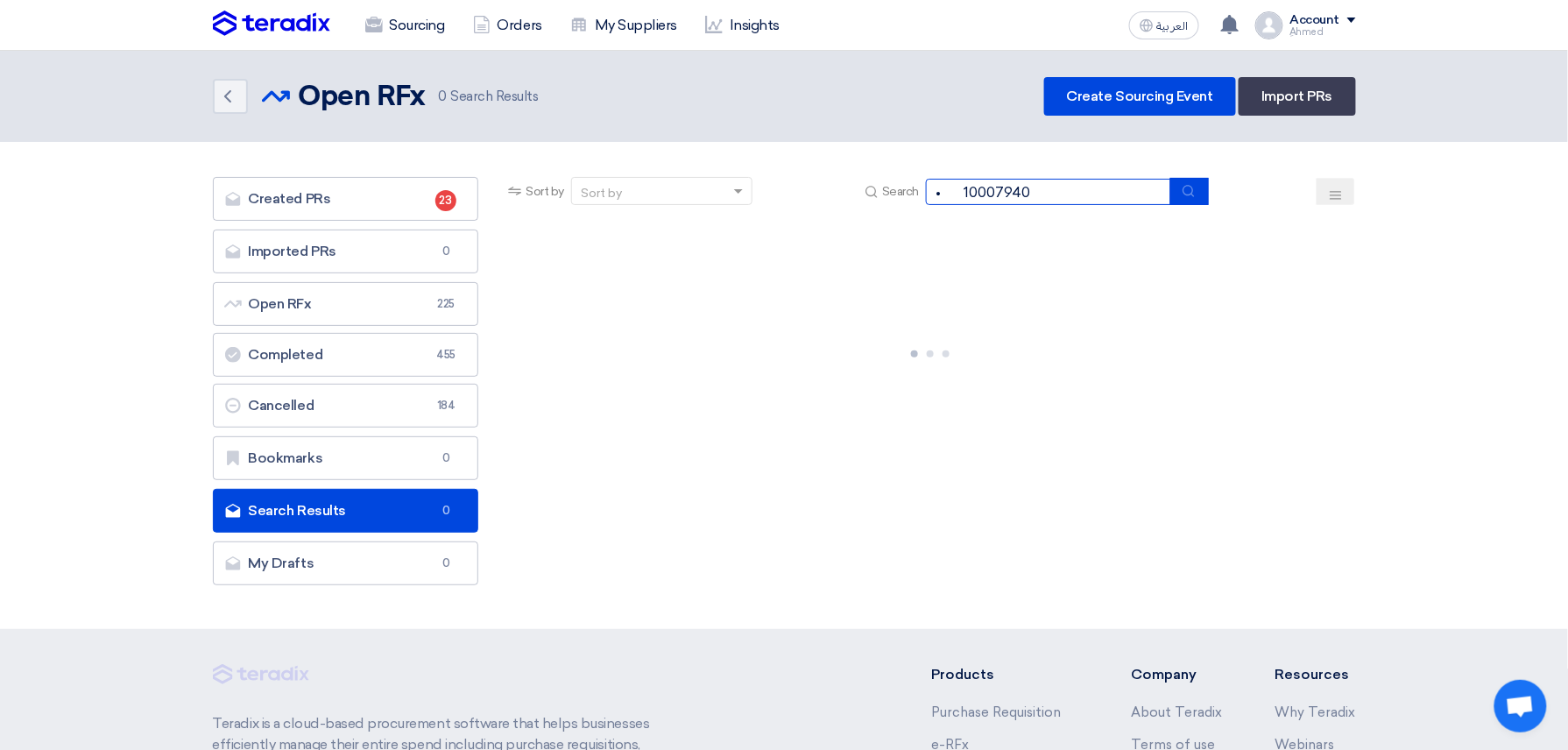
drag, startPoint x: 965, startPoint y: 193, endPoint x: 806, endPoint y: 211, distance: 160.0
click at [806, 211] on div "Sort by Sort by Search • 10007940" at bounding box center [929, 198] width 850 height 42
drag, startPoint x: 968, startPoint y: 195, endPoint x: 813, endPoint y: 215, distance: 156.3
click at [813, 215] on div "Sort by Sort by Search 10007940" at bounding box center [929, 198] width 850 height 42
type input "7940"
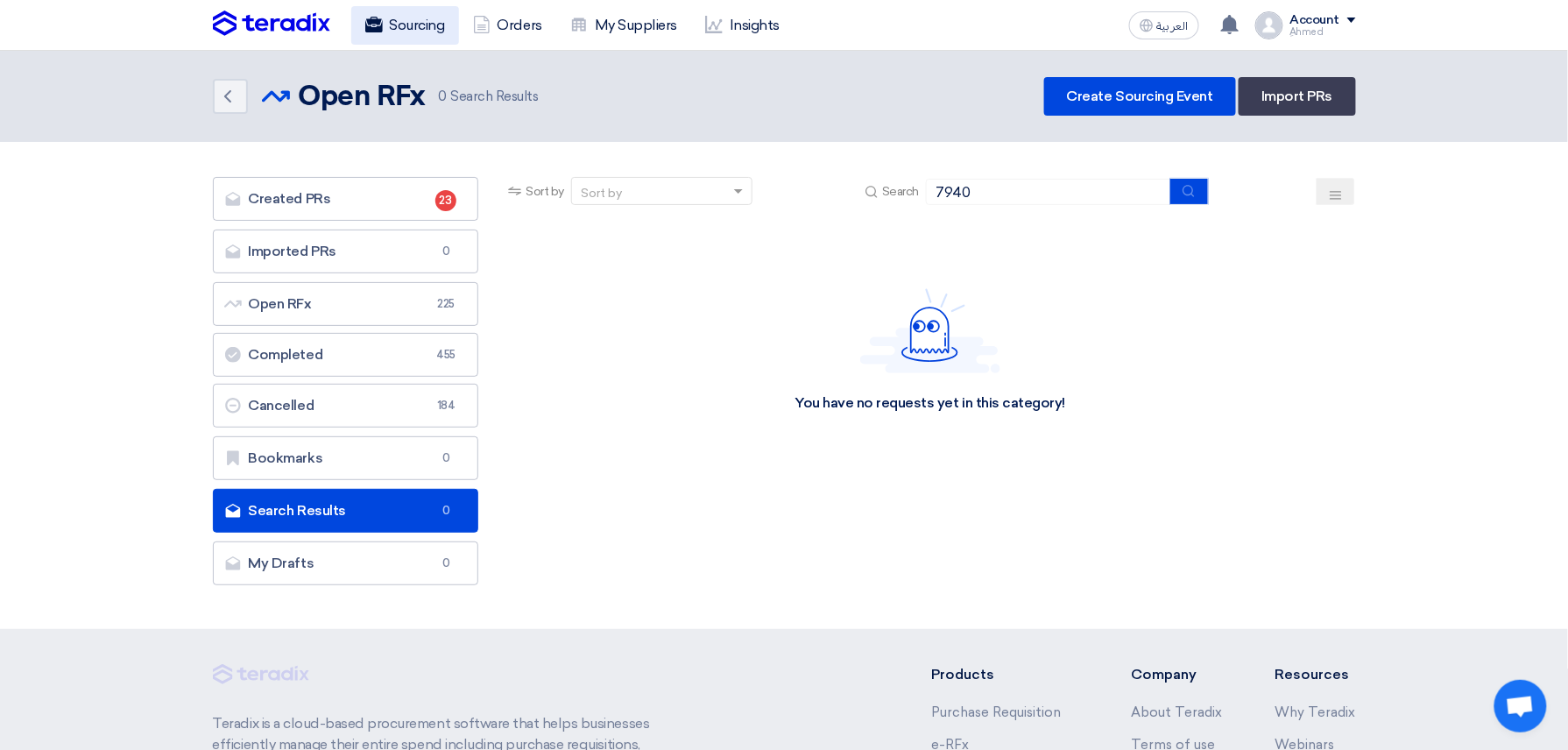
click at [383, 27] on link "Sourcing" at bounding box center [405, 25] width 108 height 38
click at [407, 32] on link "Sourcing" at bounding box center [405, 25] width 108 height 38
click at [378, 19] on use at bounding box center [373, 24] width 17 height 16
click at [268, 27] on img at bounding box center [271, 24] width 117 height 27
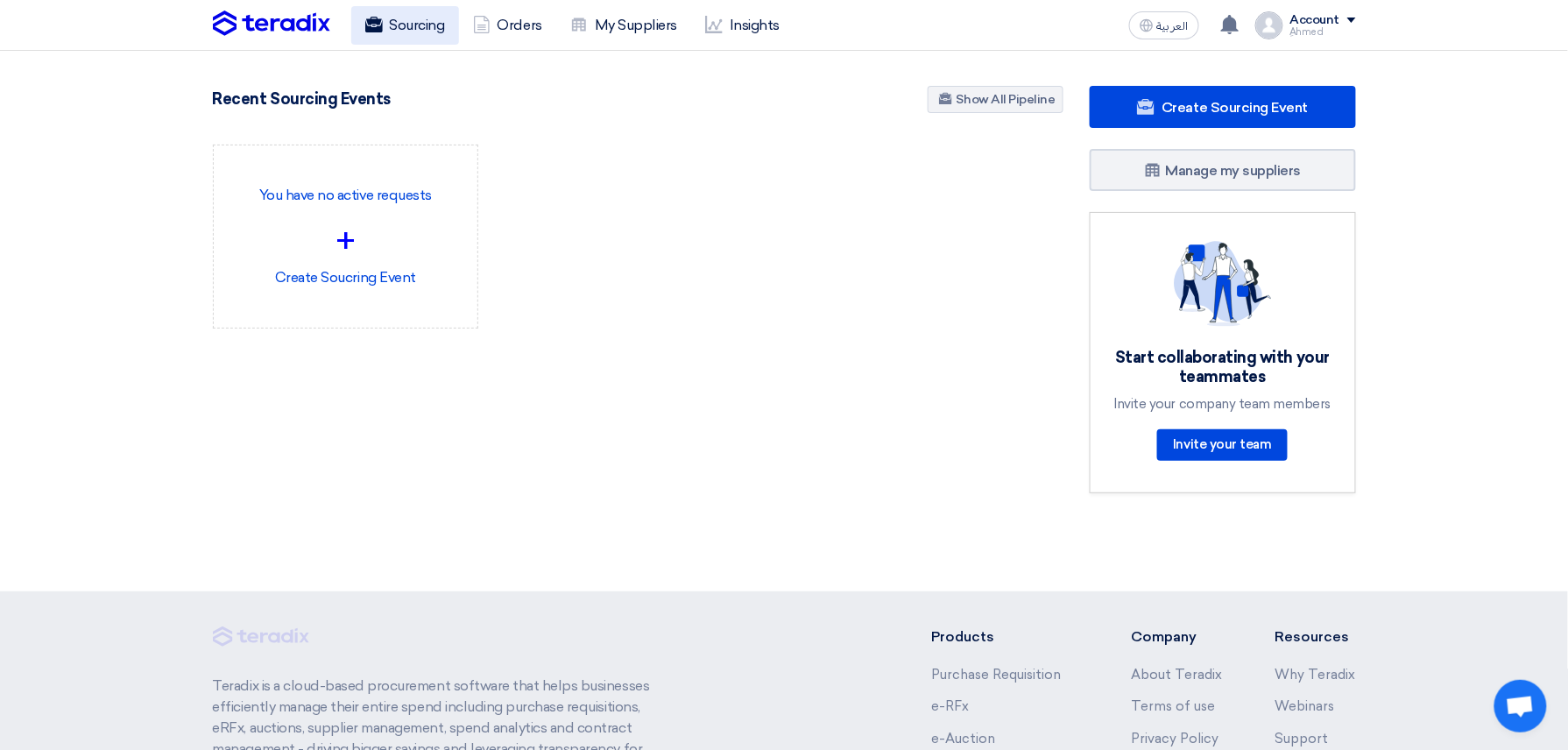
click at [400, 16] on link "Sourcing" at bounding box center [405, 25] width 108 height 38
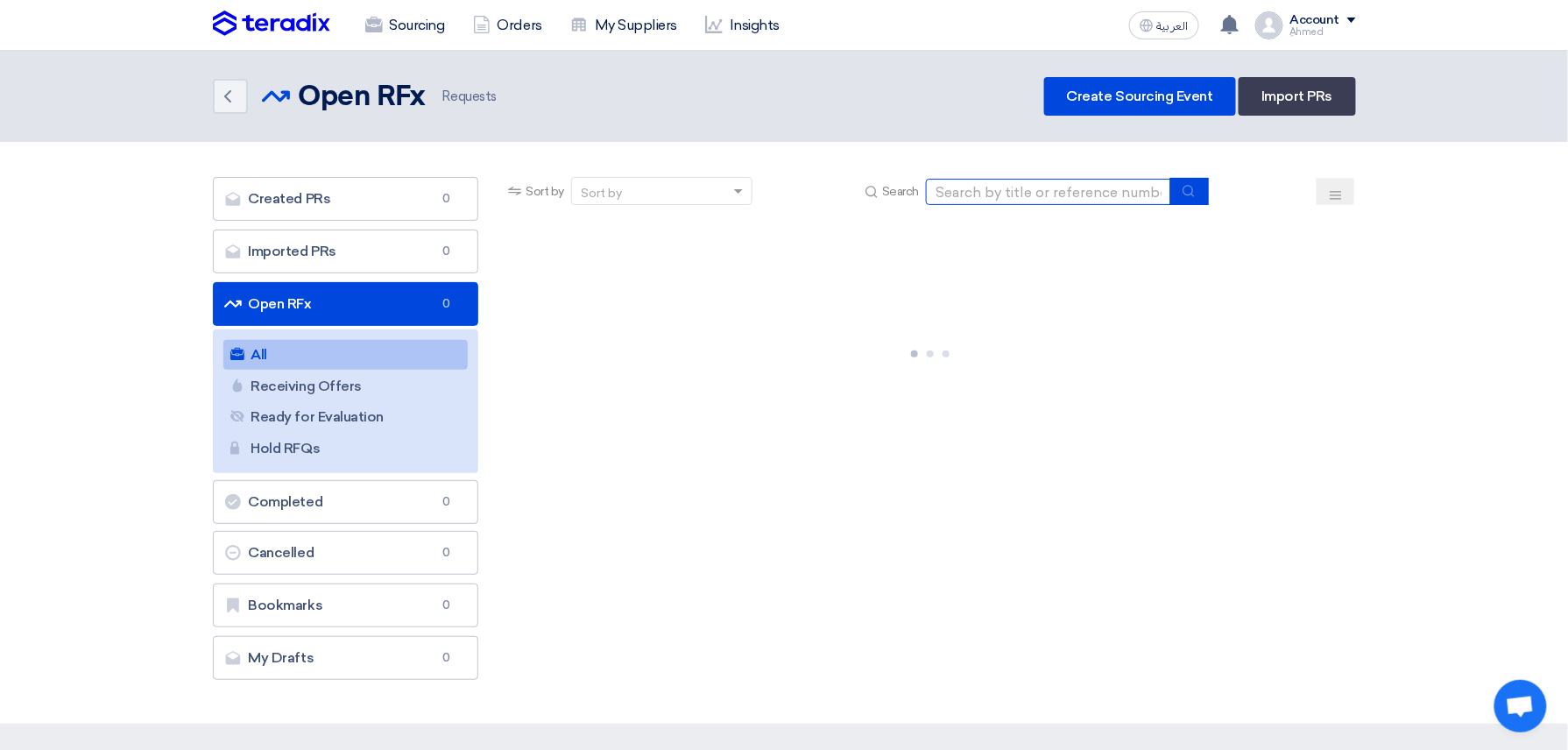
click at [1037, 187] on input at bounding box center [1048, 192] width 245 height 27
paste input "• 10007940"
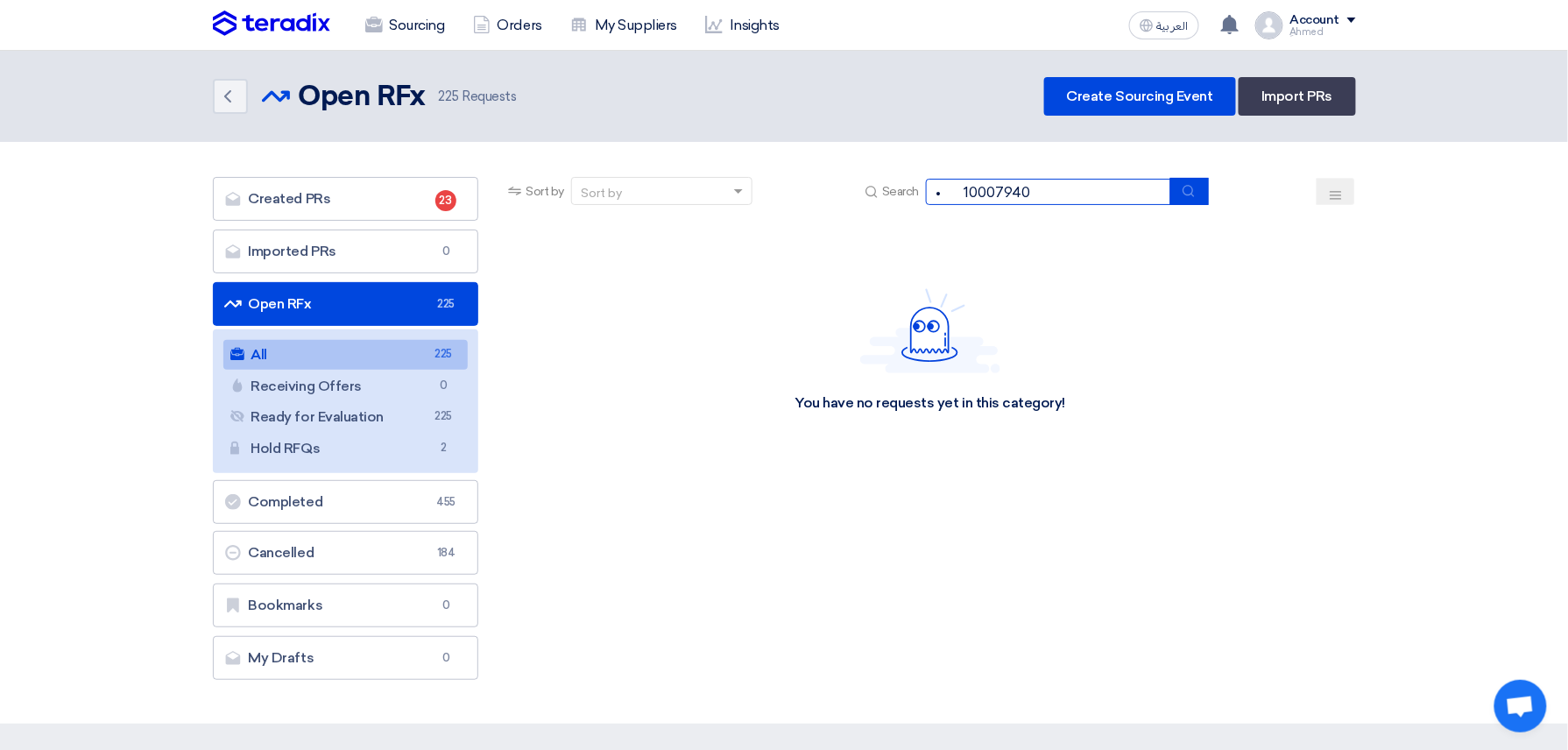
drag, startPoint x: 962, startPoint y: 185, endPoint x: 735, endPoint y: 223, distance: 230.2
click at [735, 223] on app-rfq-listing-content "Sort by Sort by Search • 10007940 Category Owner Type" at bounding box center [929, 329] width 850 height 305
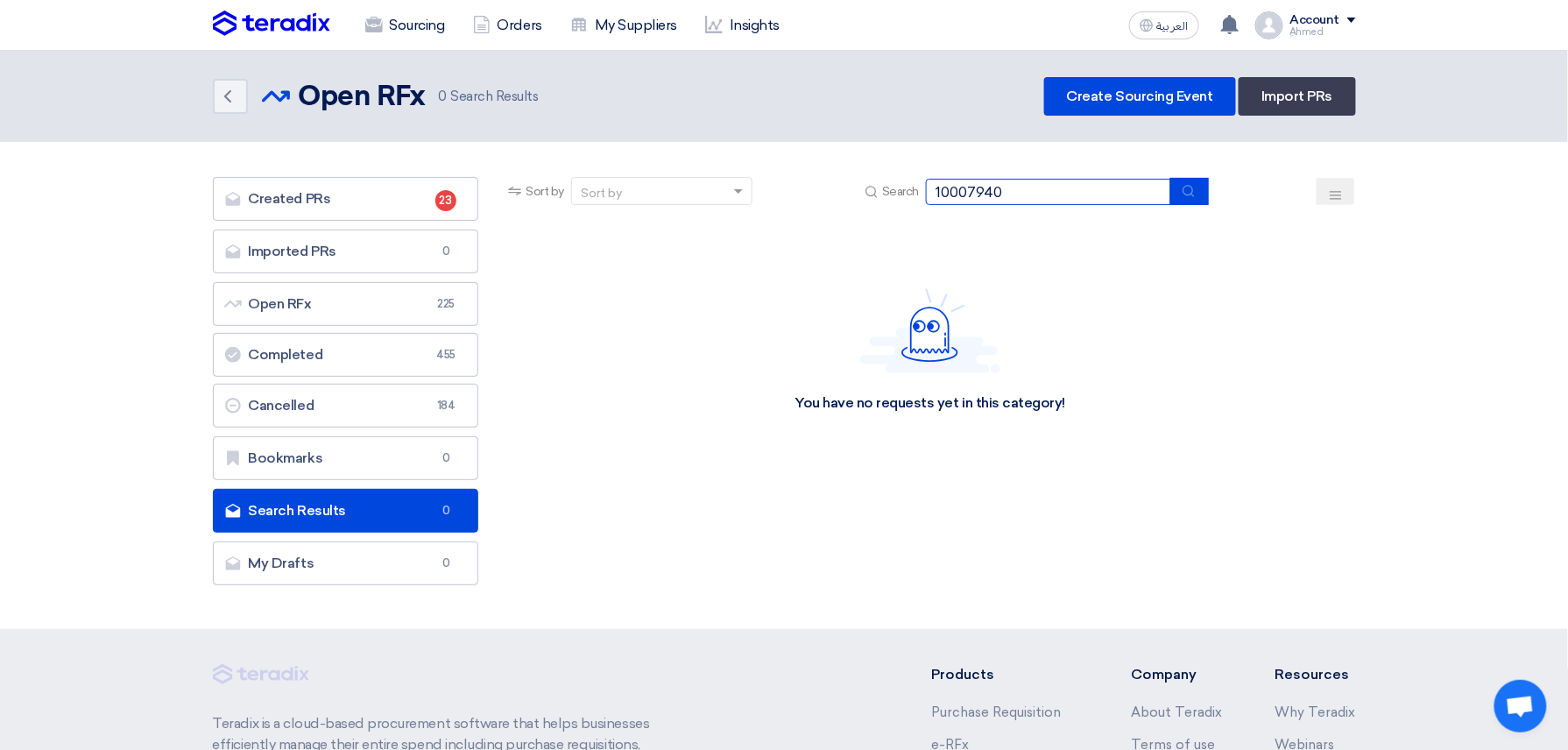
drag, startPoint x: 965, startPoint y: 200, endPoint x: 837, endPoint y: 214, distance: 128.8
click at [837, 214] on div "Sort by Sort by Search 10007940" at bounding box center [929, 198] width 850 height 42
click at [997, 194] on input "7940" at bounding box center [1048, 192] width 245 height 27
click at [997, 193] on input "7940" at bounding box center [1048, 192] width 245 height 27
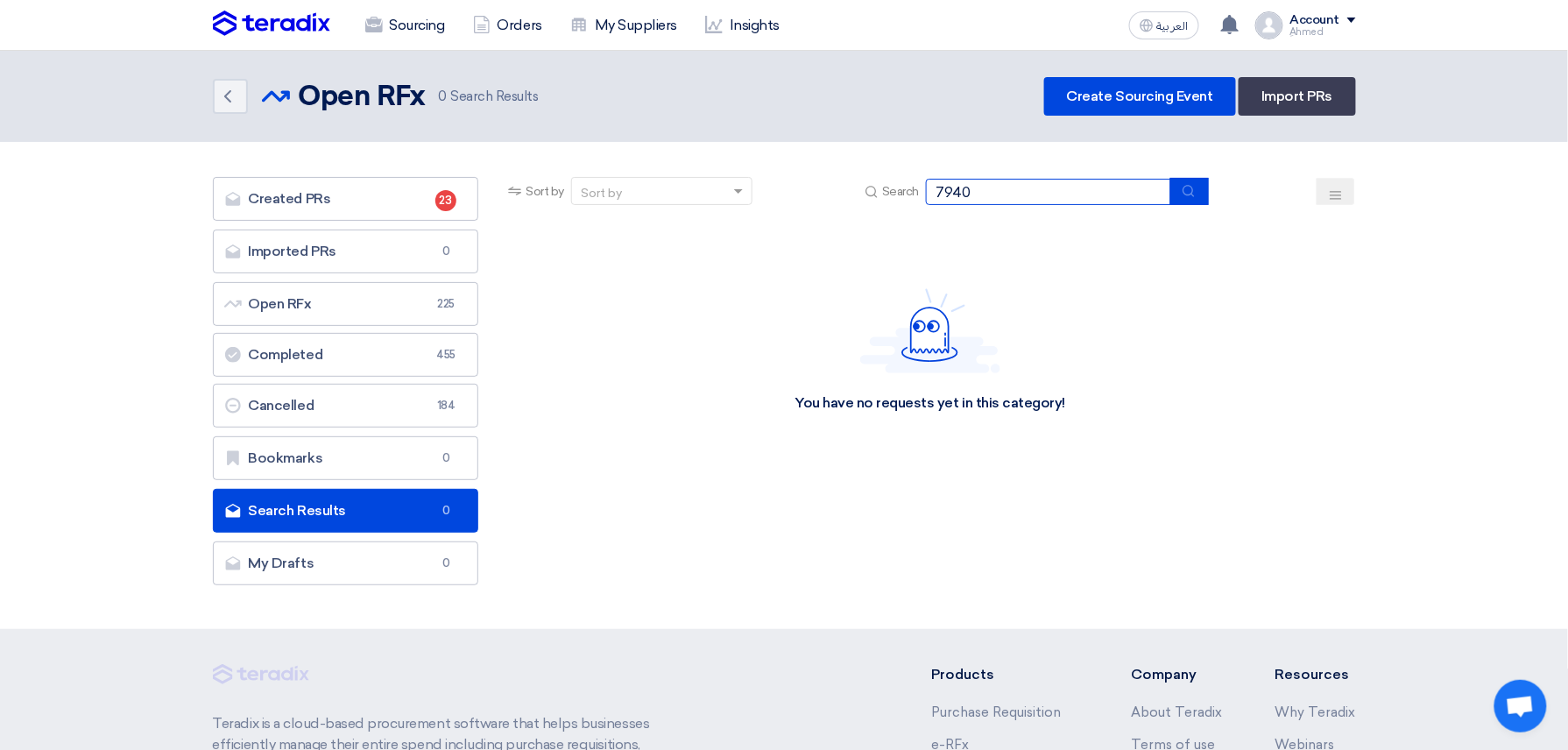
paste input "10007939"
type input "10007939."
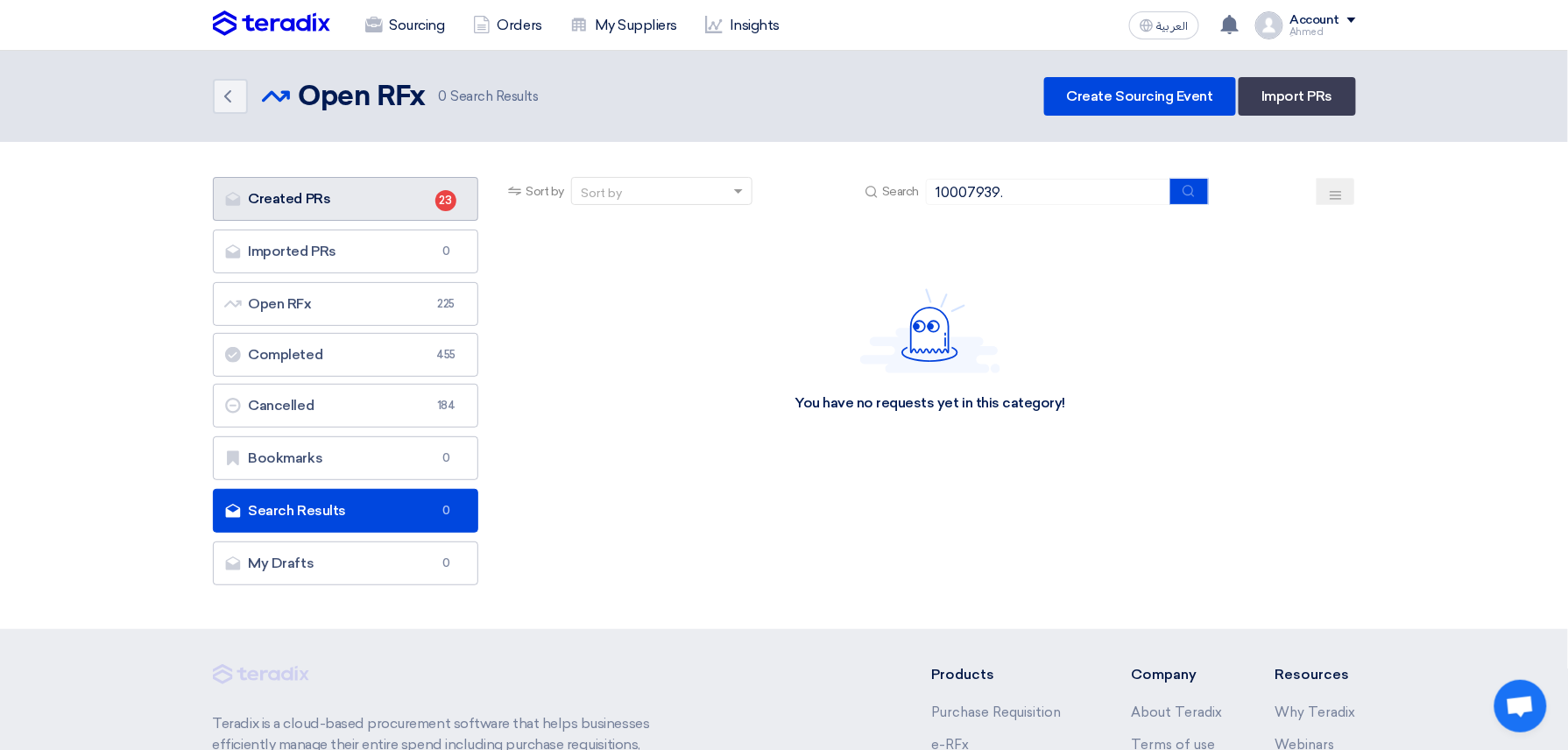
click at [380, 208] on link "Created PRs Created PRs 23" at bounding box center [346, 199] width 266 height 44
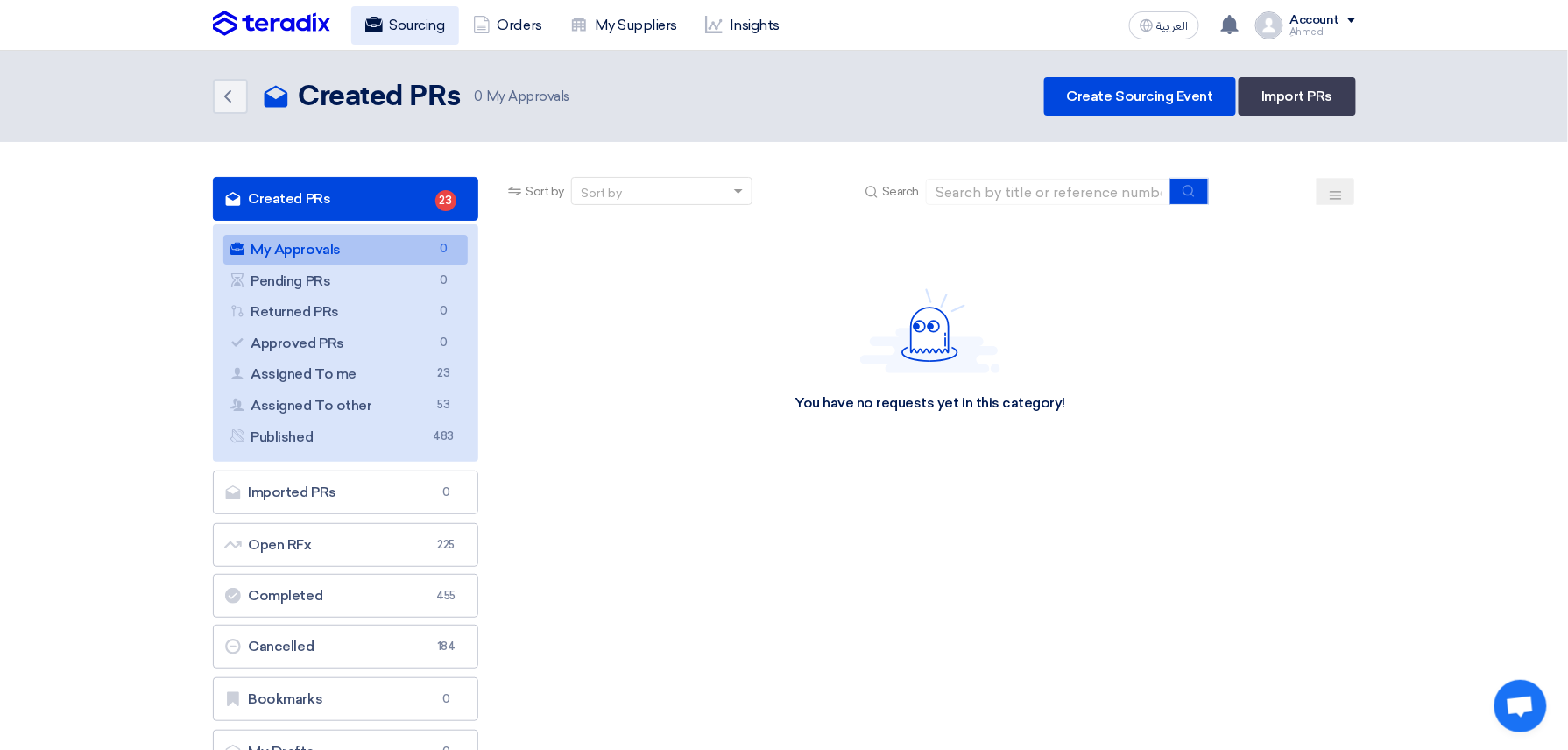
click at [415, 23] on link "Sourcing" at bounding box center [405, 25] width 108 height 38
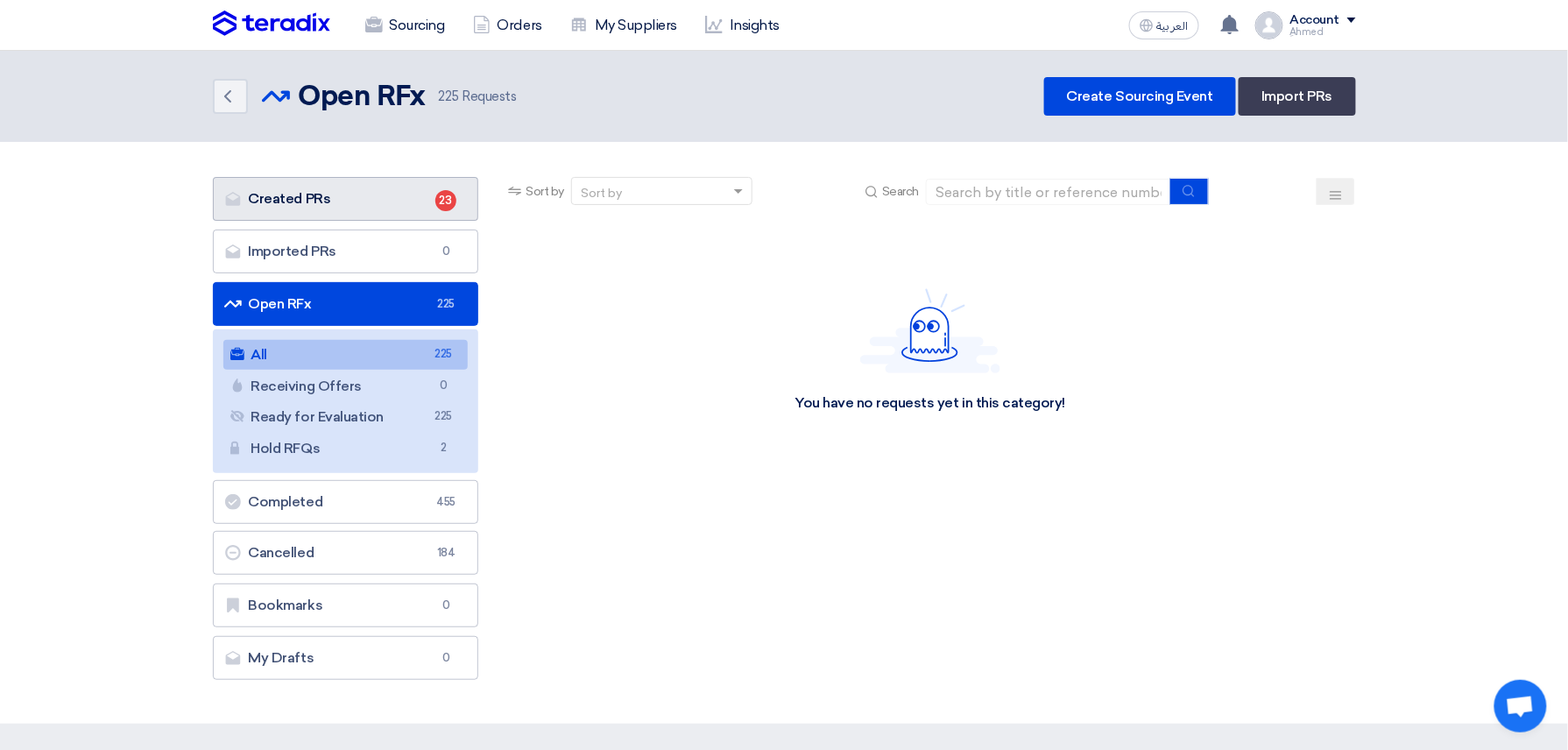
click at [372, 195] on link "Created PRs Created PRs 23" at bounding box center [346, 199] width 266 height 44
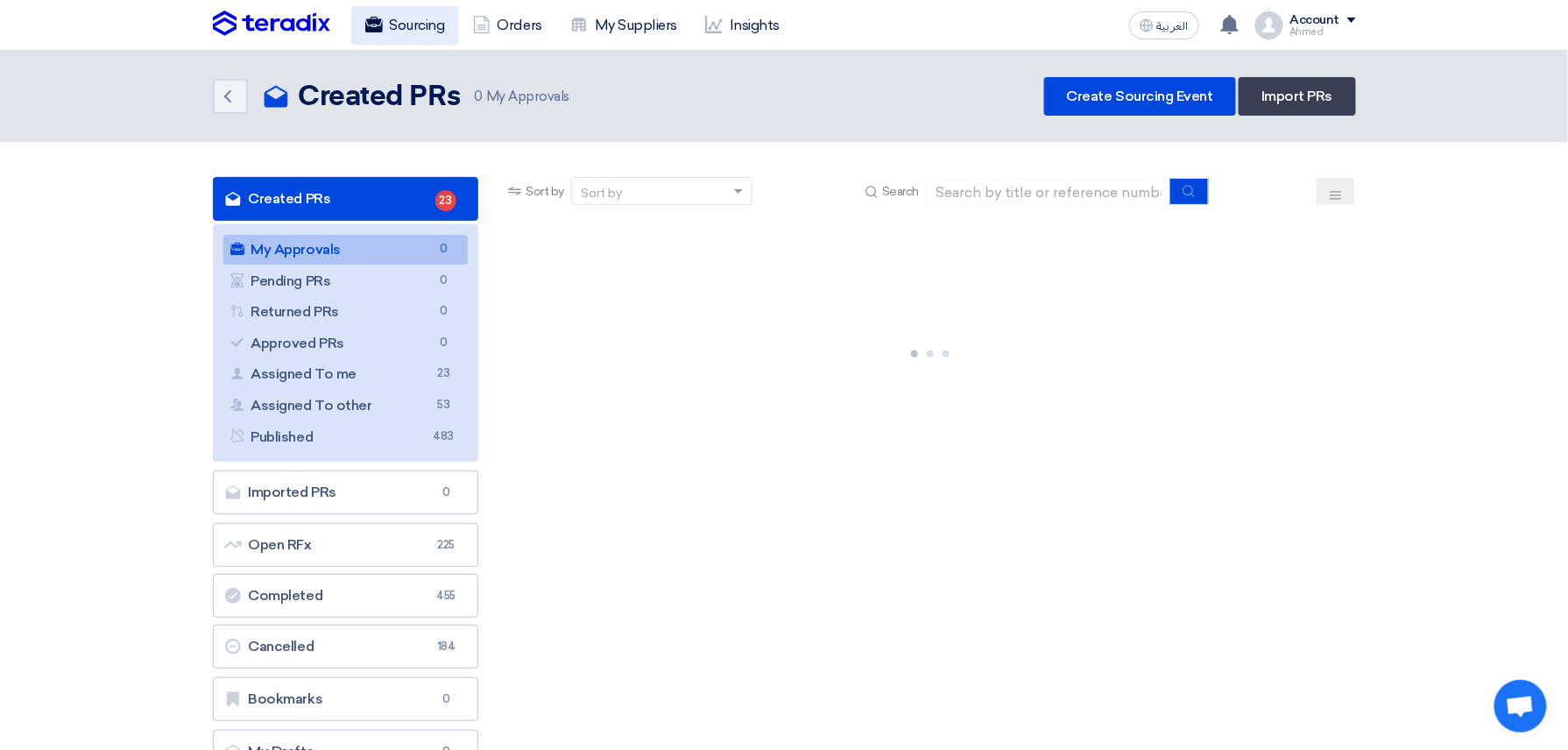
click at [432, 35] on link "Sourcing" at bounding box center [405, 25] width 108 height 38
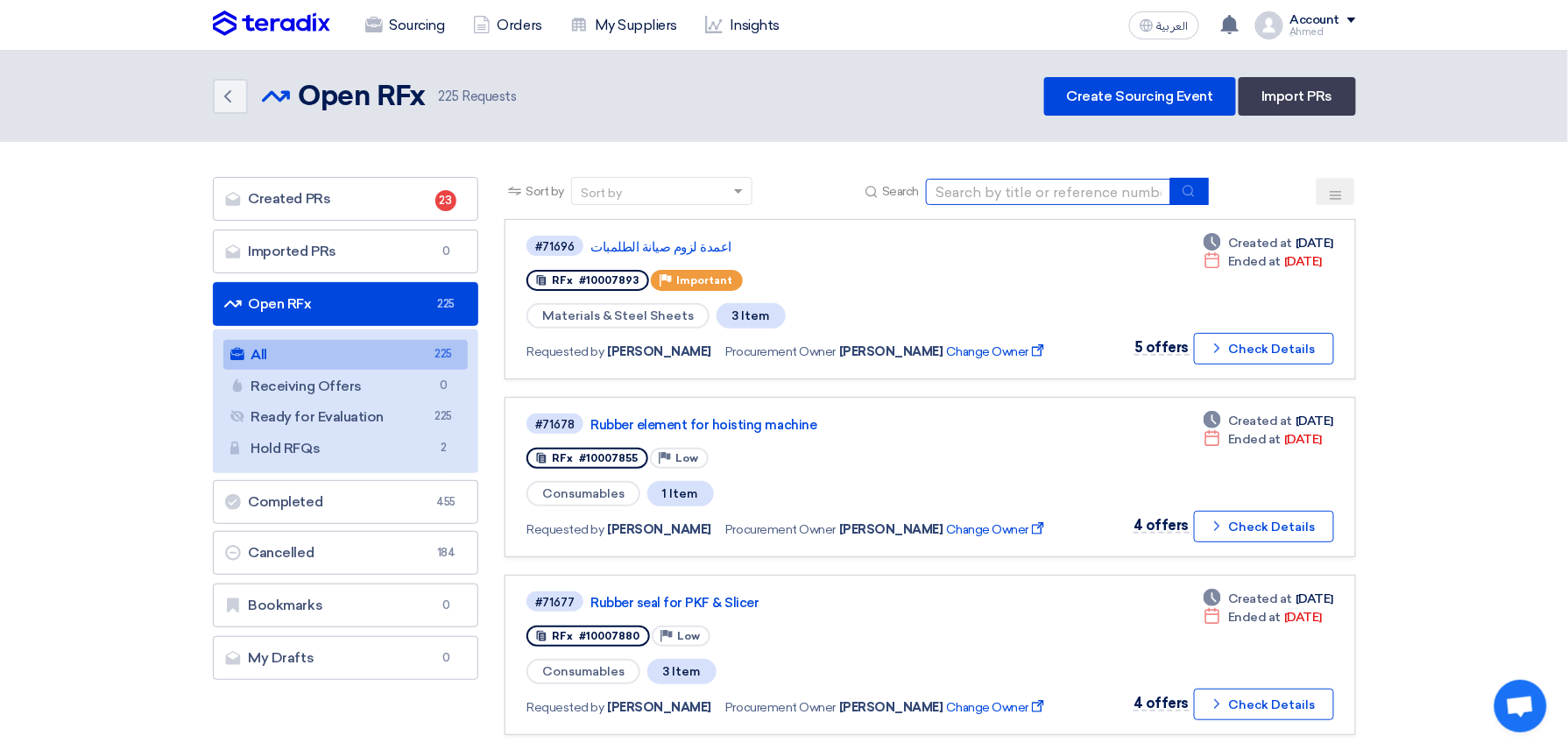
click at [1061, 181] on input at bounding box center [1048, 192] width 245 height 27
paste input "10007939"
type input "10007939"
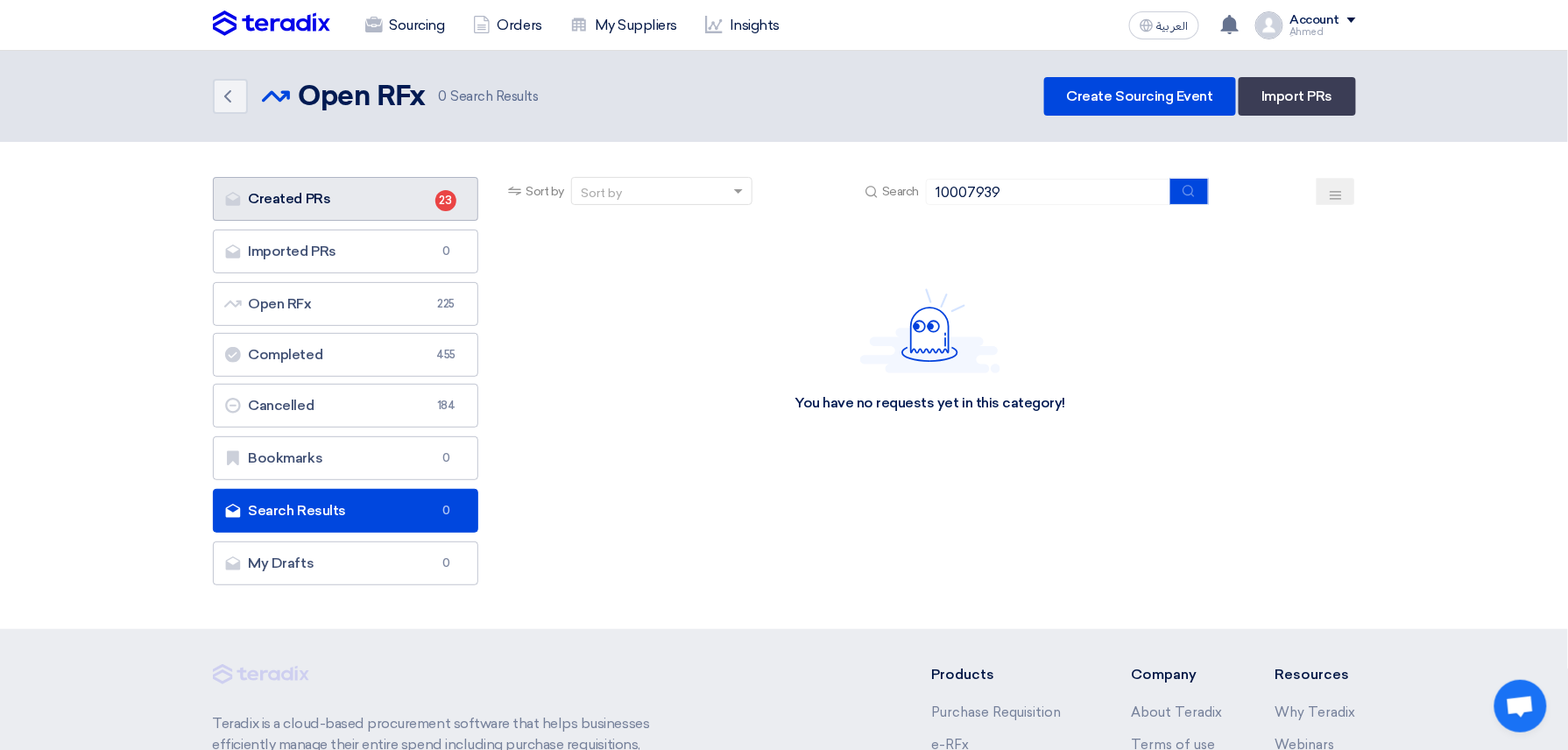
click at [330, 200] on link "Created PRs Created PRs 23" at bounding box center [346, 199] width 266 height 44
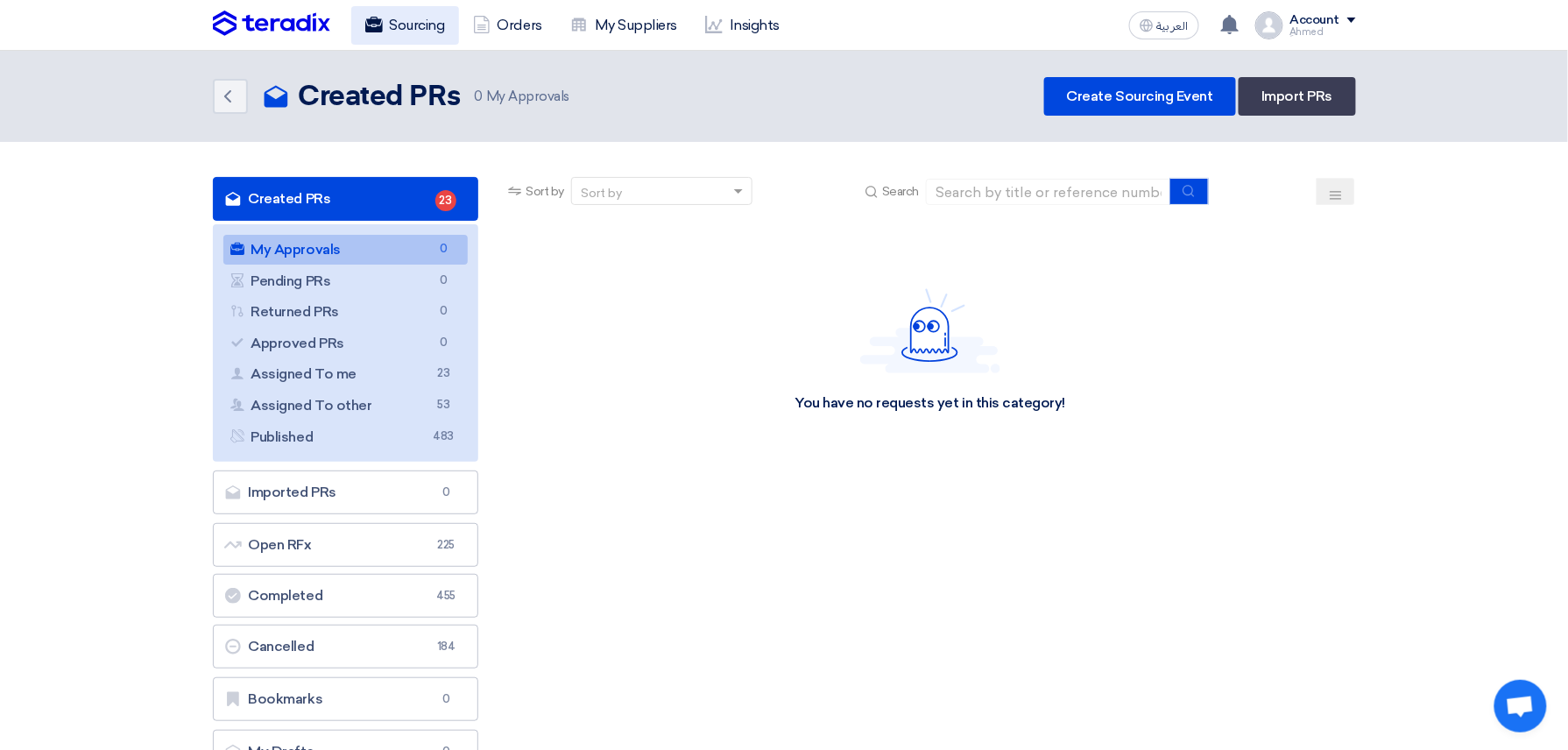
click at [399, 33] on link "Sourcing" at bounding box center [405, 25] width 108 height 38
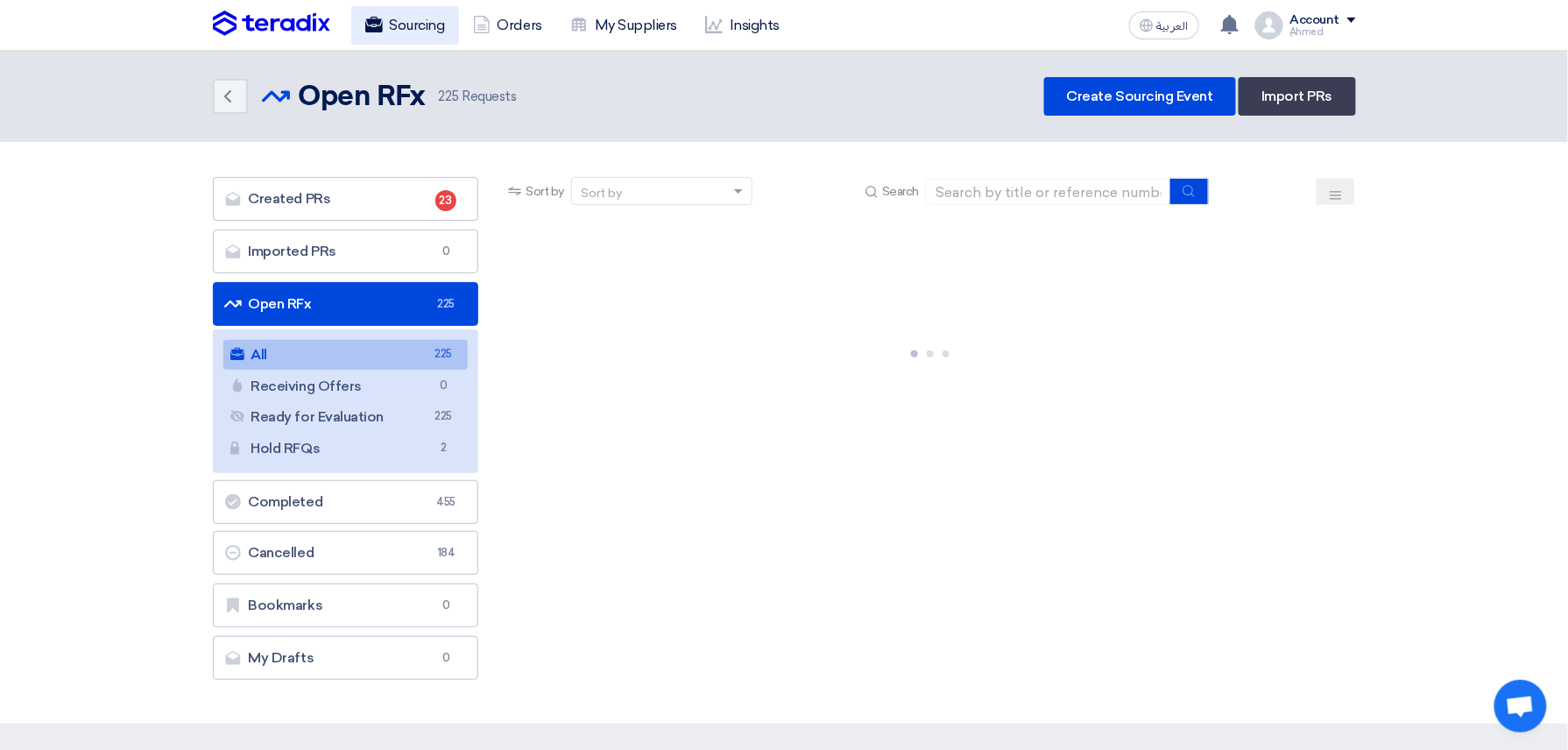
click at [432, 25] on link "Sourcing" at bounding box center [405, 25] width 108 height 38
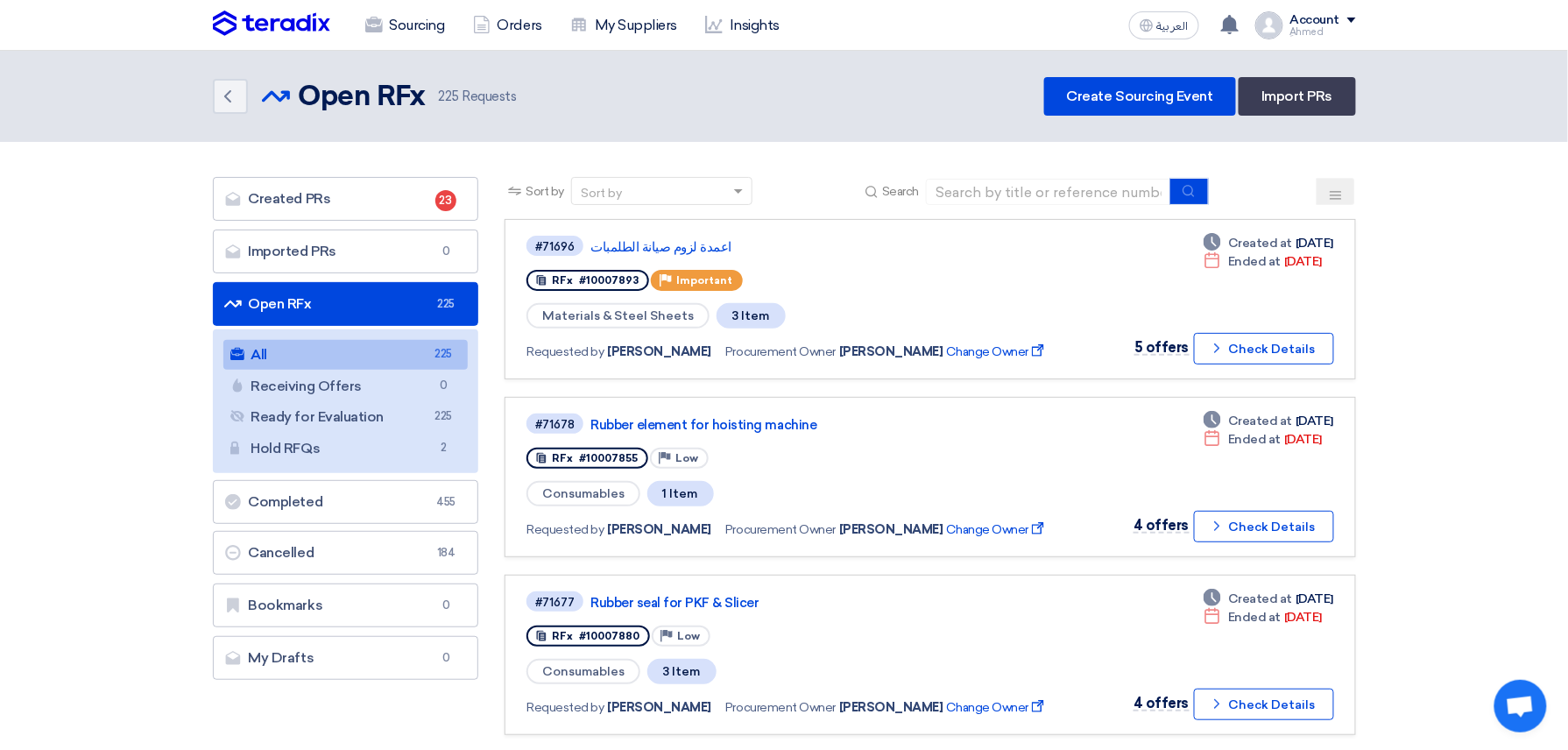
click at [1324, 187] on button at bounding box center [1335, 191] width 38 height 27
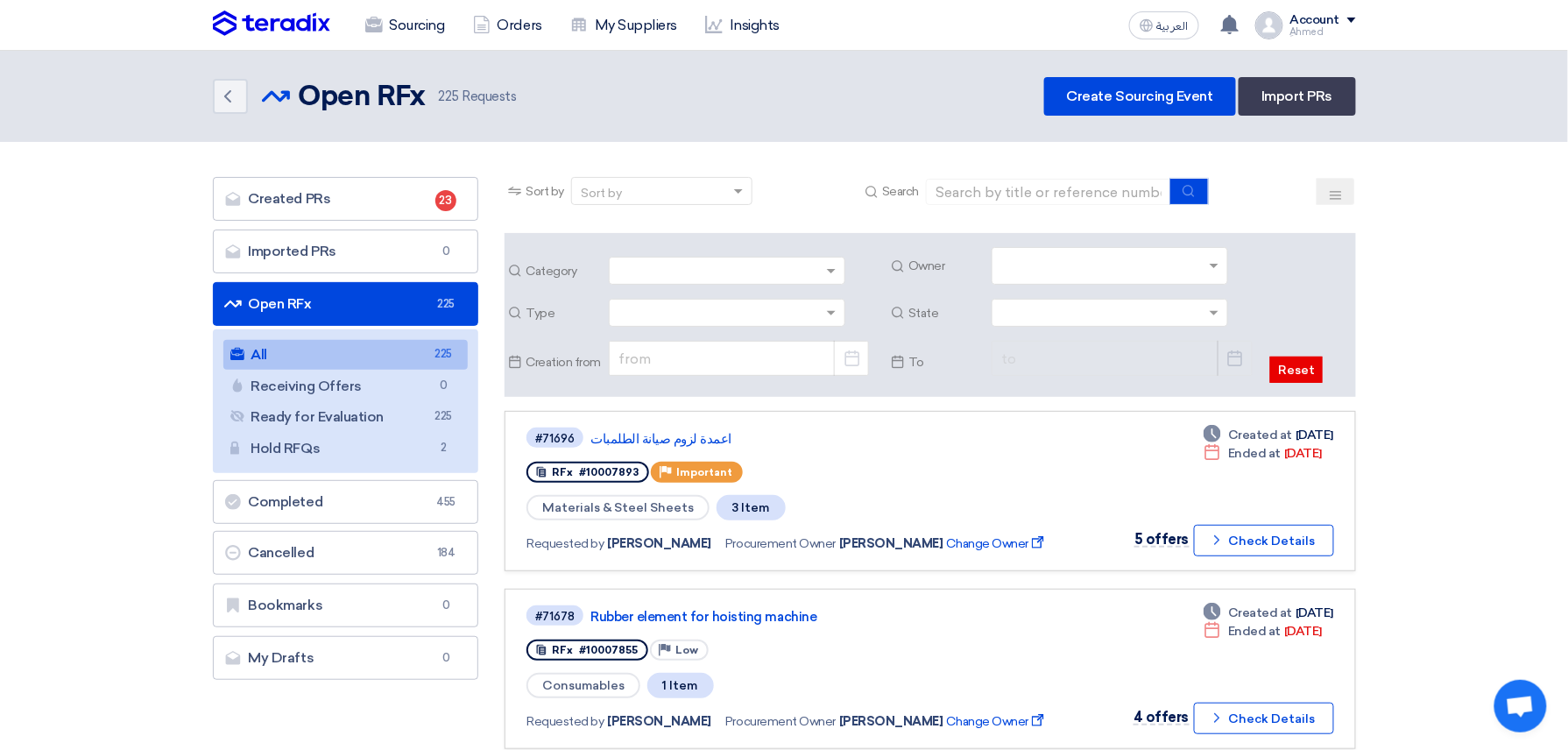
click at [1220, 265] on input "text" at bounding box center [1112, 268] width 222 height 29
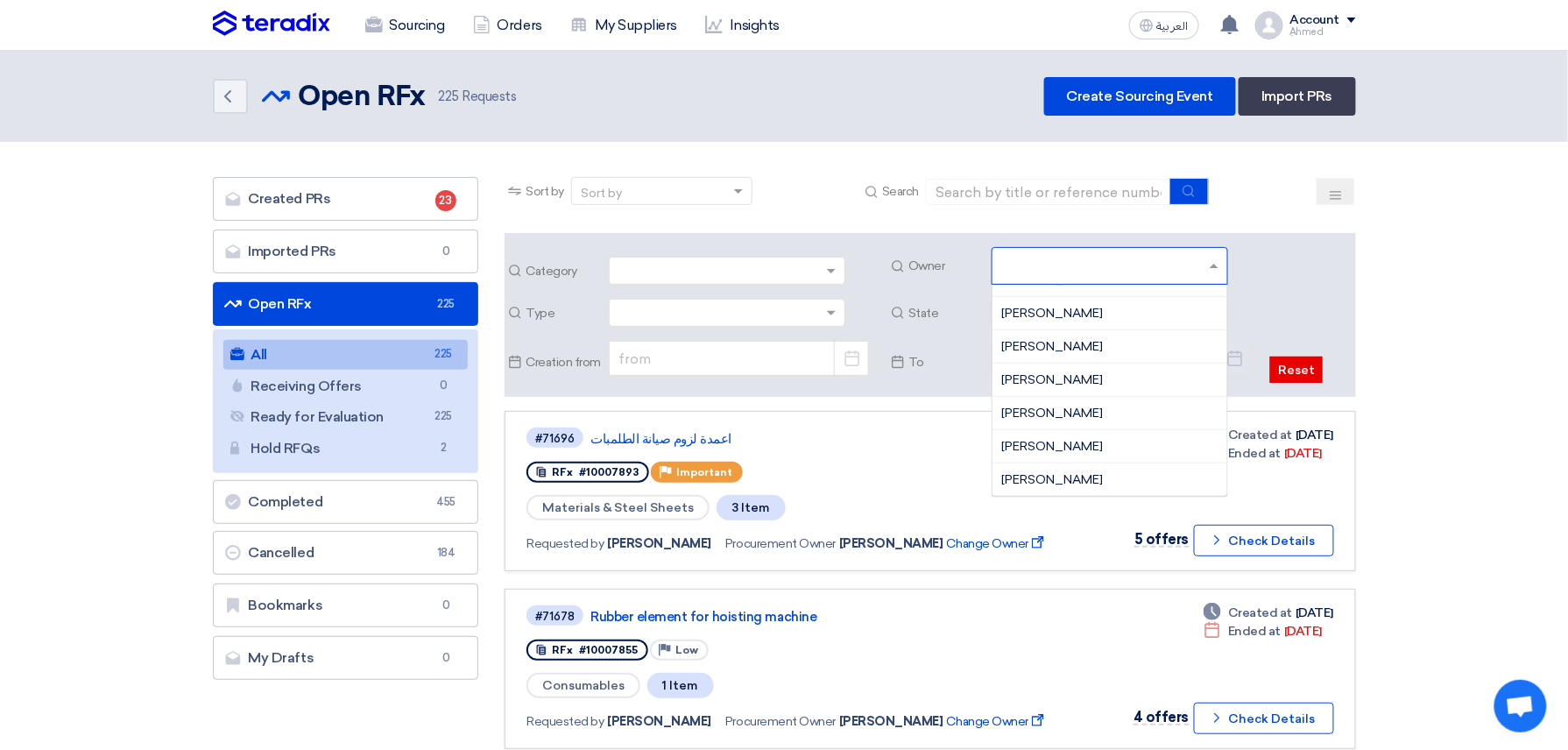
scroll to position [1165, 0]
click at [1061, 481] on span "[PERSON_NAME]" at bounding box center [1051, 479] width 101 height 15
